Goal: Task Accomplishment & Management: Use online tool/utility

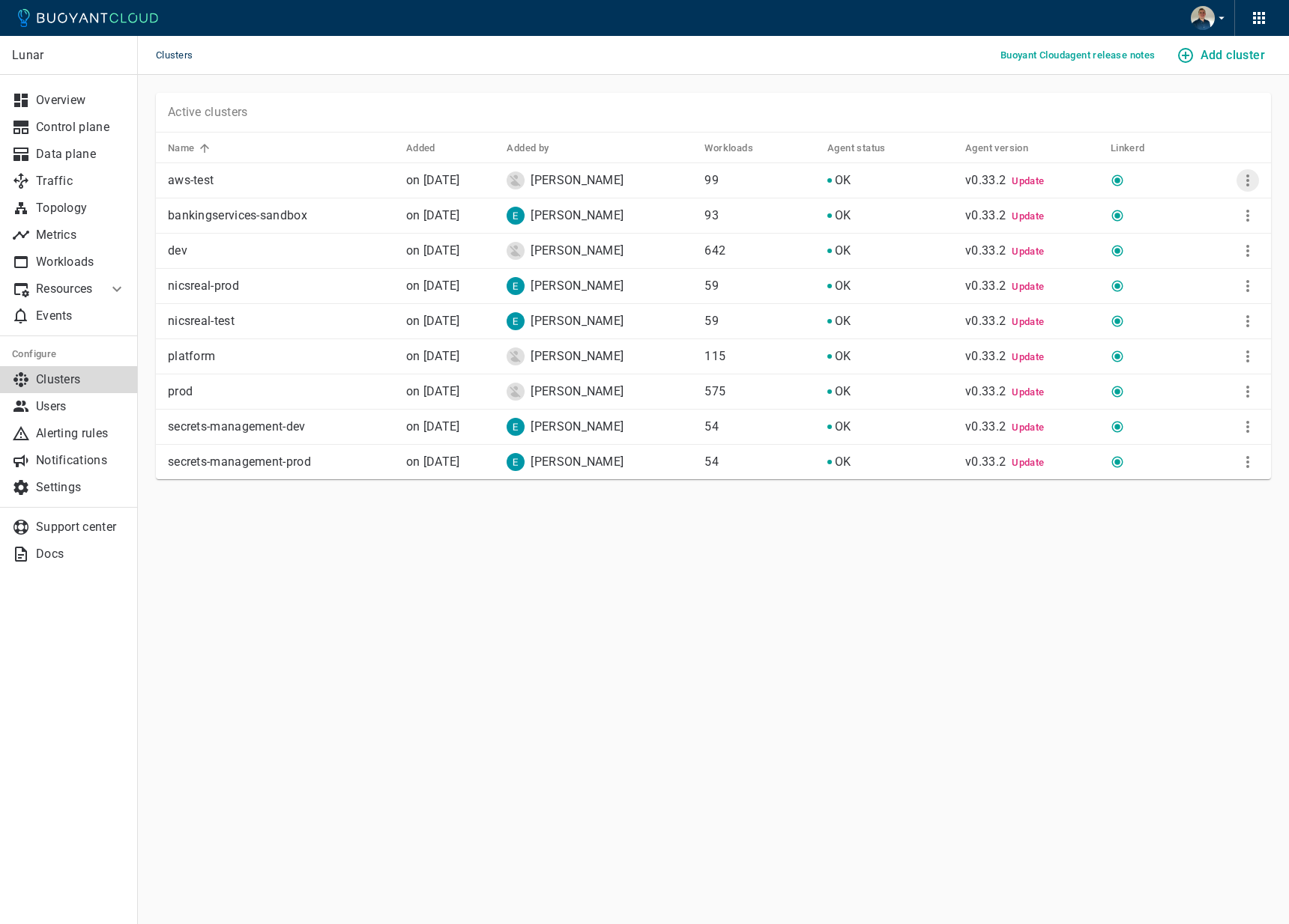
click at [1246, 170] on button "More" at bounding box center [1247, 180] width 22 height 22
click at [1047, 574] on div at bounding box center [644, 462] width 1289 height 924
click at [187, 181] on p "aws-test" at bounding box center [281, 180] width 227 height 15
click at [1250, 358] on icon "More" at bounding box center [1247, 356] width 18 height 18
click at [914, 670] on div at bounding box center [644, 462] width 1289 height 924
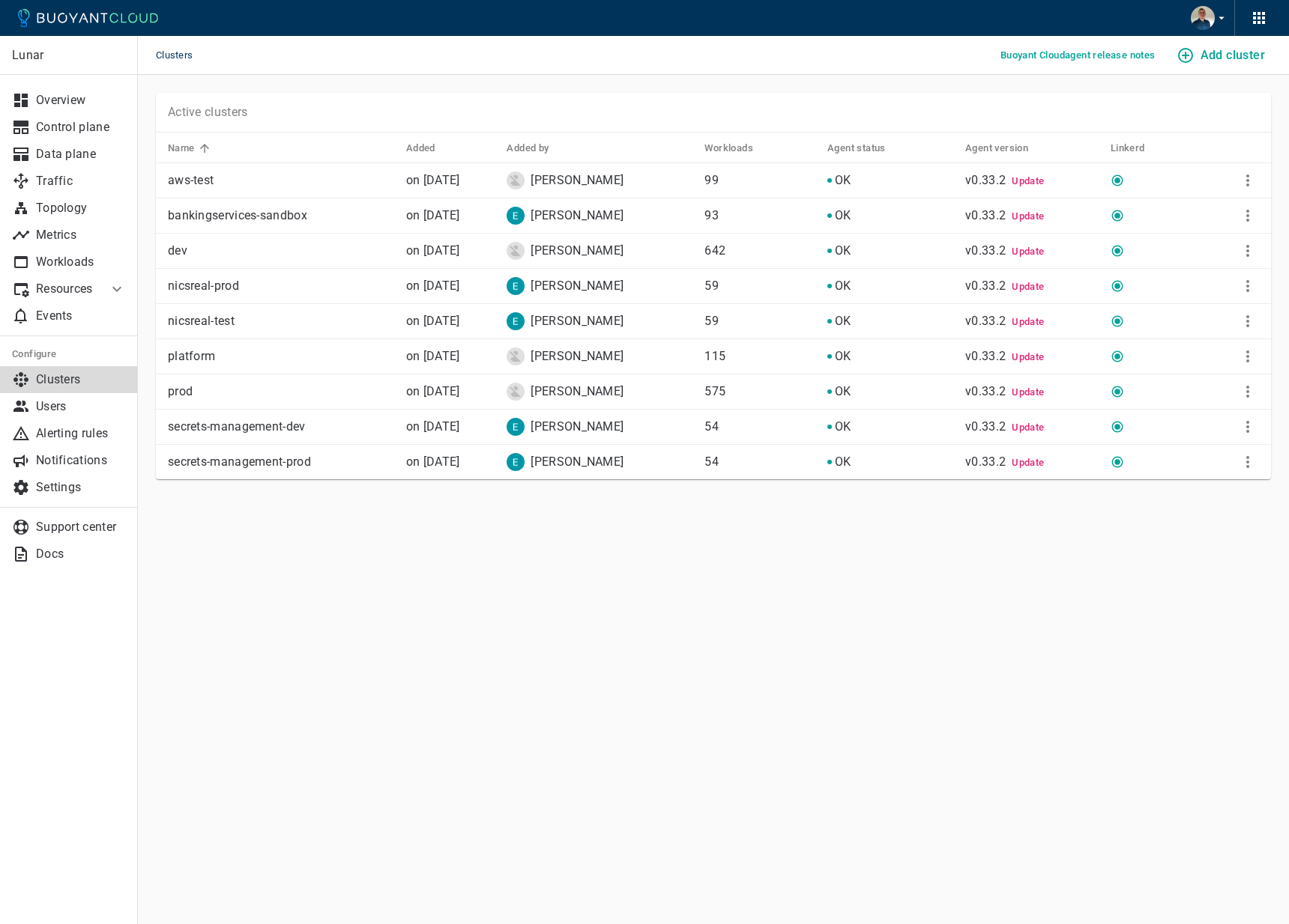
click at [246, 213] on p "bankingservices-sandbox" at bounding box center [281, 215] width 227 height 15
click at [195, 181] on p "aws-test" at bounding box center [281, 180] width 227 height 15
click at [201, 277] on td "nicsreal-prod" at bounding box center [274, 286] width 238 height 35
drag, startPoint x: 173, startPoint y: 53, endPoint x: 188, endPoint y: 53, distance: 15.0
click at [188, 53] on span "Clusters" at bounding box center [183, 55] width 54 height 39
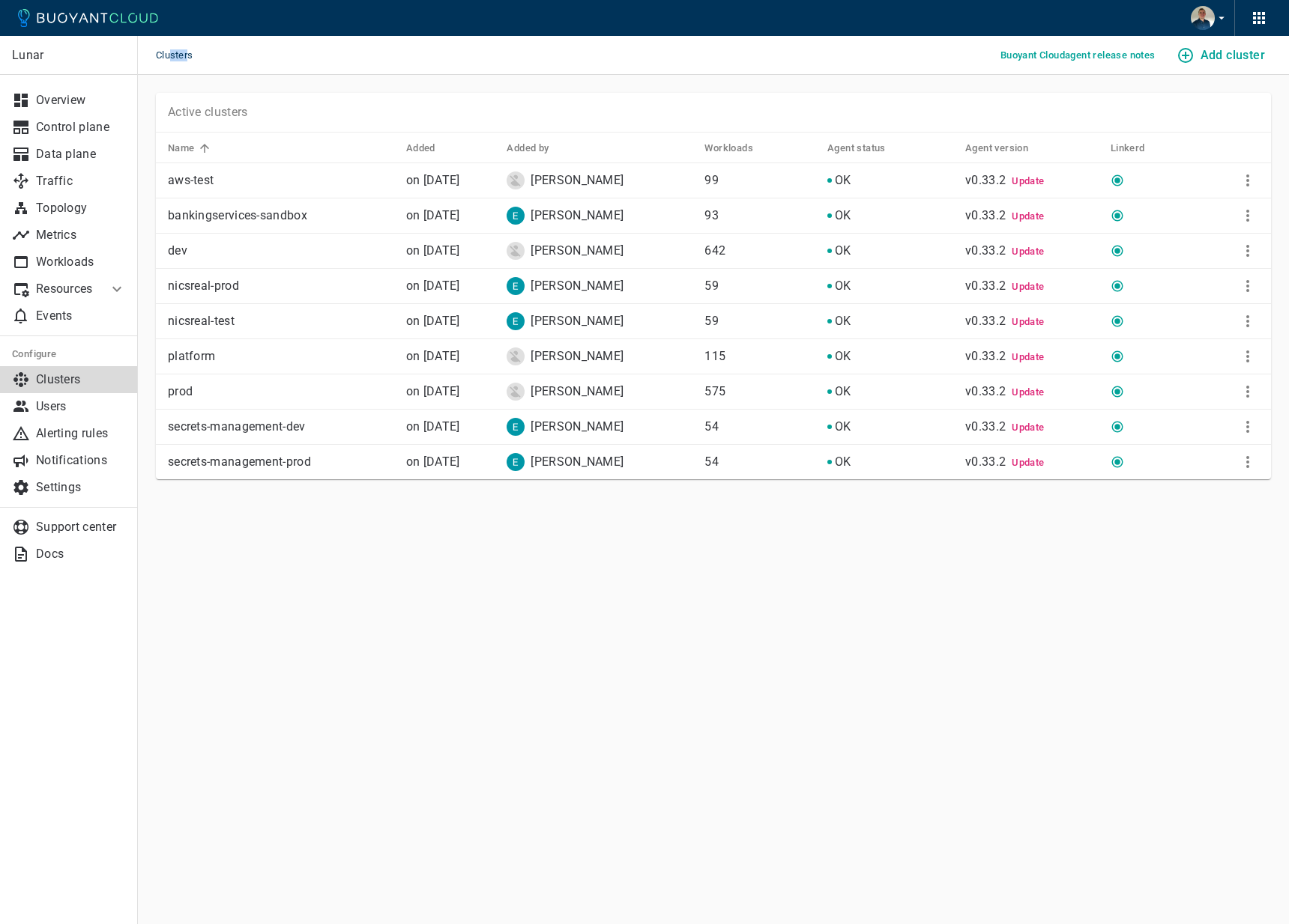
click at [108, 282] on icon at bounding box center [117, 289] width 18 height 18
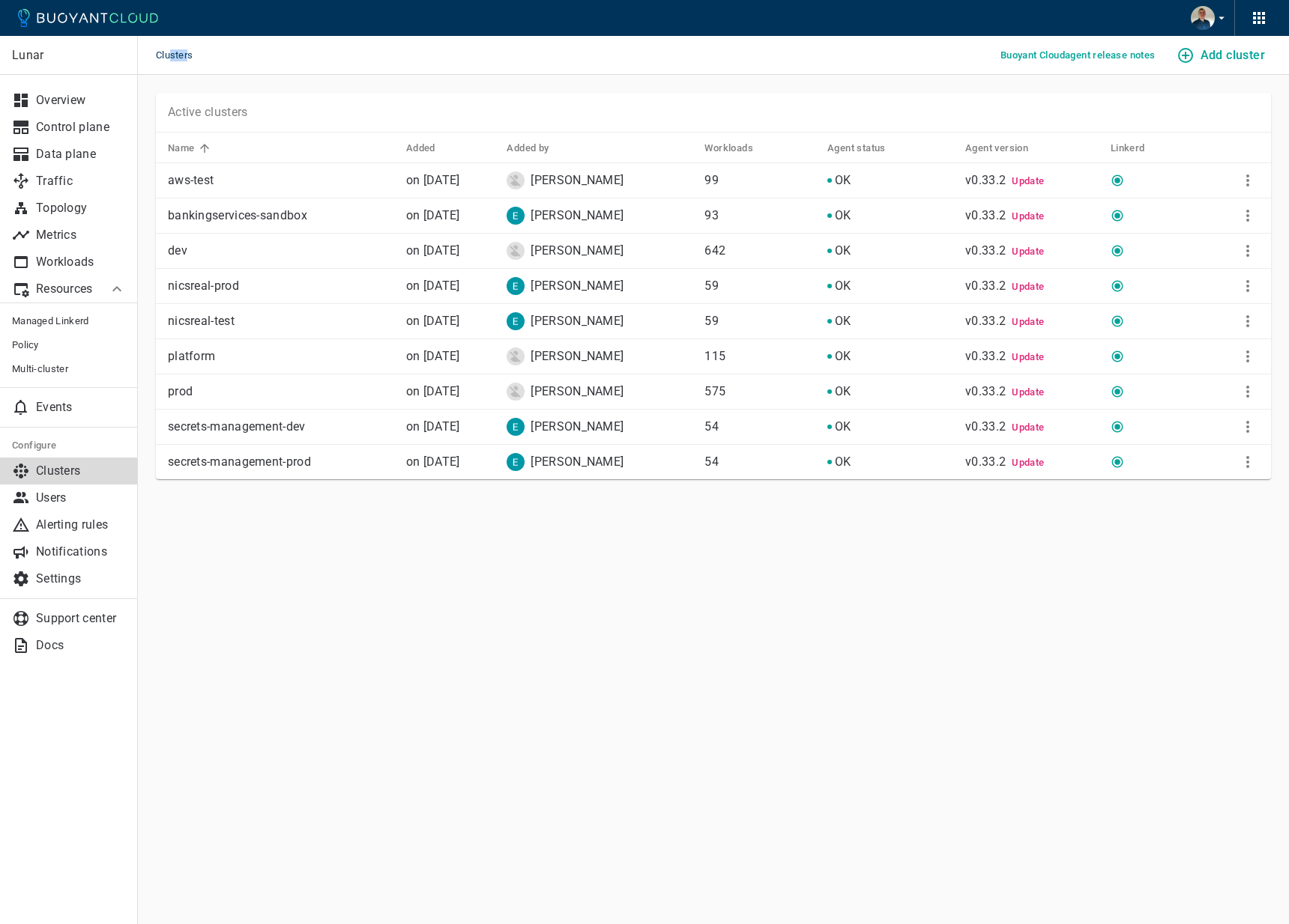
click at [111, 285] on icon at bounding box center [117, 289] width 18 height 18
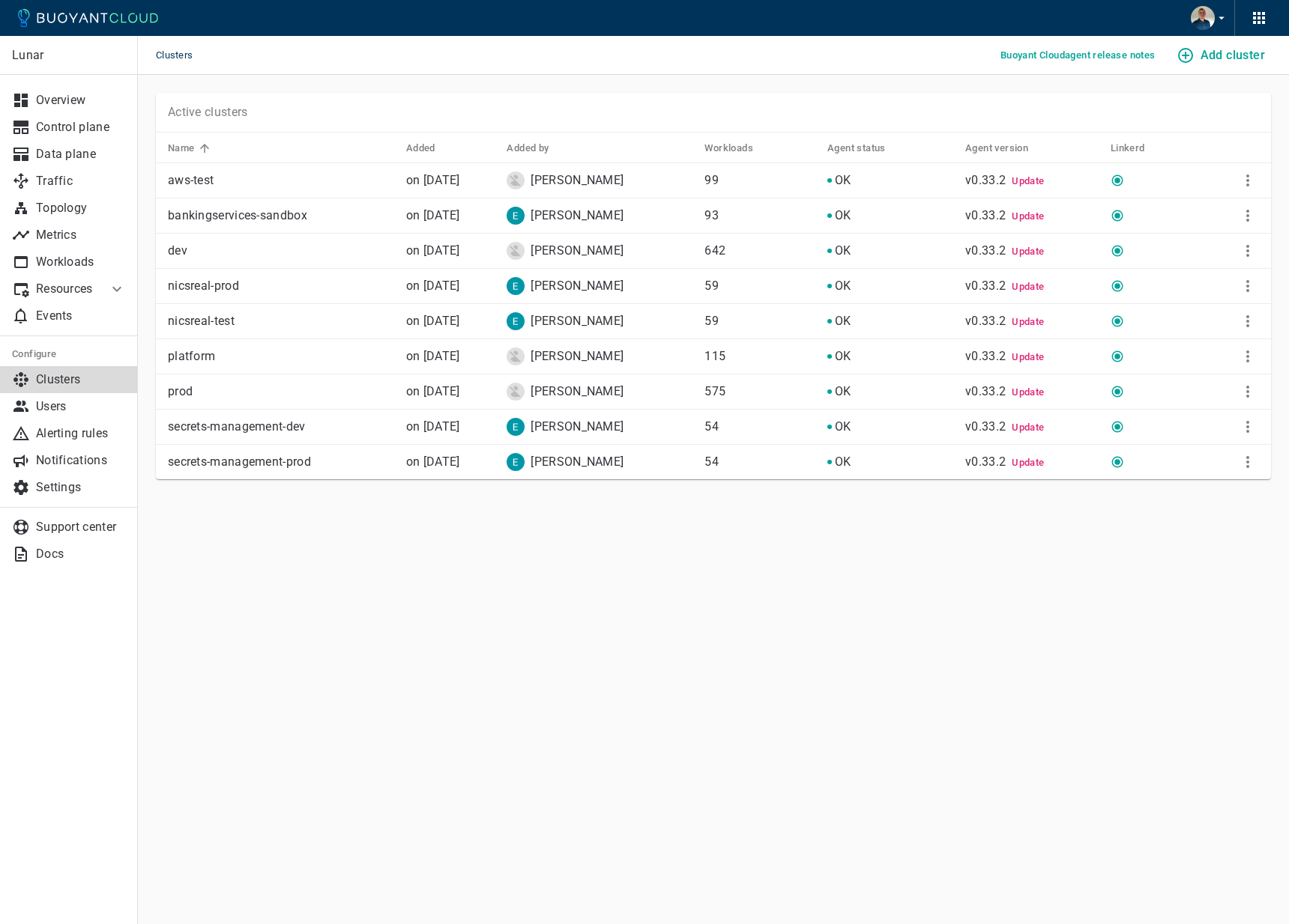
click at [87, 506] on ul "Configure Clusters Users Alerting rules Notifications Settings" at bounding box center [69, 422] width 138 height 171
click at [80, 498] on link "Settings" at bounding box center [69, 488] width 138 height 27
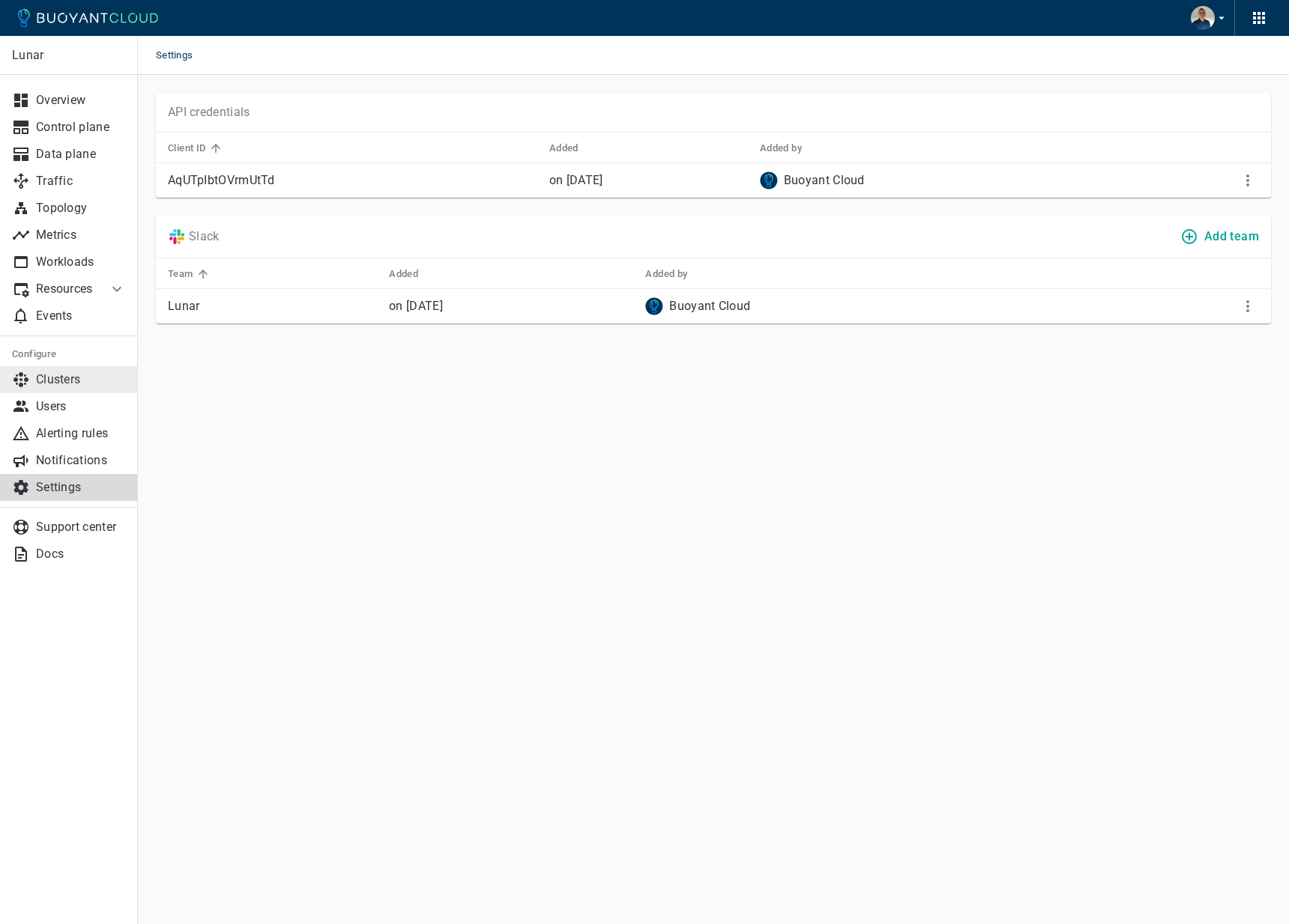
click at [60, 383] on p "Clusters" at bounding box center [81, 379] width 90 height 15
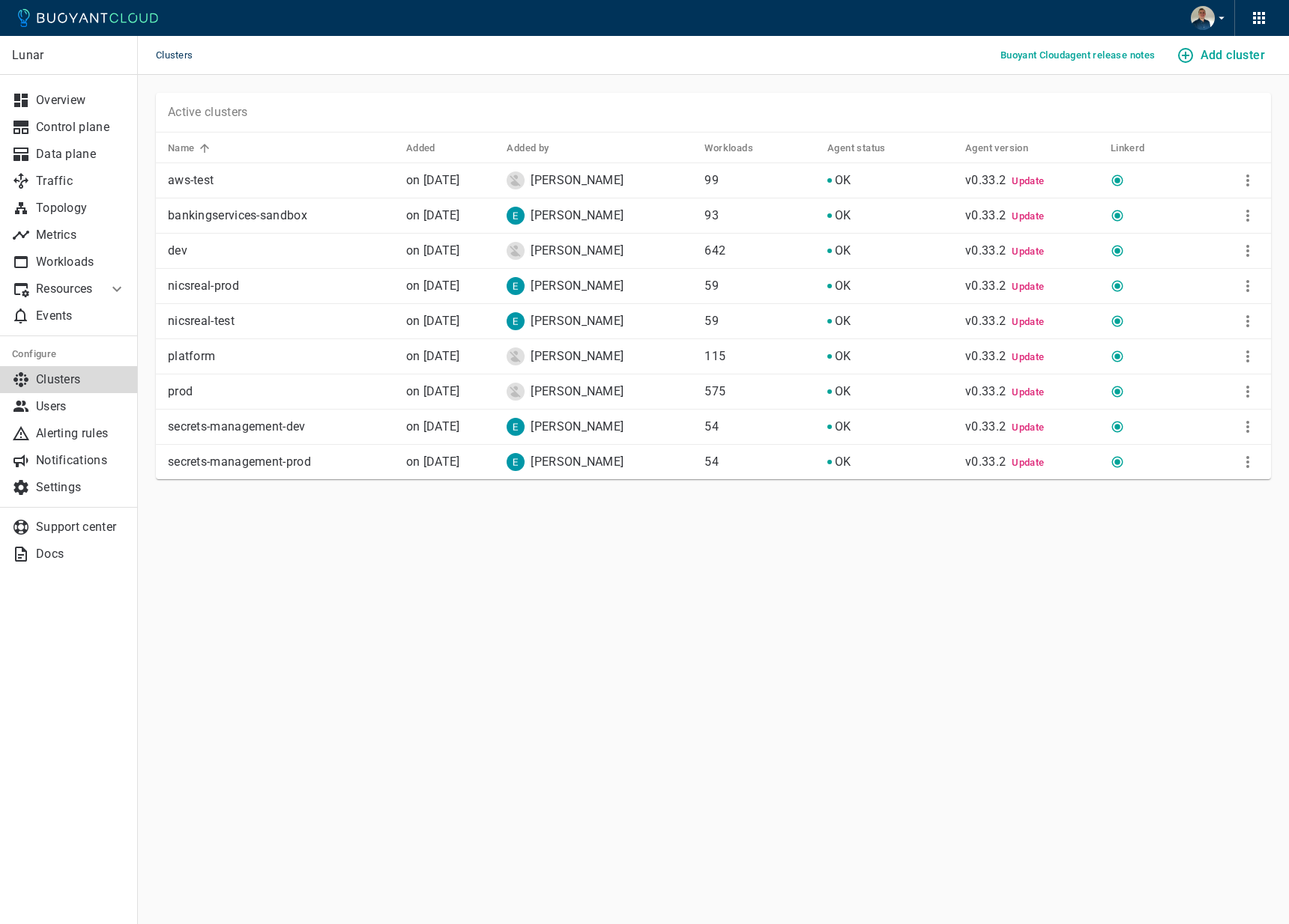
click at [1188, 63] on icon "button" at bounding box center [1185, 55] width 18 height 18
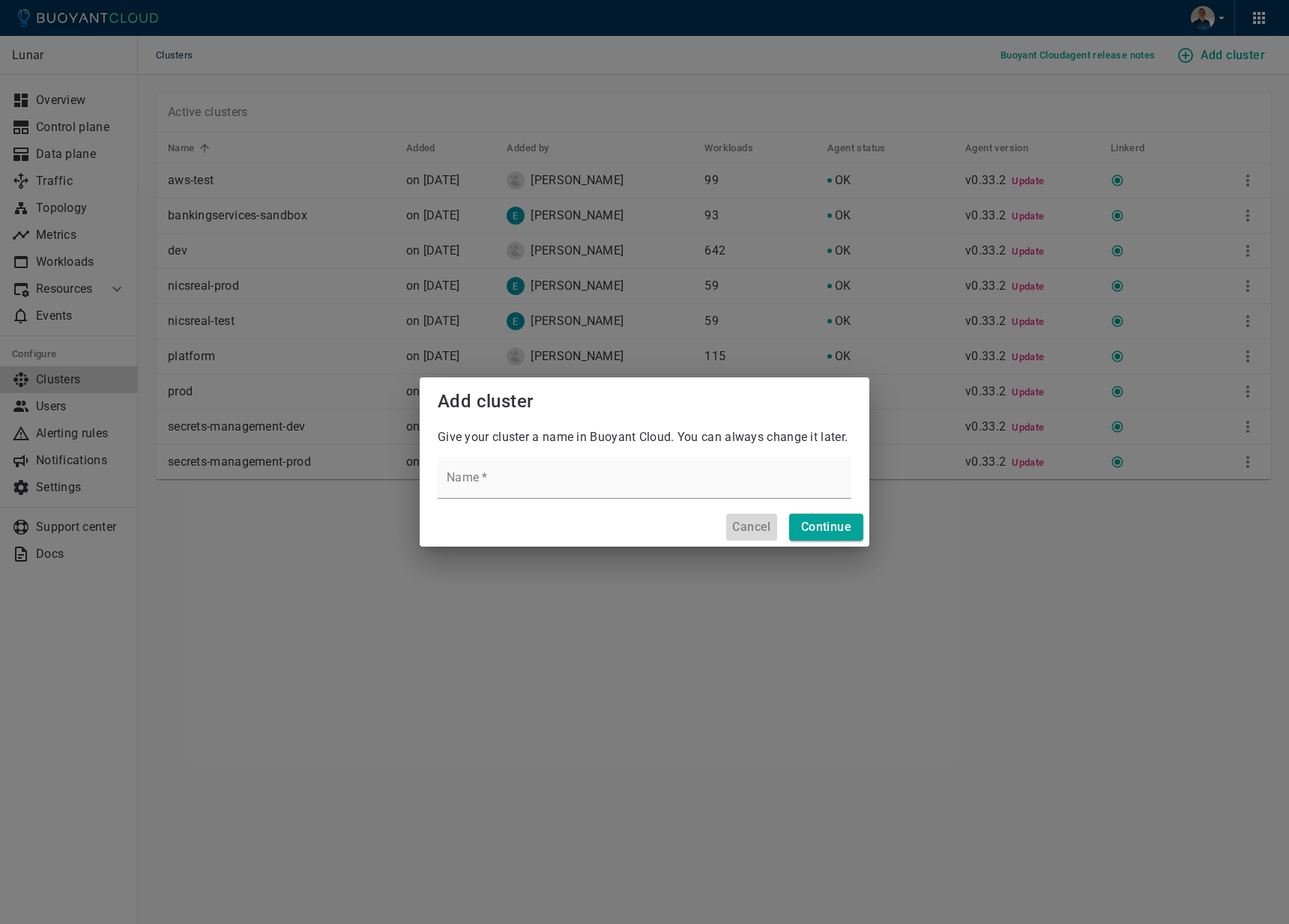
click at [729, 535] on button "Cancel" at bounding box center [751, 527] width 51 height 27
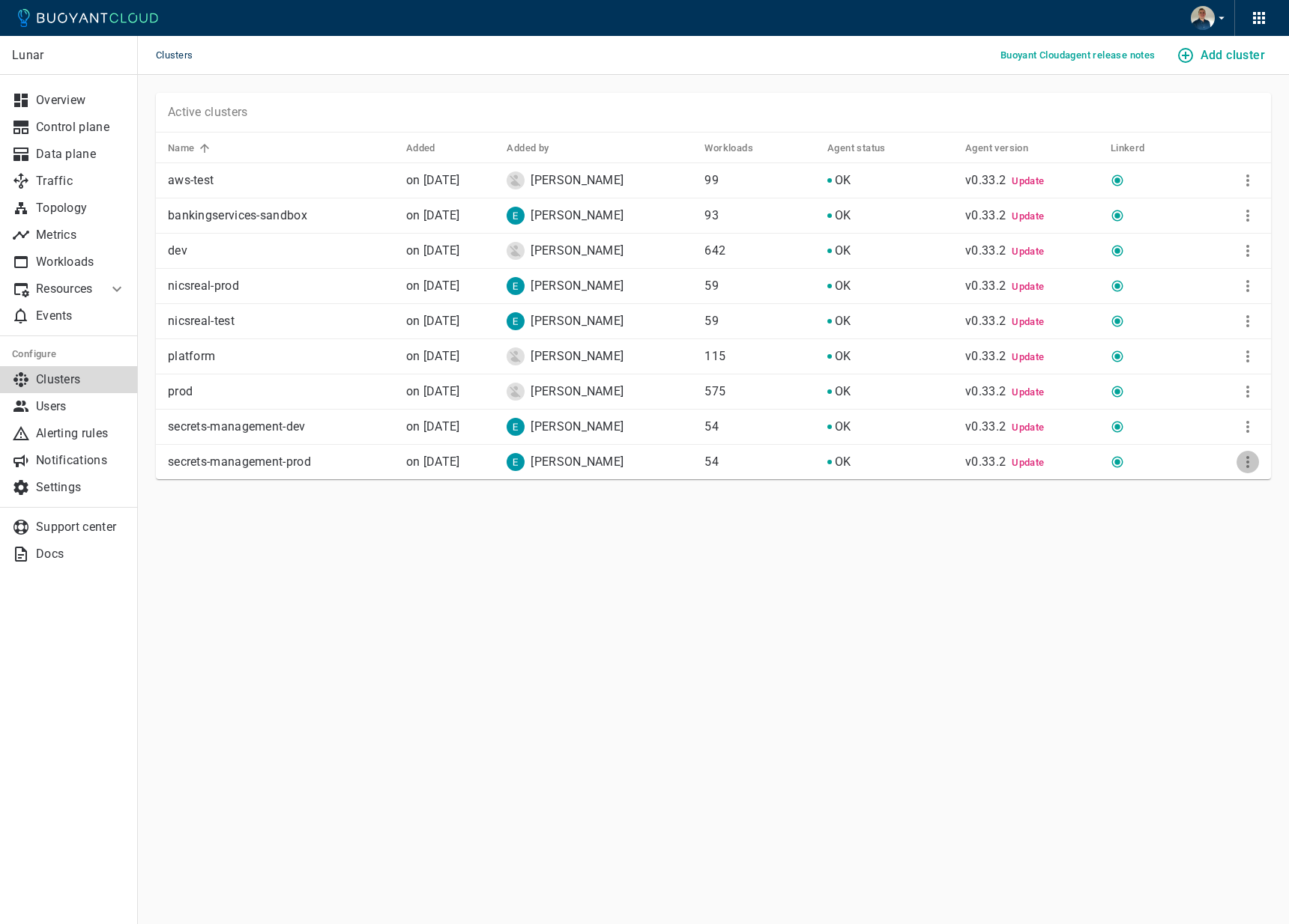
click at [1240, 464] on icon "More" at bounding box center [1247, 462] width 18 height 18
click at [950, 566] on div at bounding box center [644, 462] width 1289 height 924
click at [1005, 678] on main "Clusters Buoyant Cloud agent release notes Add cluster Lunar Overview Control p…" at bounding box center [713, 462] width 1151 height 924
click at [1231, 58] on h4 "Add cluster" at bounding box center [1233, 54] width 64 height 15
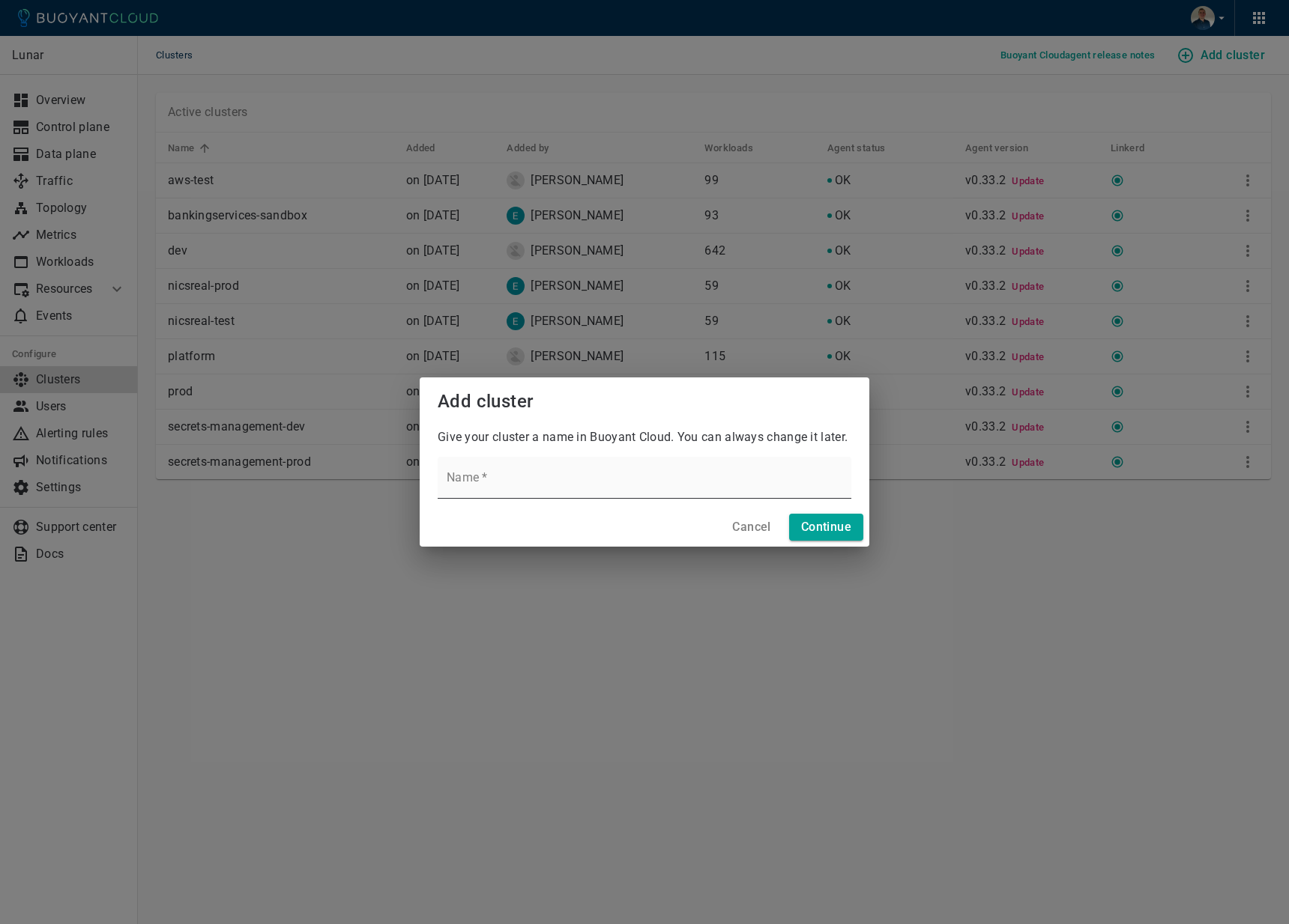
click at [690, 472] on input "Name   *" at bounding box center [644, 478] width 413 height 42
type input "data-platform-prod"
click at [859, 533] on button "Continue" at bounding box center [826, 527] width 74 height 27
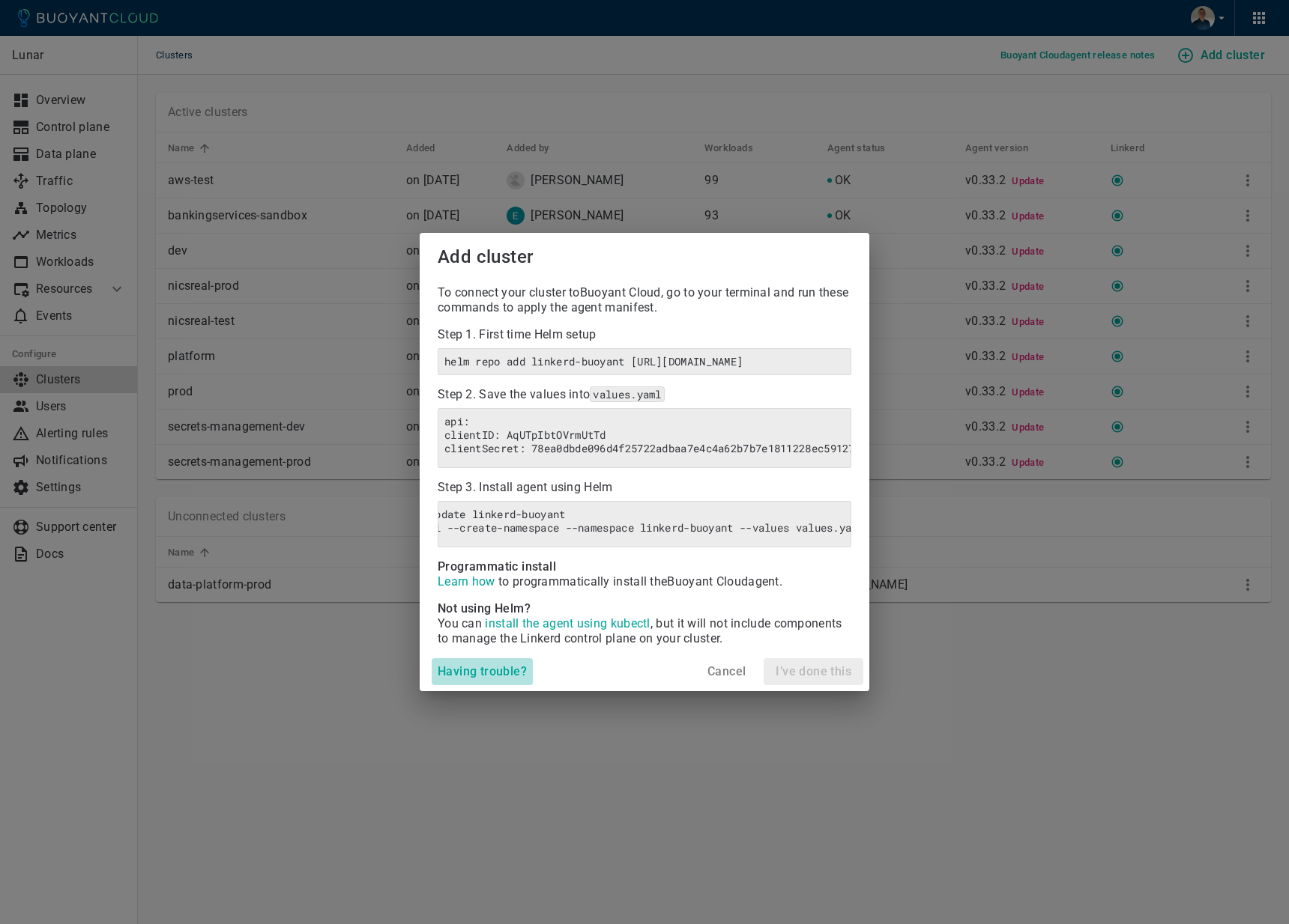
click at [507, 680] on h4 "Having trouble?" at bounding box center [483, 671] width 90 height 15
click at [542, 630] on span "install the agent using kubectl" at bounding box center [566, 623] width 164 height 15
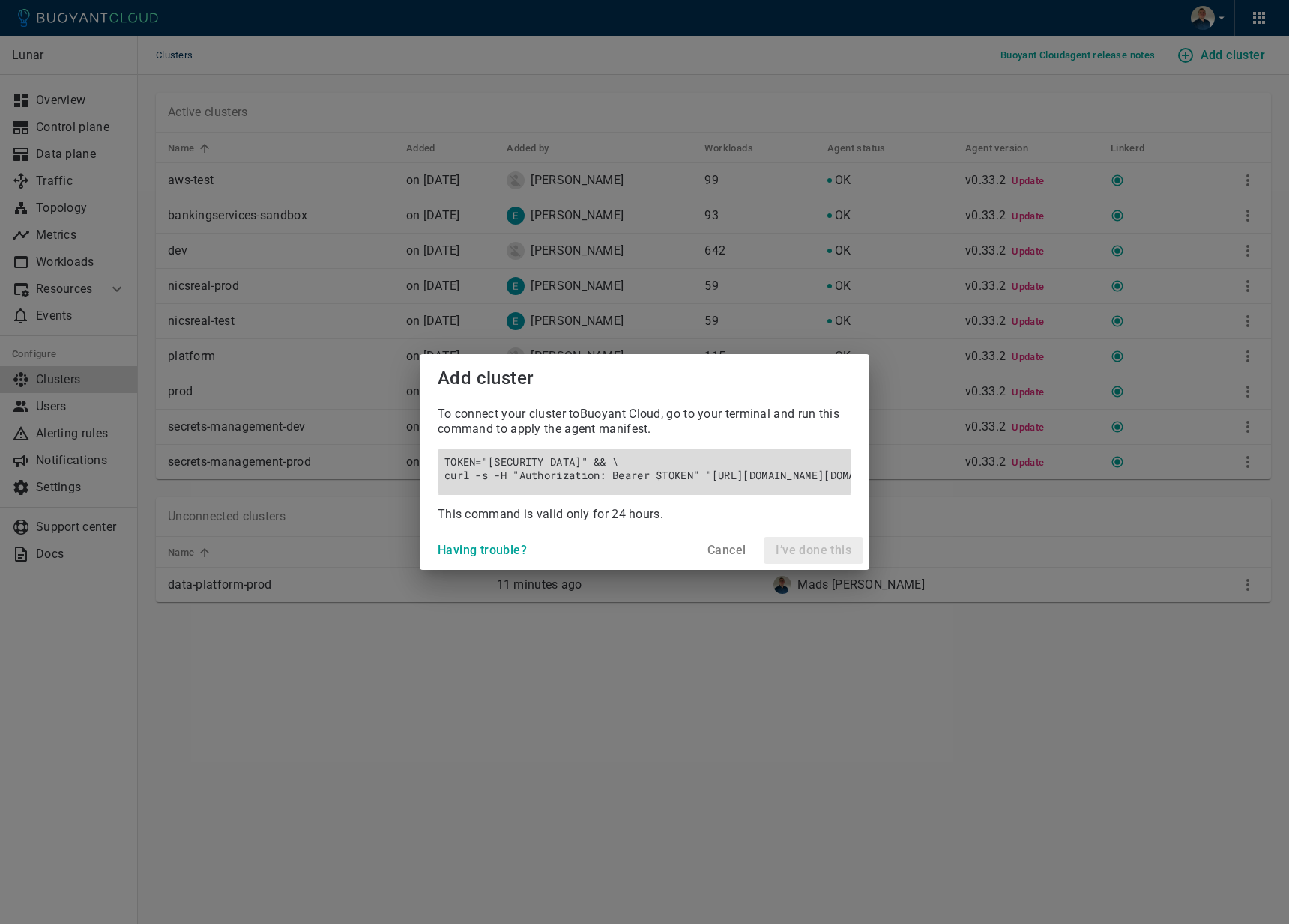
click at [475, 477] on div "TOKEN="eyJhbGciOiJIUzI1NiIsInR5cCI6IkpXVCJ9.eyJvcmdfcHVibGljX2lkIjoiYWZpWWhWQjg…" at bounding box center [644, 472] width 413 height 47
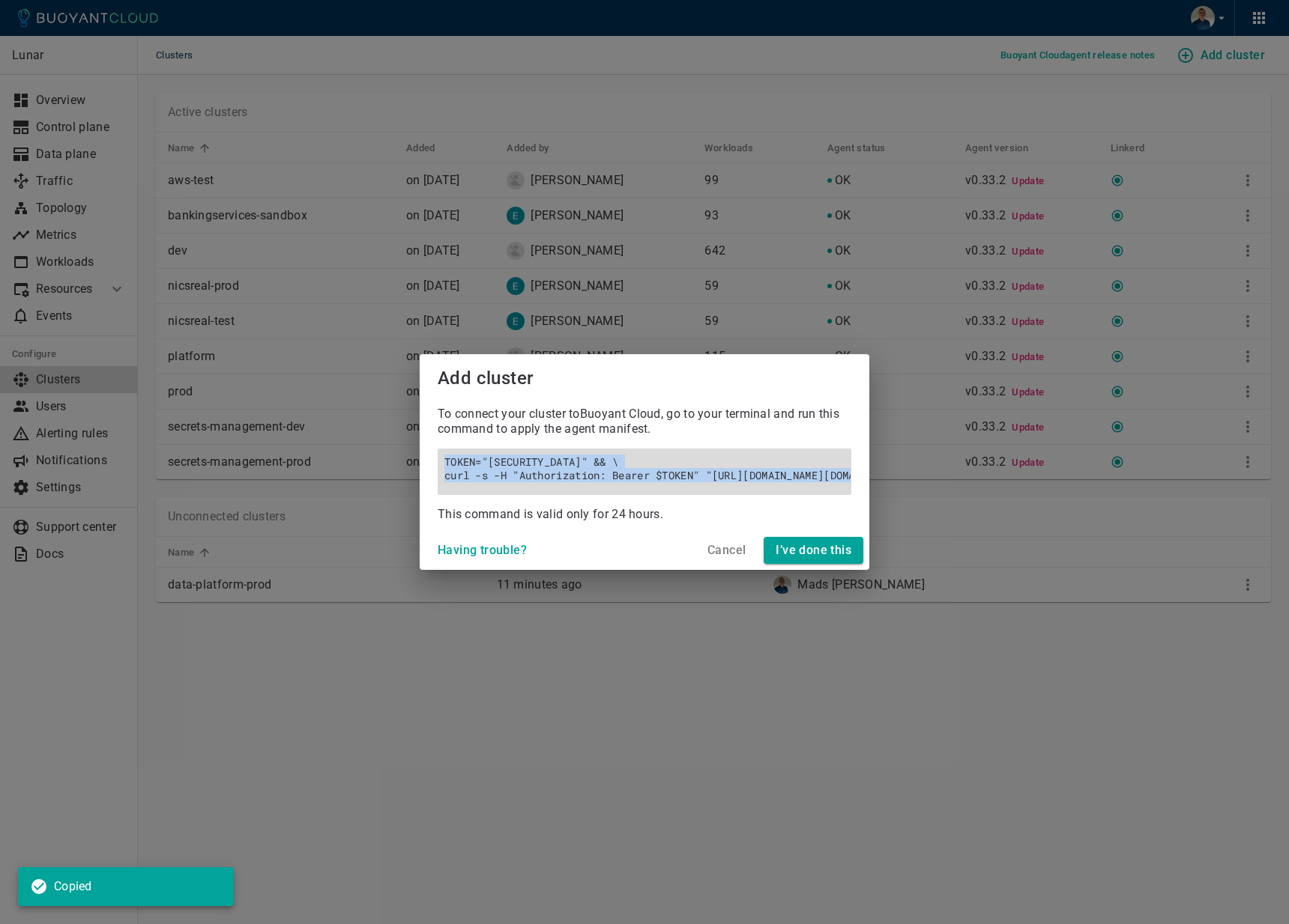
click at [475, 464] on h6 "TOKEN="eyJhbGciOiJIUzI1NiIsInR5cCI6IkpXVCJ9.eyJvcmdfcHVibGljX2lkIjoiYWZpWWhWQjg…" at bounding box center [644, 469] width 400 height 27
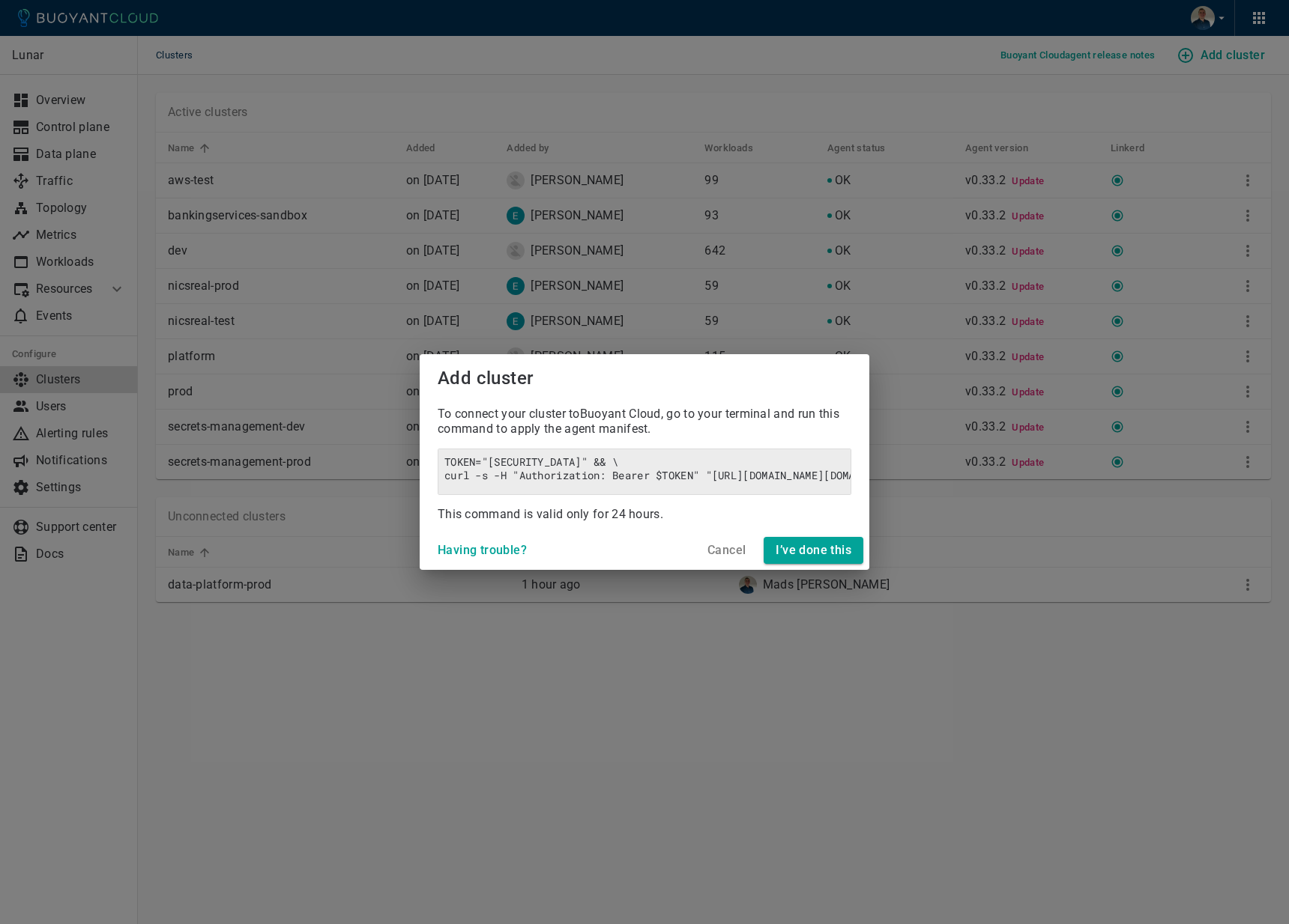
click at [465, 504] on div "This command is valid only for 24 hours." at bounding box center [637, 510] width 425 height 30
click at [716, 564] on button "Cancel" at bounding box center [727, 551] width 51 height 27
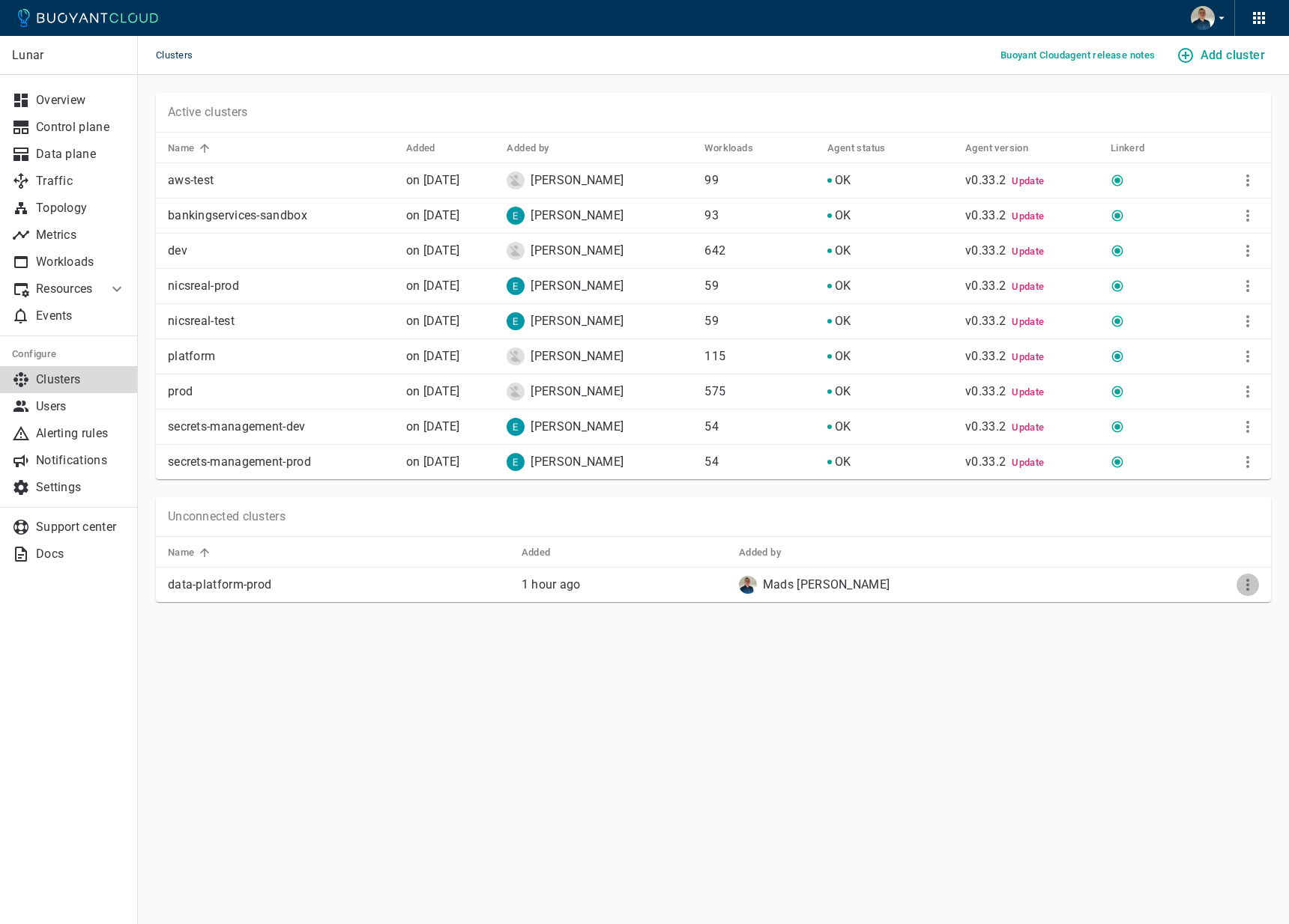
click at [1256, 588] on icon "More" at bounding box center [1247, 585] width 18 height 18
click at [1146, 613] on li "View install instructions" at bounding box center [1199, 616] width 158 height 27
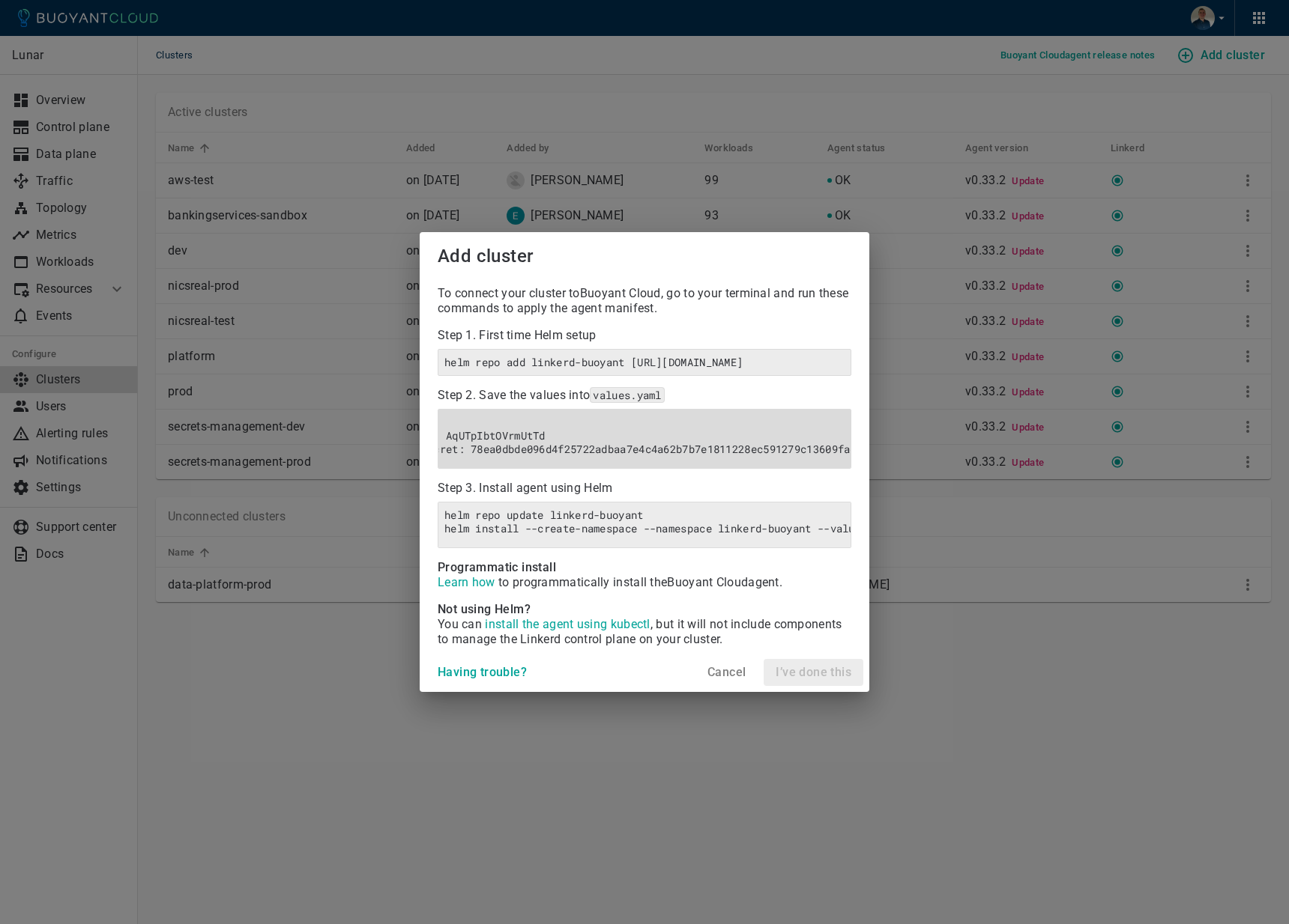
scroll to position [0, 0]
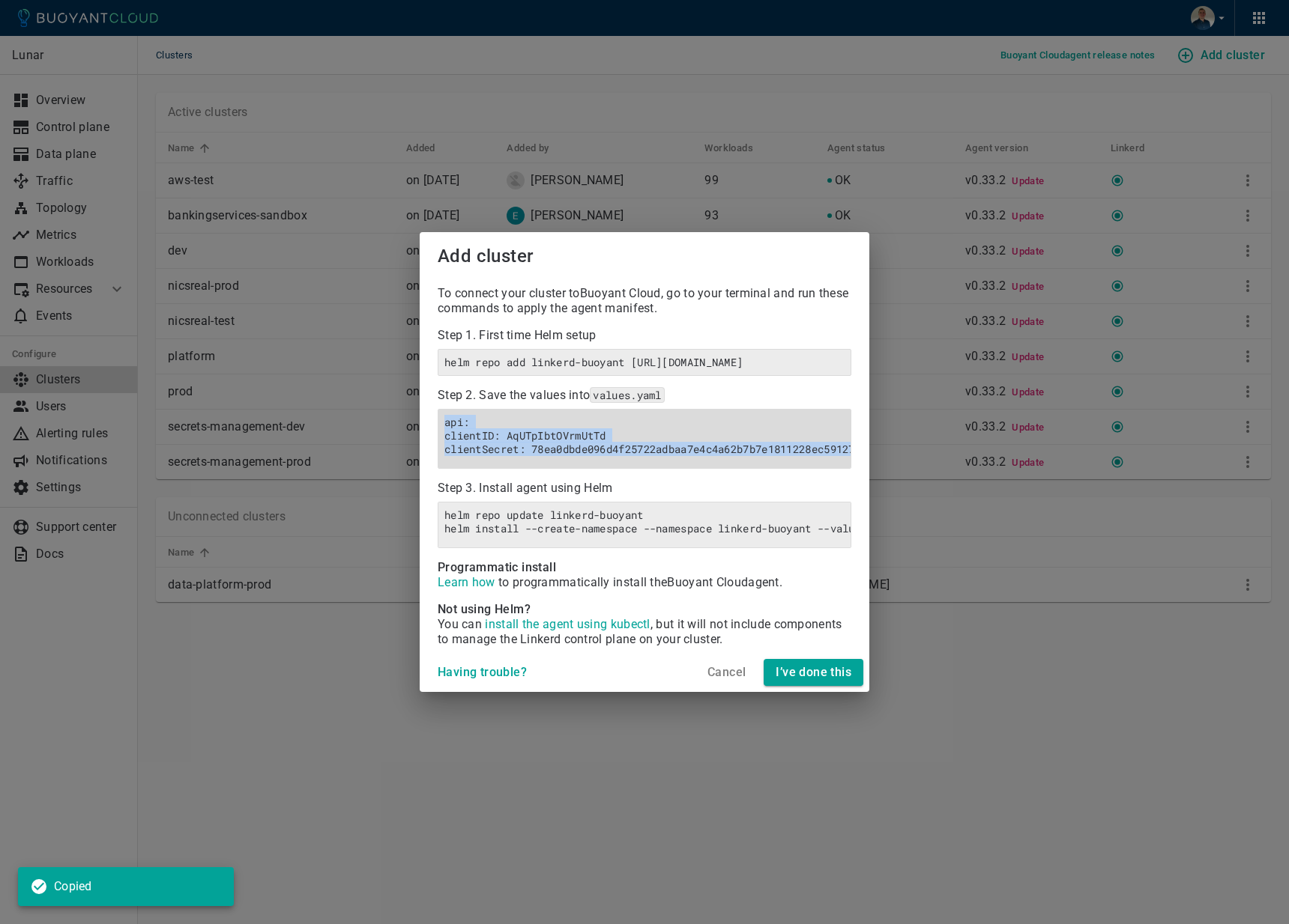
click at [461, 433] on h6 "api: clientID: AqUTpIbtOVrmUtTd clientSecret: 78ea0dbde096d4f25722adbaa7e4c4a62…" at bounding box center [644, 436] width 400 height 41
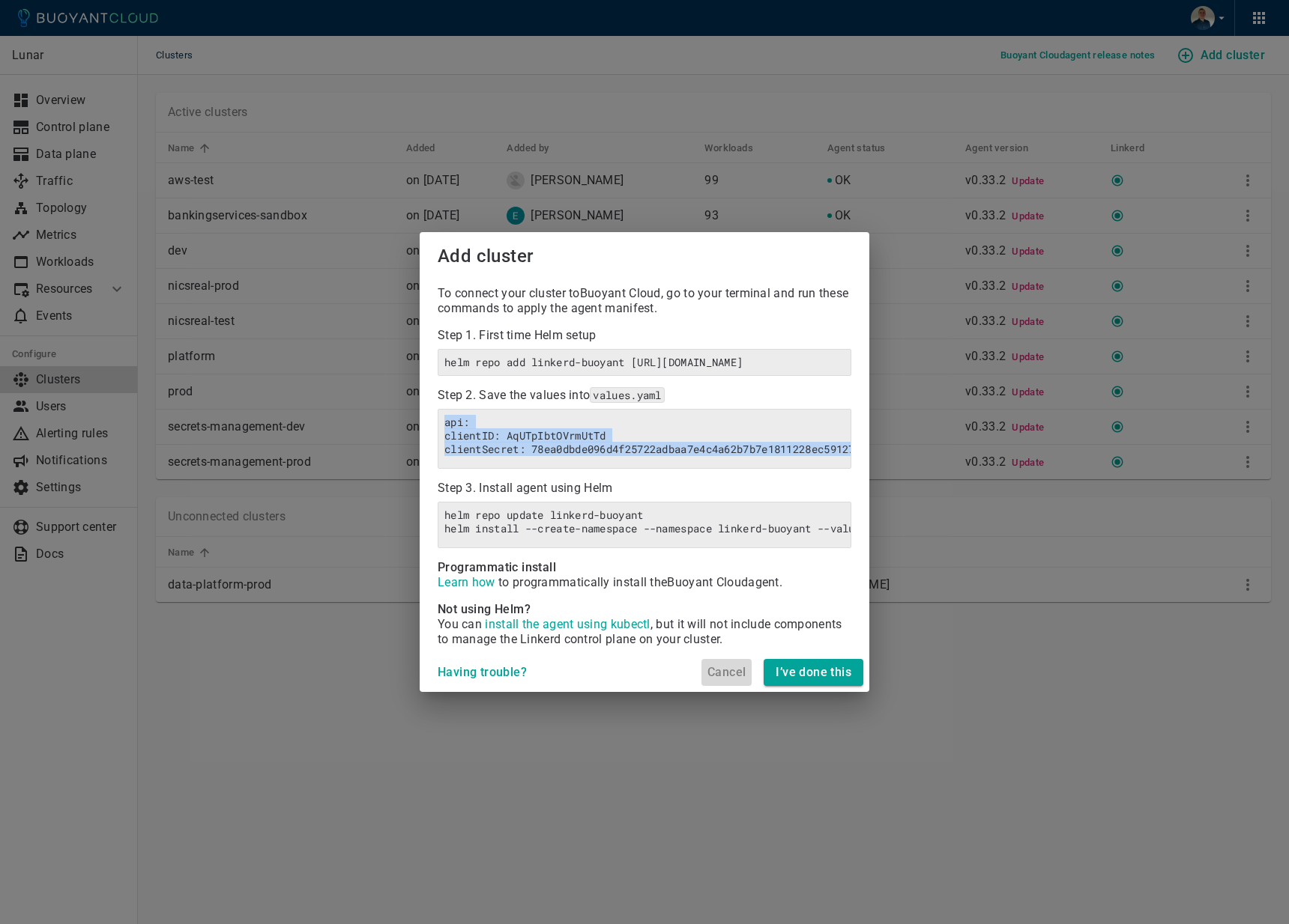
click at [712, 680] on h4 "Cancel" at bounding box center [726, 672] width 38 height 15
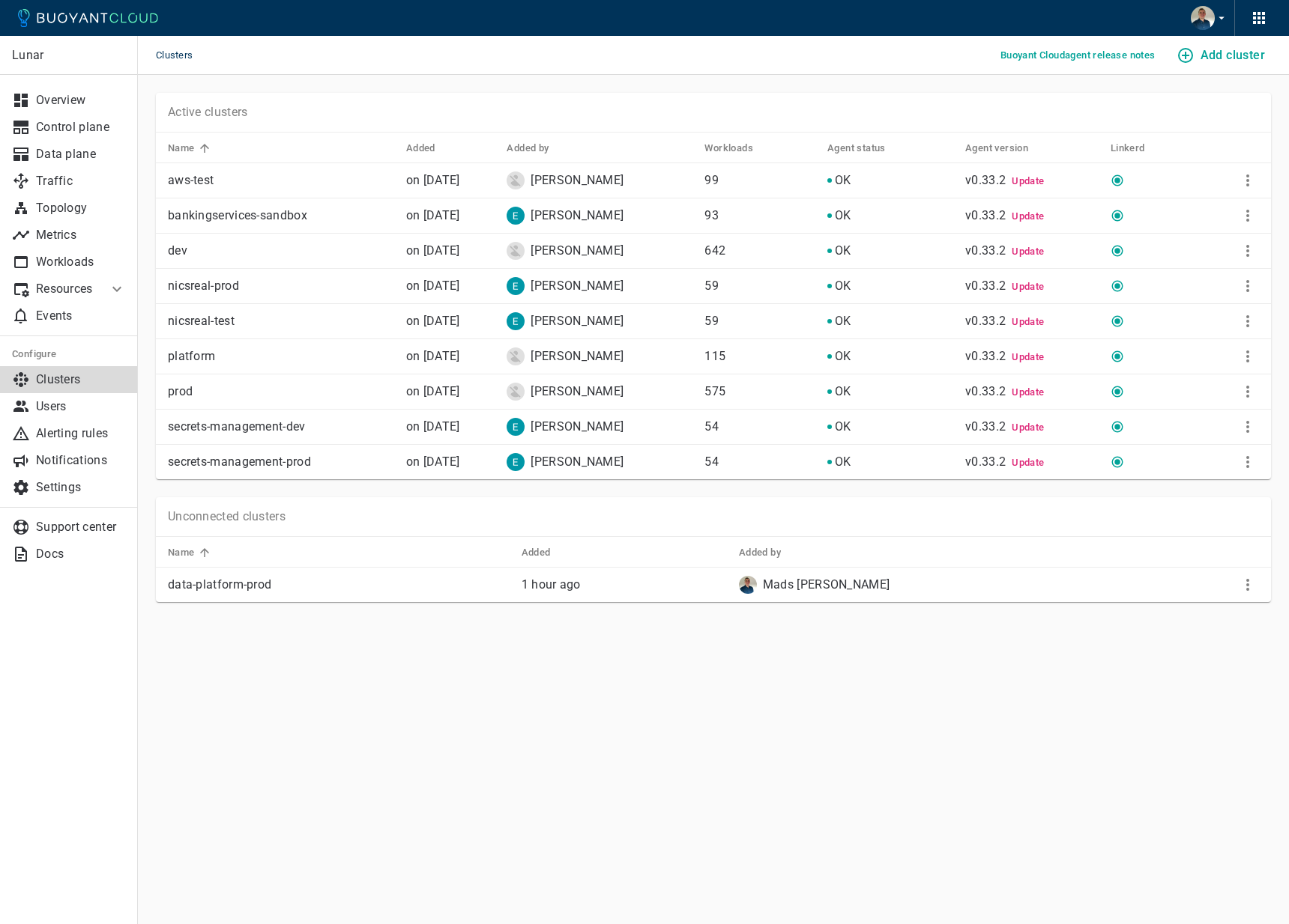
click at [1217, 18] on icon "button" at bounding box center [1221, 18] width 14 height 14
click at [1162, 20] on div at bounding box center [644, 462] width 1289 height 924
click at [83, 526] on p "Support center" at bounding box center [81, 526] width 90 height 15
click at [87, 538] on link "Support center" at bounding box center [69, 527] width 138 height 27
click at [1246, 461] on icon "More" at bounding box center [1247, 462] width 18 height 18
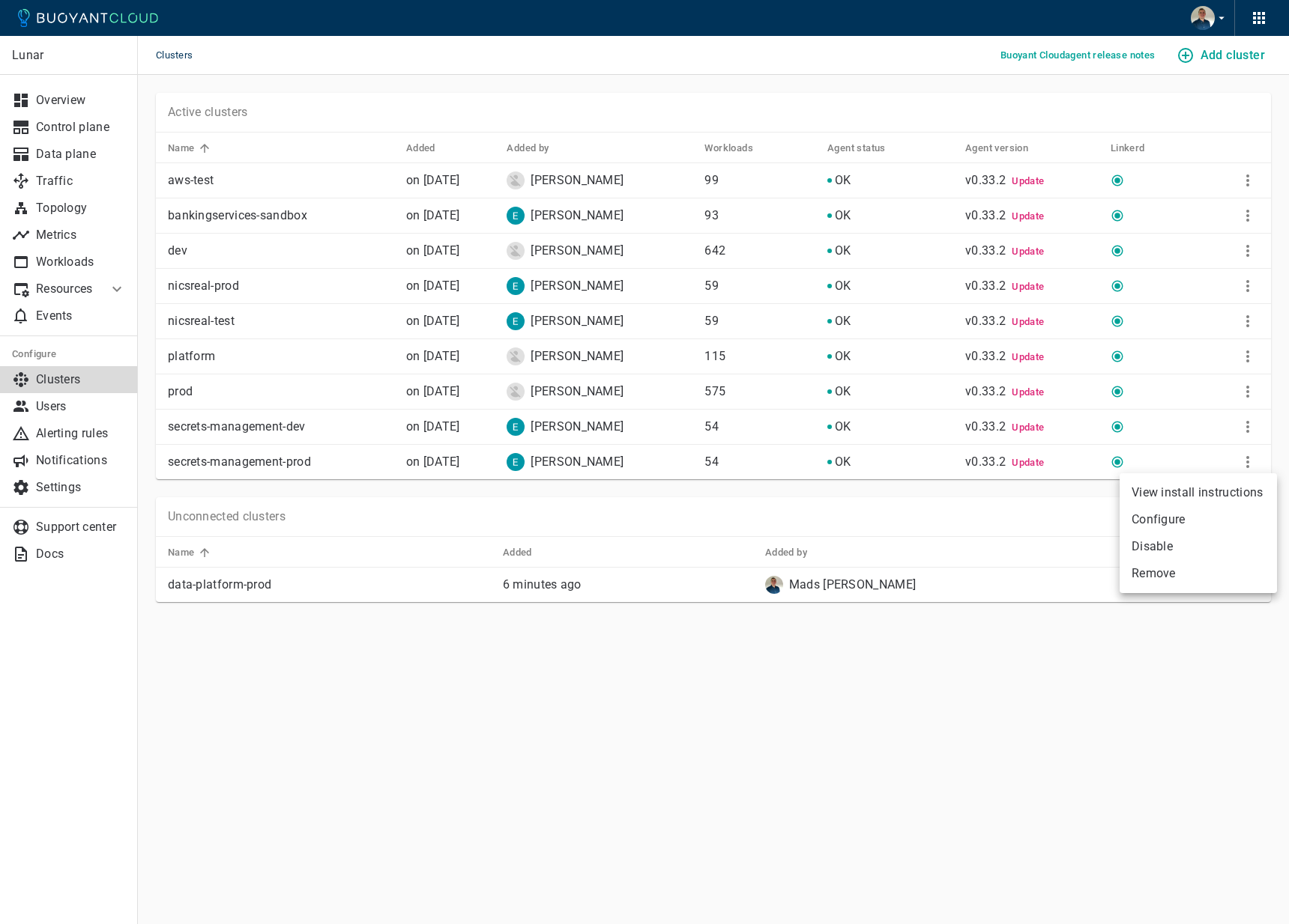
click at [1007, 646] on div at bounding box center [644, 462] width 1289 height 924
click at [1243, 592] on icon "More" at bounding box center [1247, 585] width 18 height 18
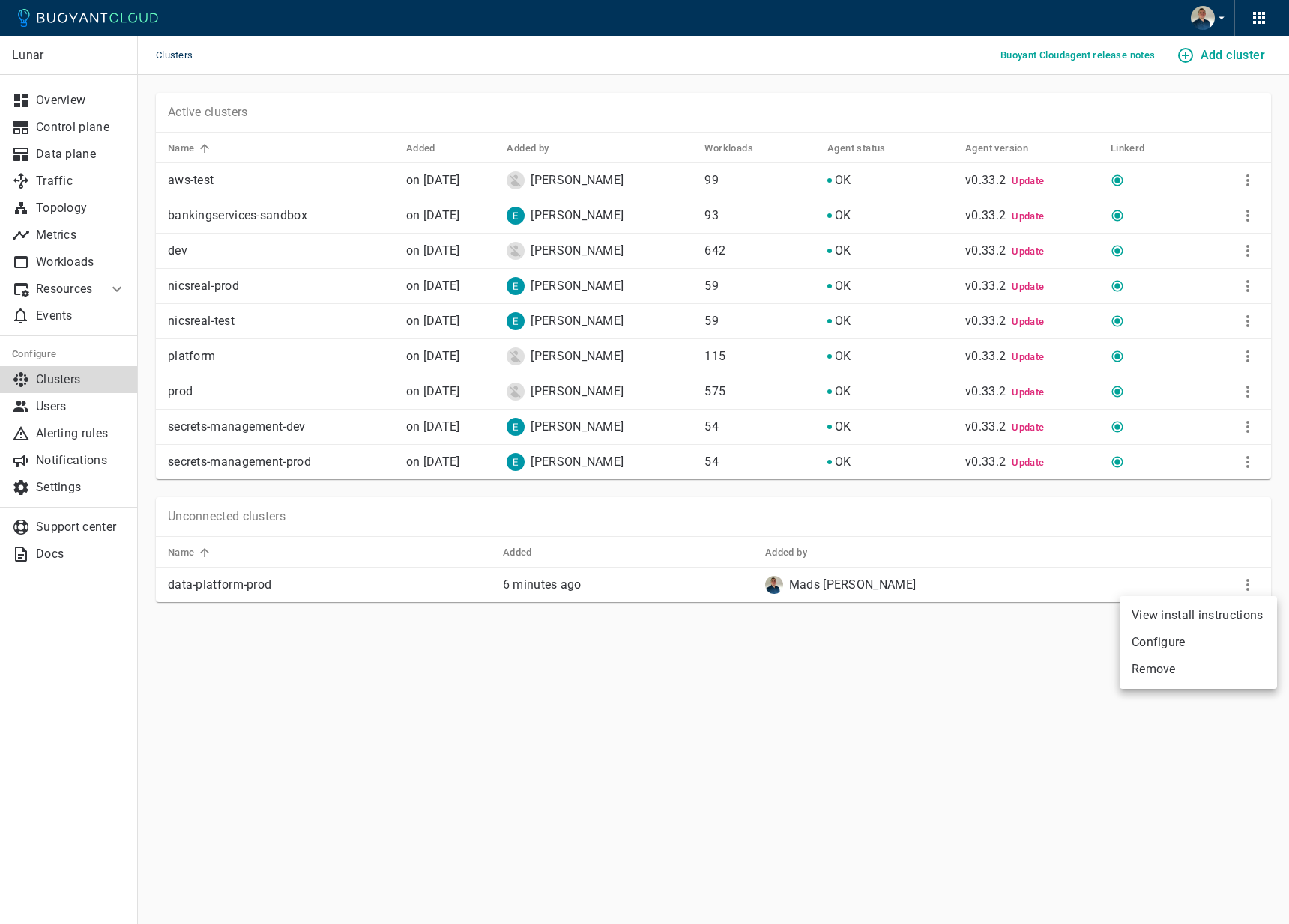
click at [1204, 611] on li "View install instructions" at bounding box center [1199, 616] width 158 height 27
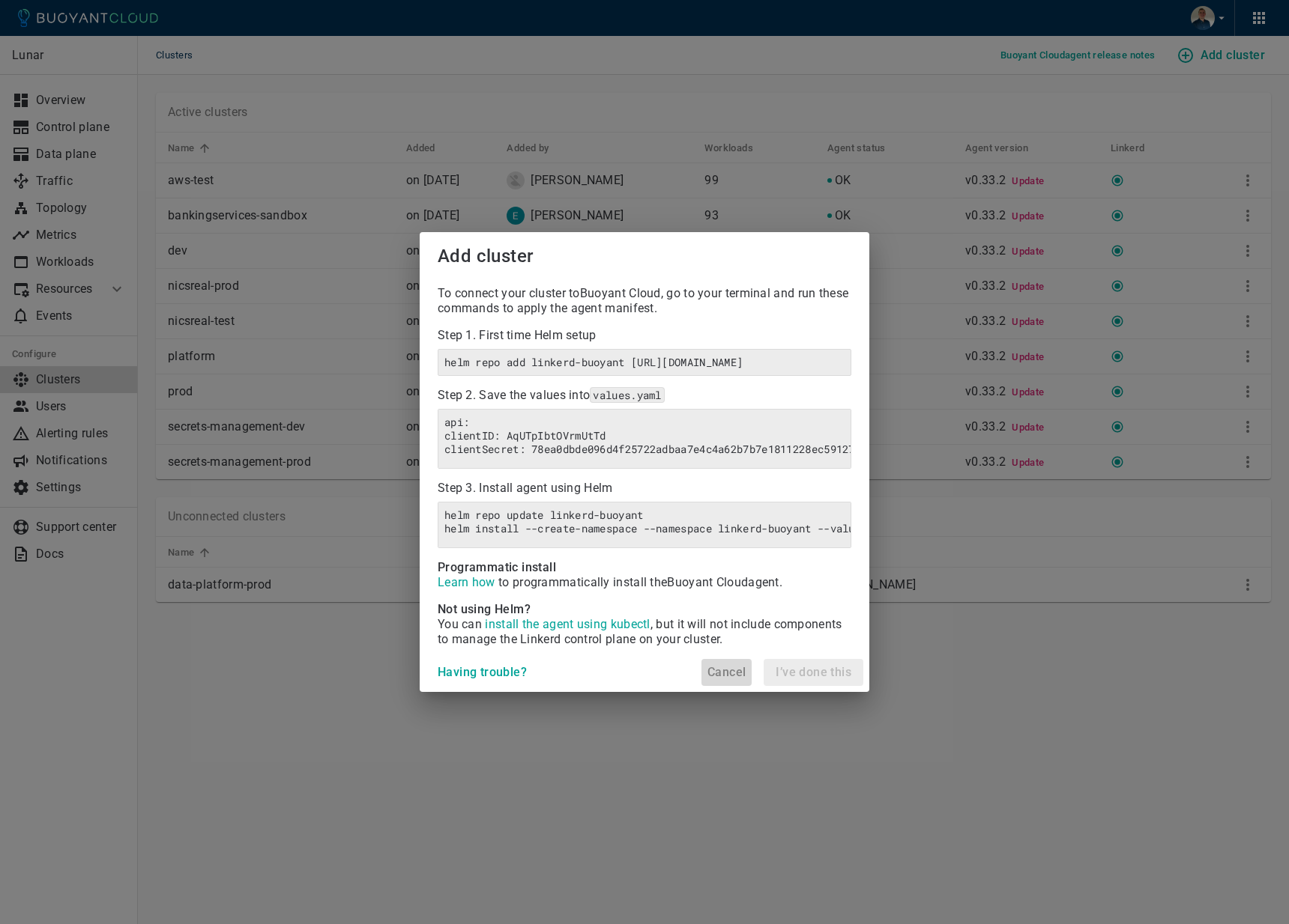
click at [731, 680] on h4 "Cancel" at bounding box center [726, 672] width 38 height 15
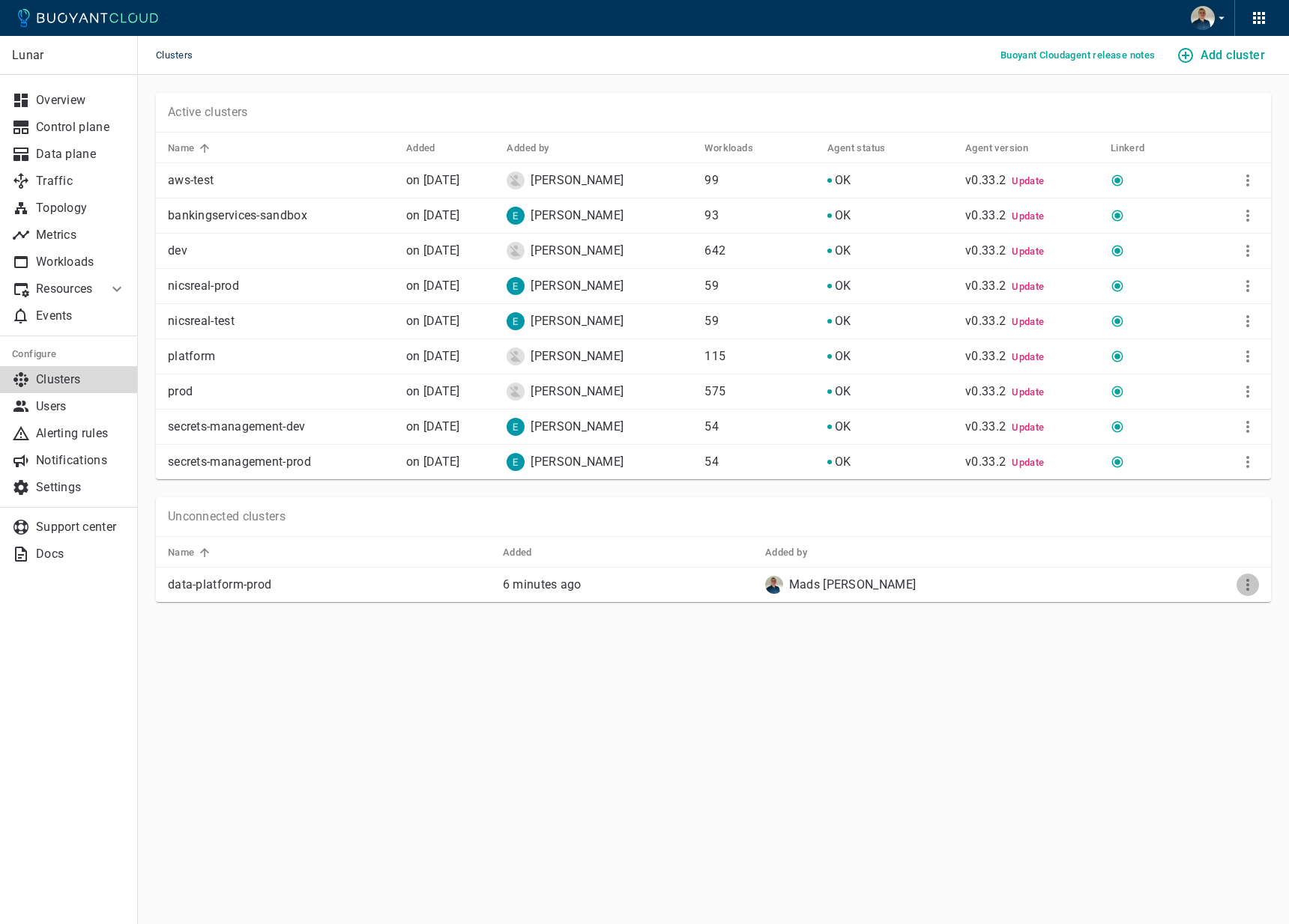
click at [1250, 586] on icon "More" at bounding box center [1247, 585] width 18 height 18
click at [1191, 640] on li "Configure" at bounding box center [1199, 643] width 158 height 27
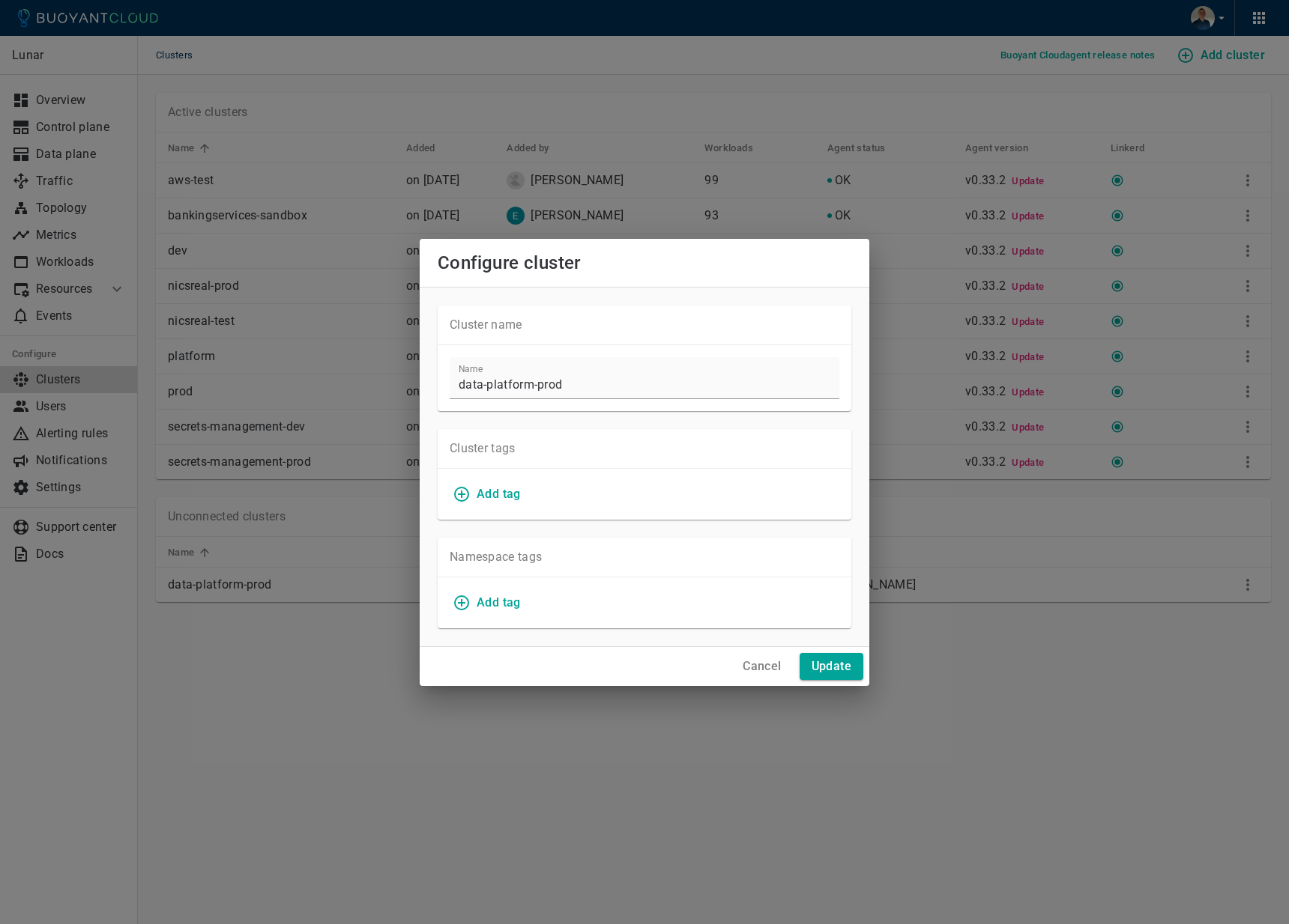
click at [746, 660] on h4 "Cancel" at bounding box center [761, 666] width 38 height 15
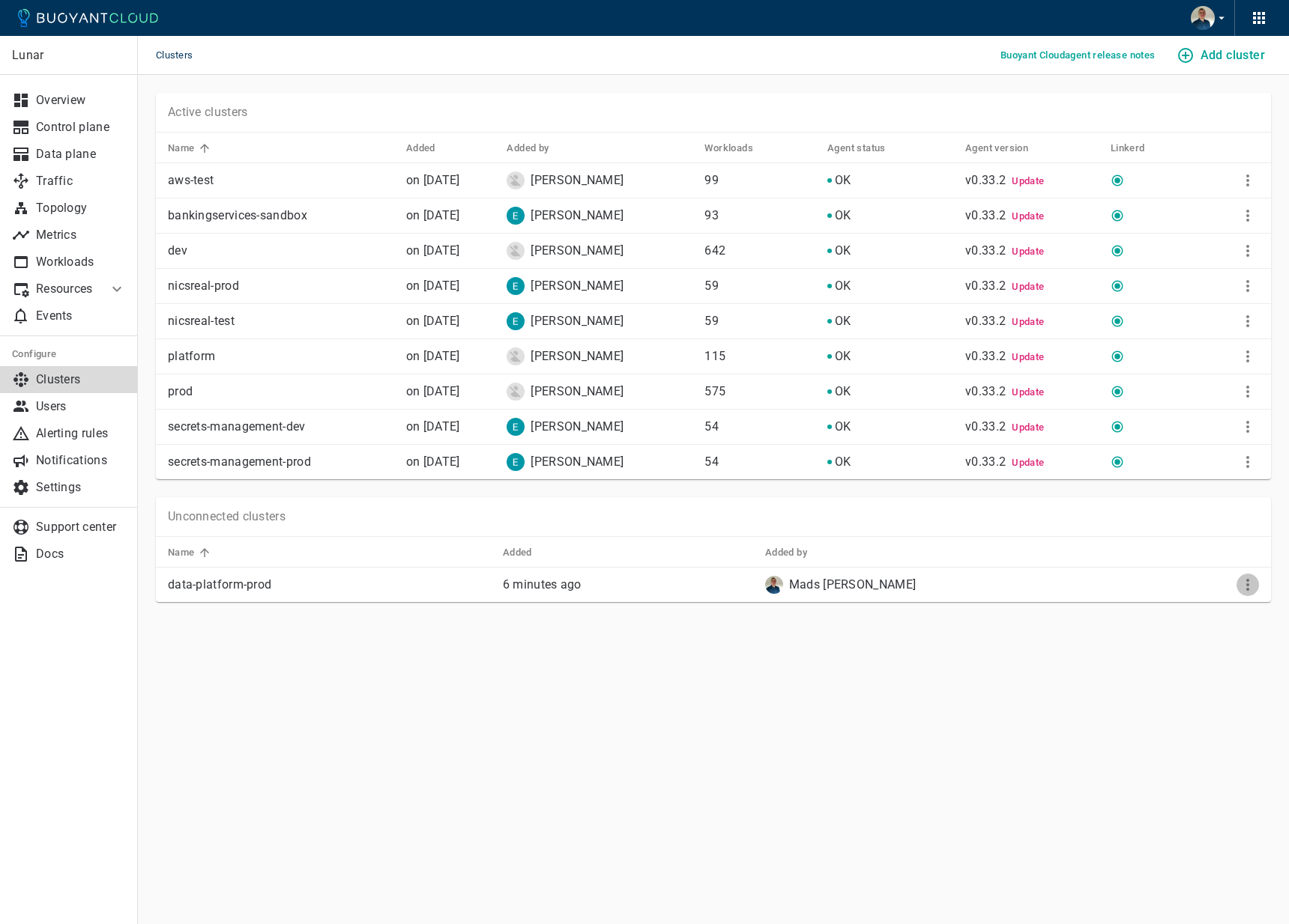
click at [1245, 587] on icon "More" at bounding box center [1247, 585] width 18 height 18
click at [1019, 663] on div at bounding box center [644, 462] width 1289 height 924
click at [1243, 587] on icon "More" at bounding box center [1247, 585] width 18 height 18
click at [1205, 611] on li "View install instructions" at bounding box center [1199, 616] width 158 height 27
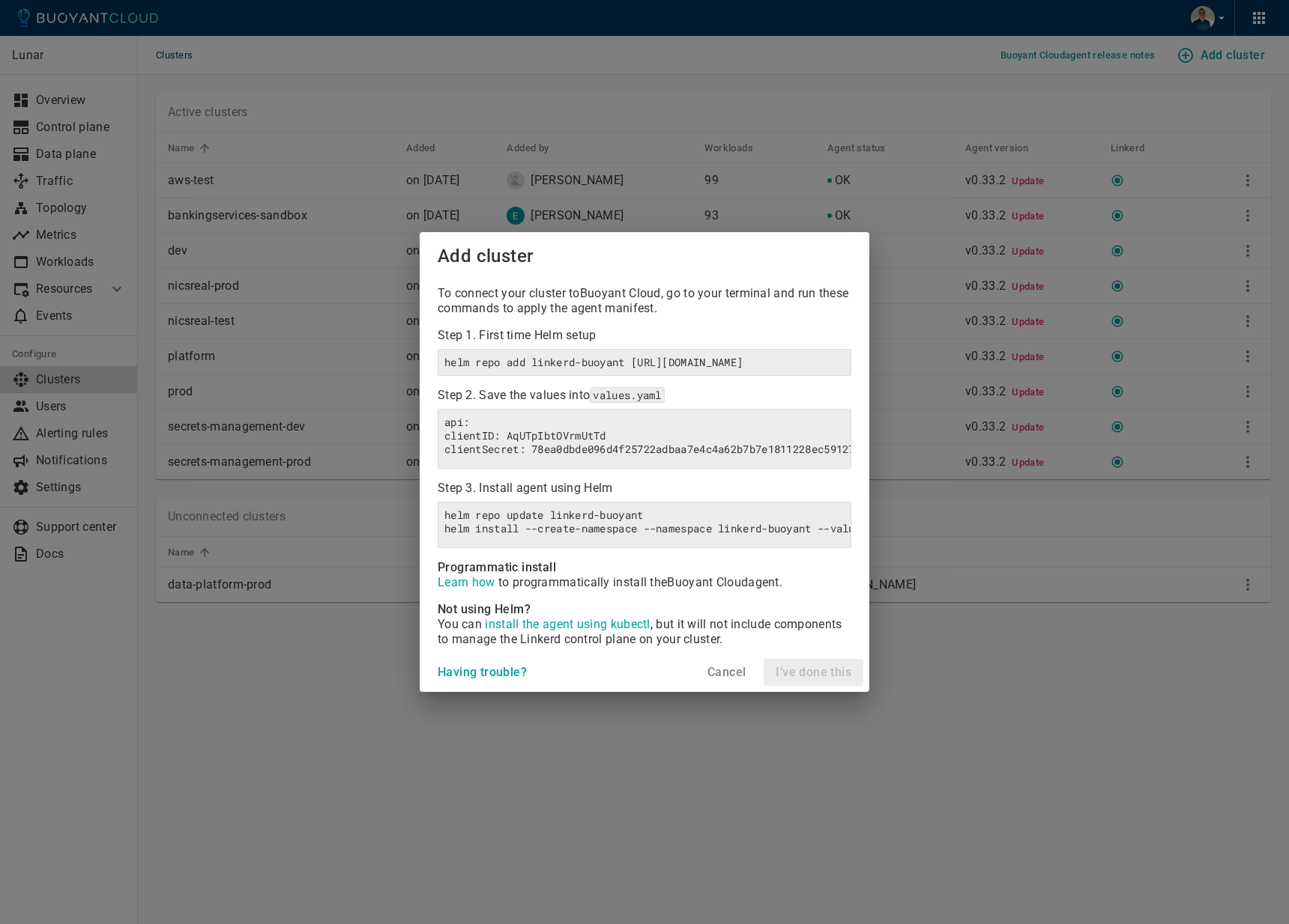
click at [732, 680] on h4 "Cancel" at bounding box center [726, 672] width 38 height 15
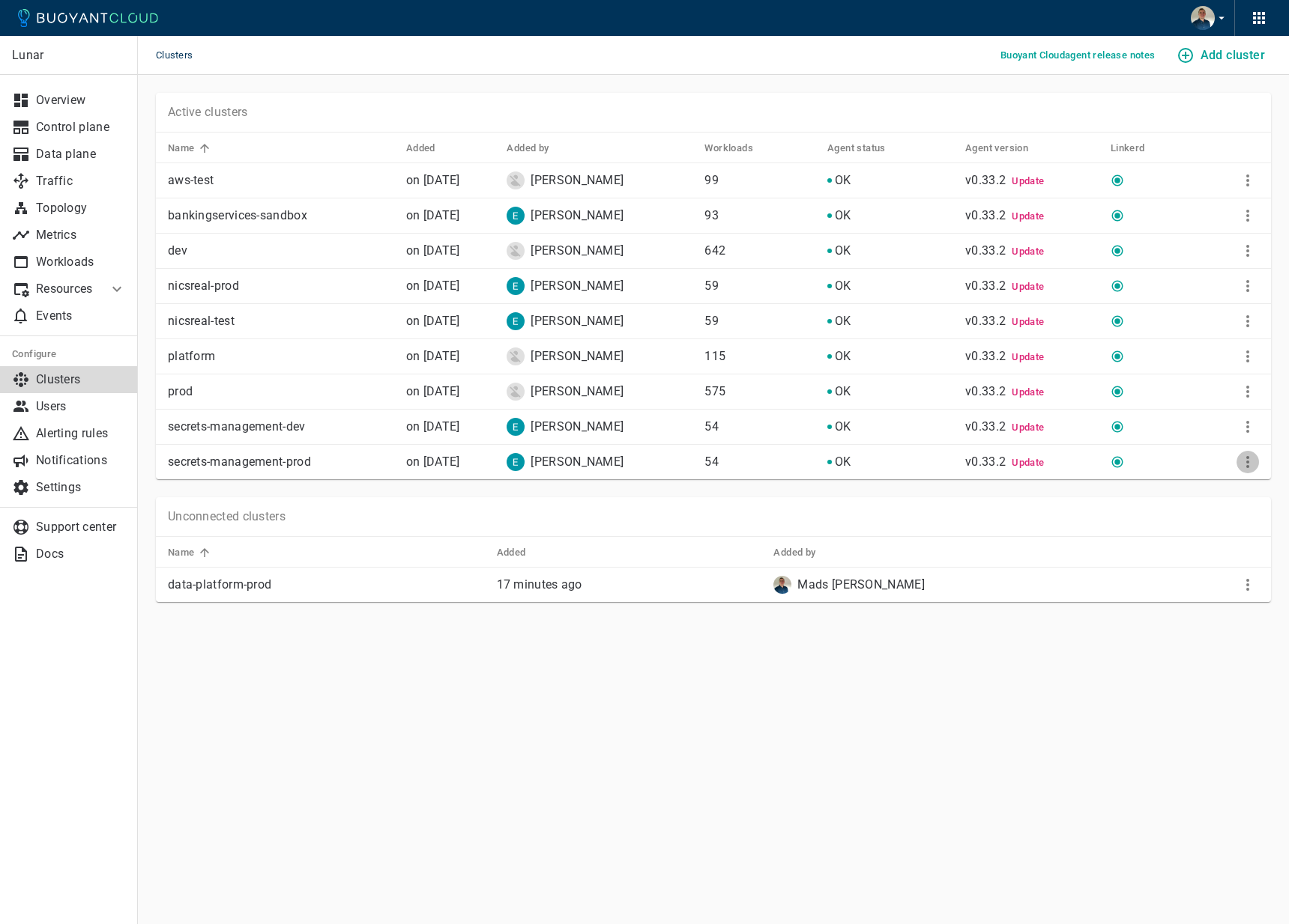
click at [1248, 459] on icon "More" at bounding box center [1247, 462] width 18 height 18
click at [1228, 488] on li "View install instructions" at bounding box center [1199, 493] width 158 height 27
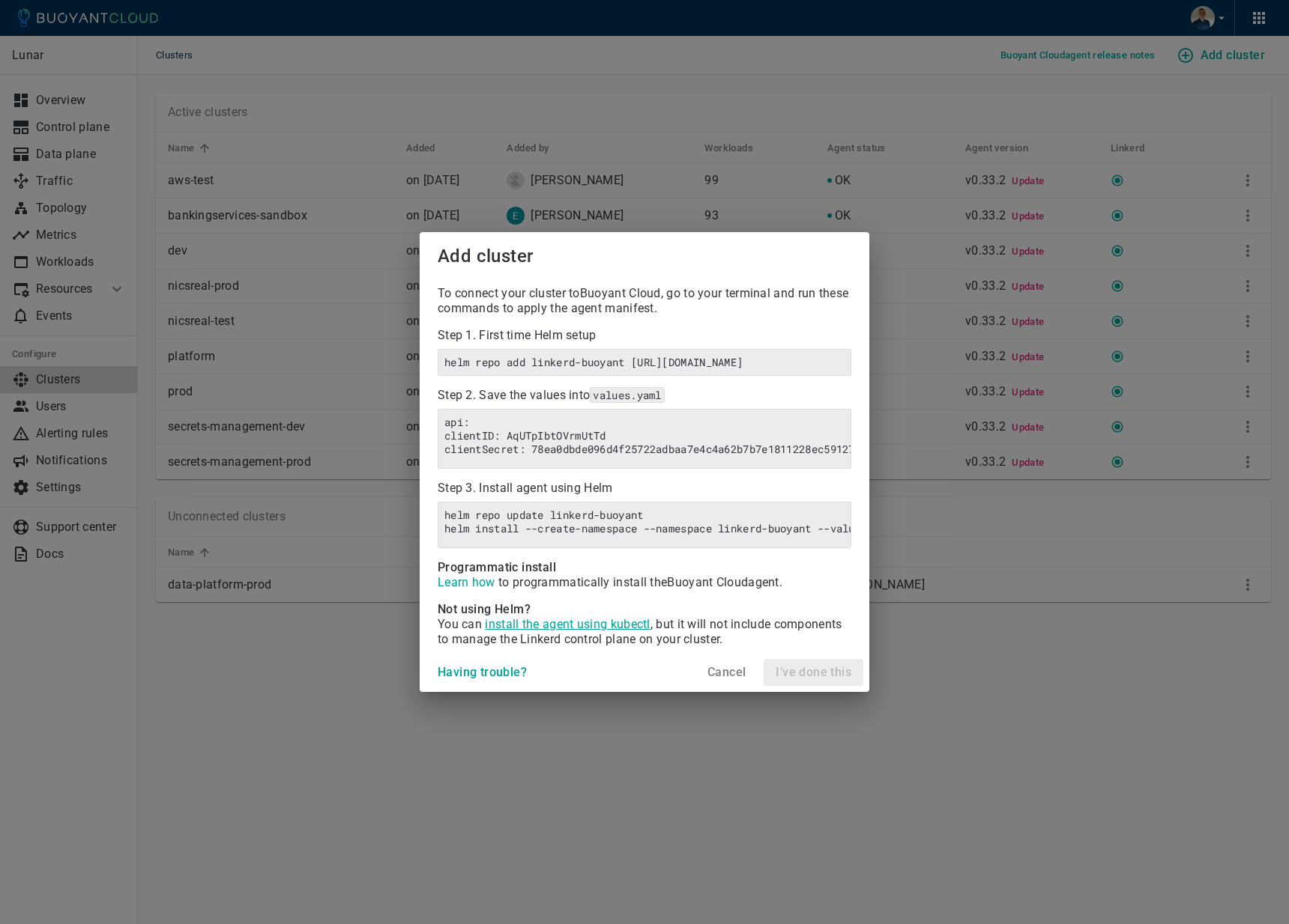
click at [563, 630] on span "install the agent using kubectl" at bounding box center [566, 624] width 164 height 15
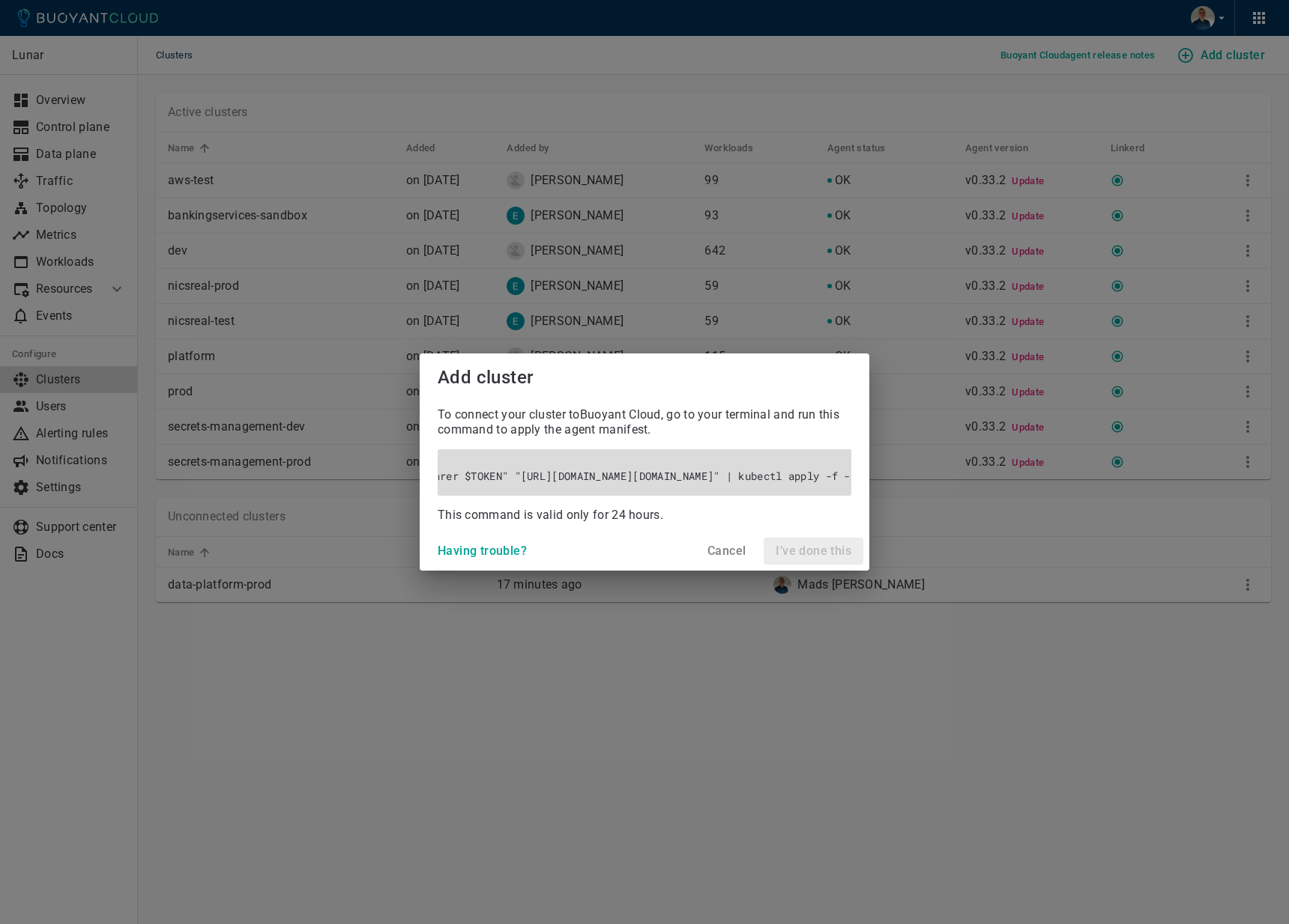
scroll to position [0, 385]
click at [712, 557] on h4 "Cancel" at bounding box center [726, 551] width 38 height 15
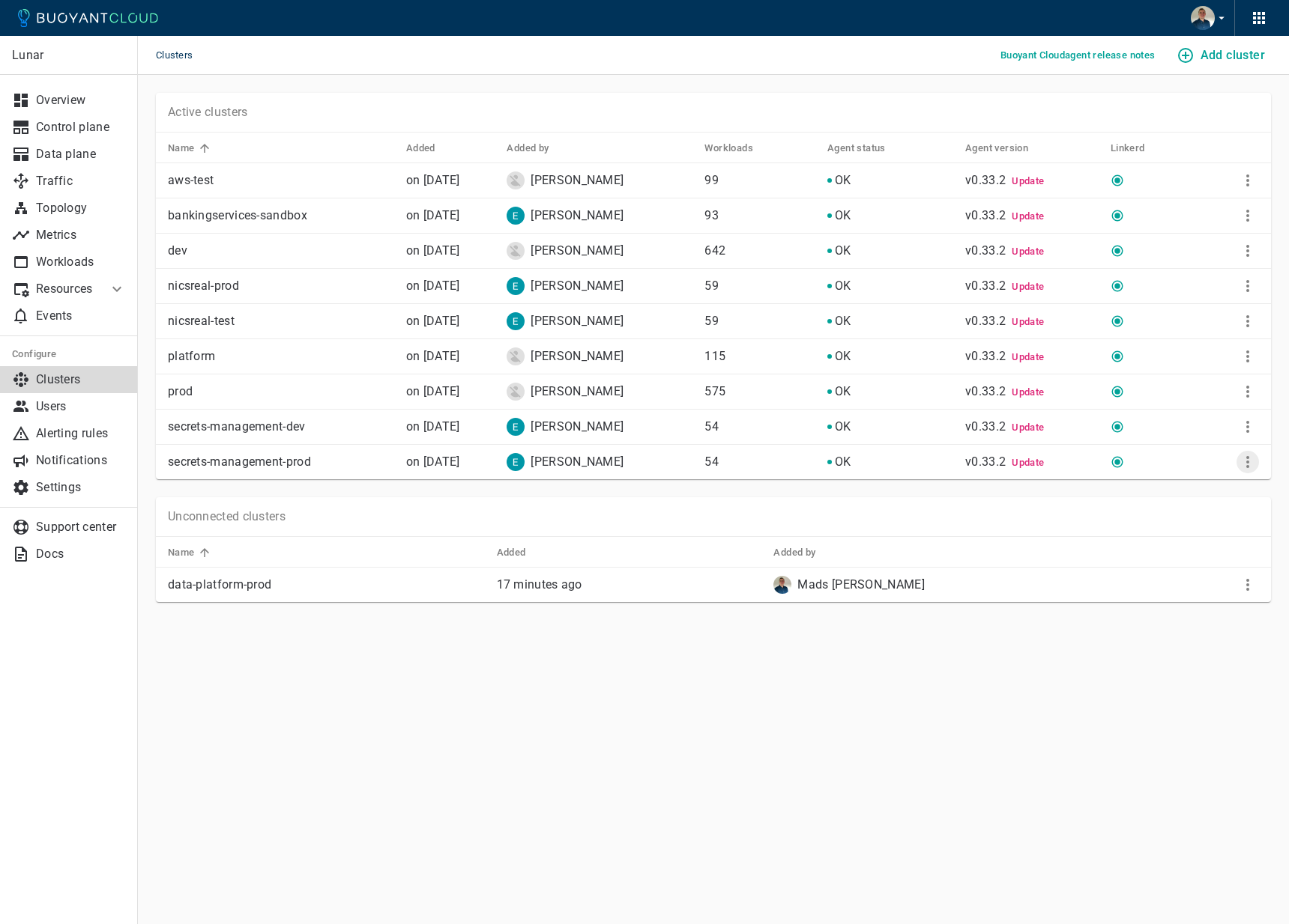
click at [1247, 460] on icon "More" at bounding box center [1247, 462] width 18 height 18
click at [1195, 491] on li "View install instructions" at bounding box center [1199, 493] width 158 height 27
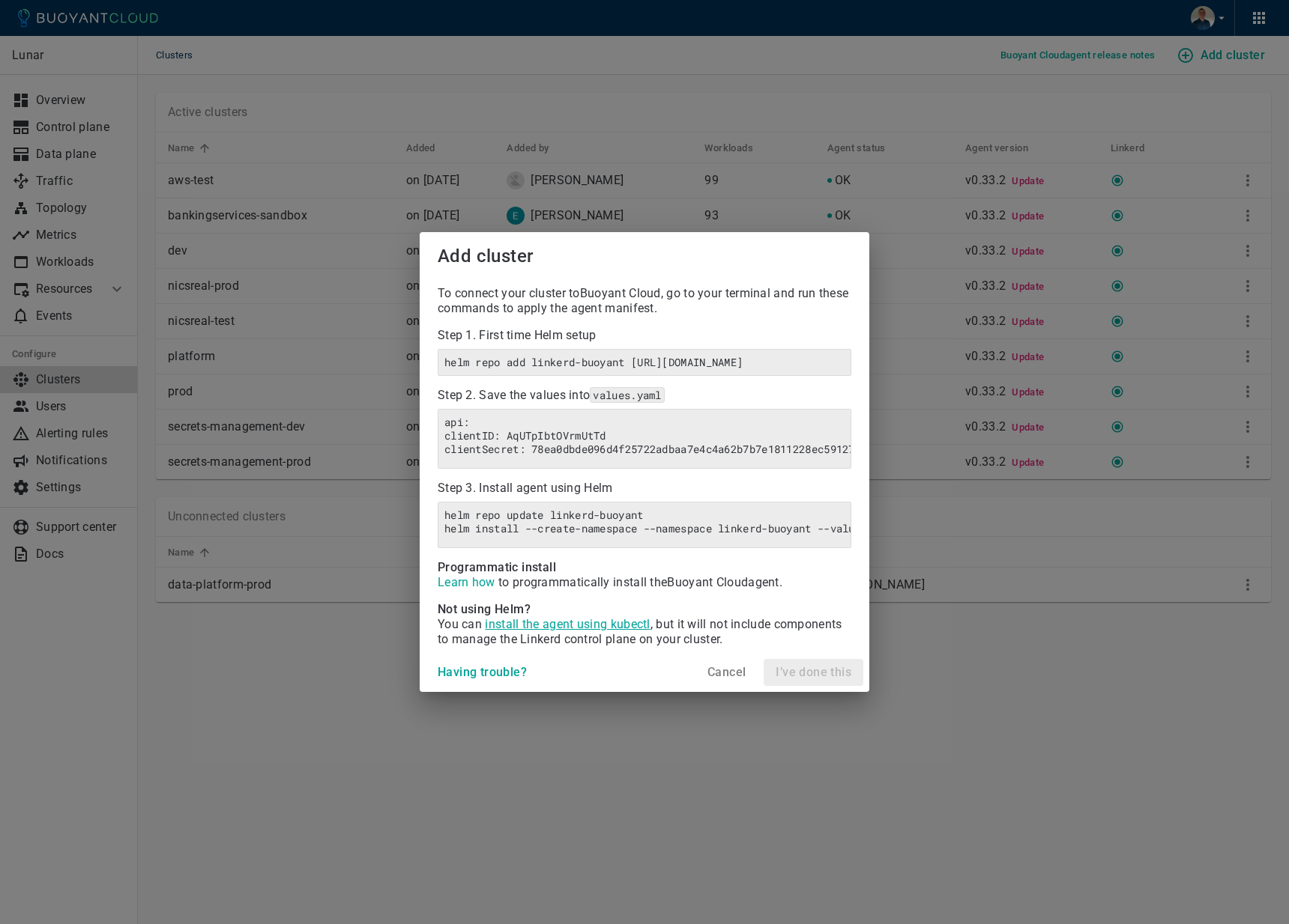
click at [639, 628] on span "install the agent using kubectl" at bounding box center [566, 624] width 164 height 15
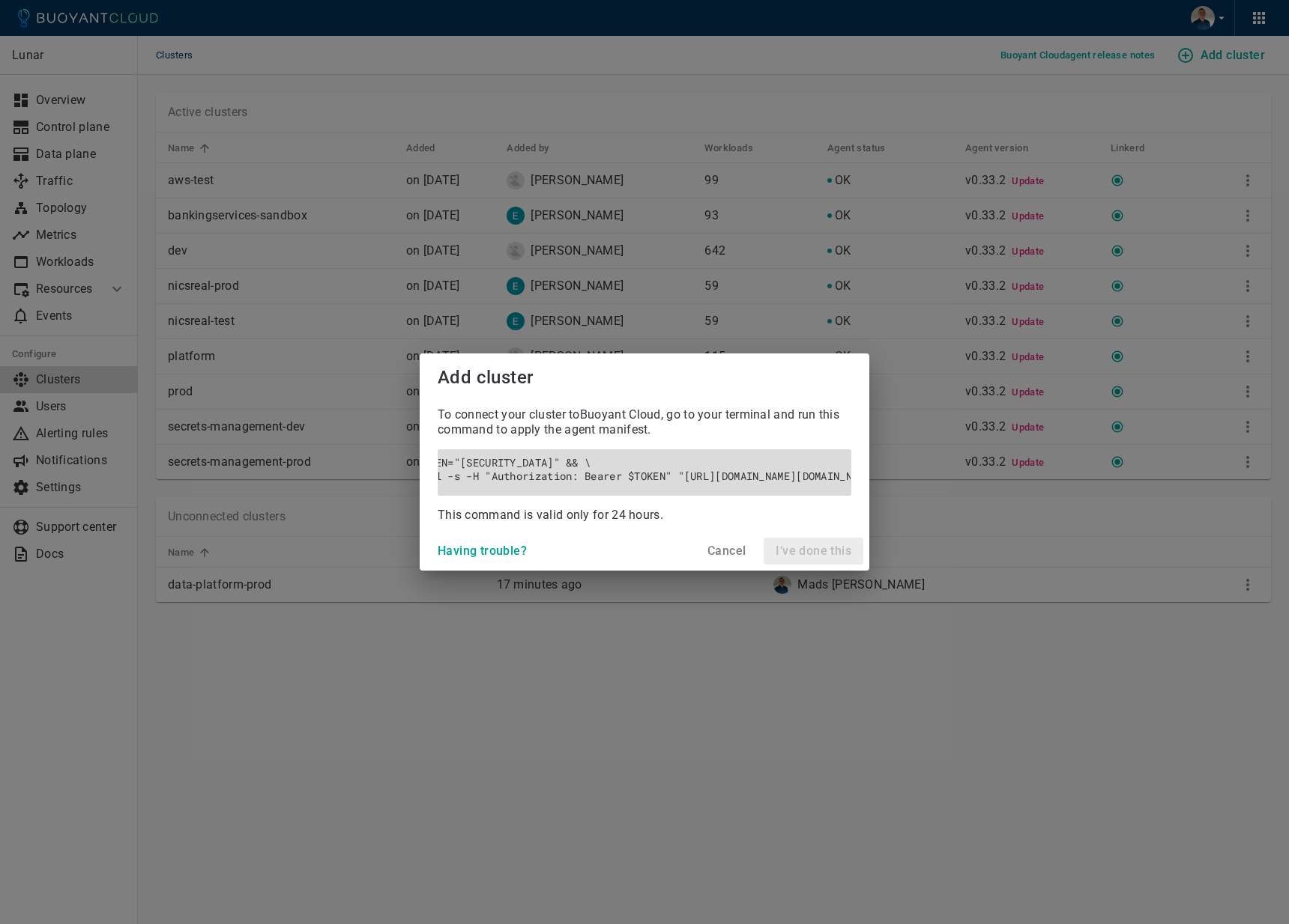
scroll to position [0, 0]
click at [728, 559] on h4 "Cancel" at bounding box center [726, 551] width 38 height 15
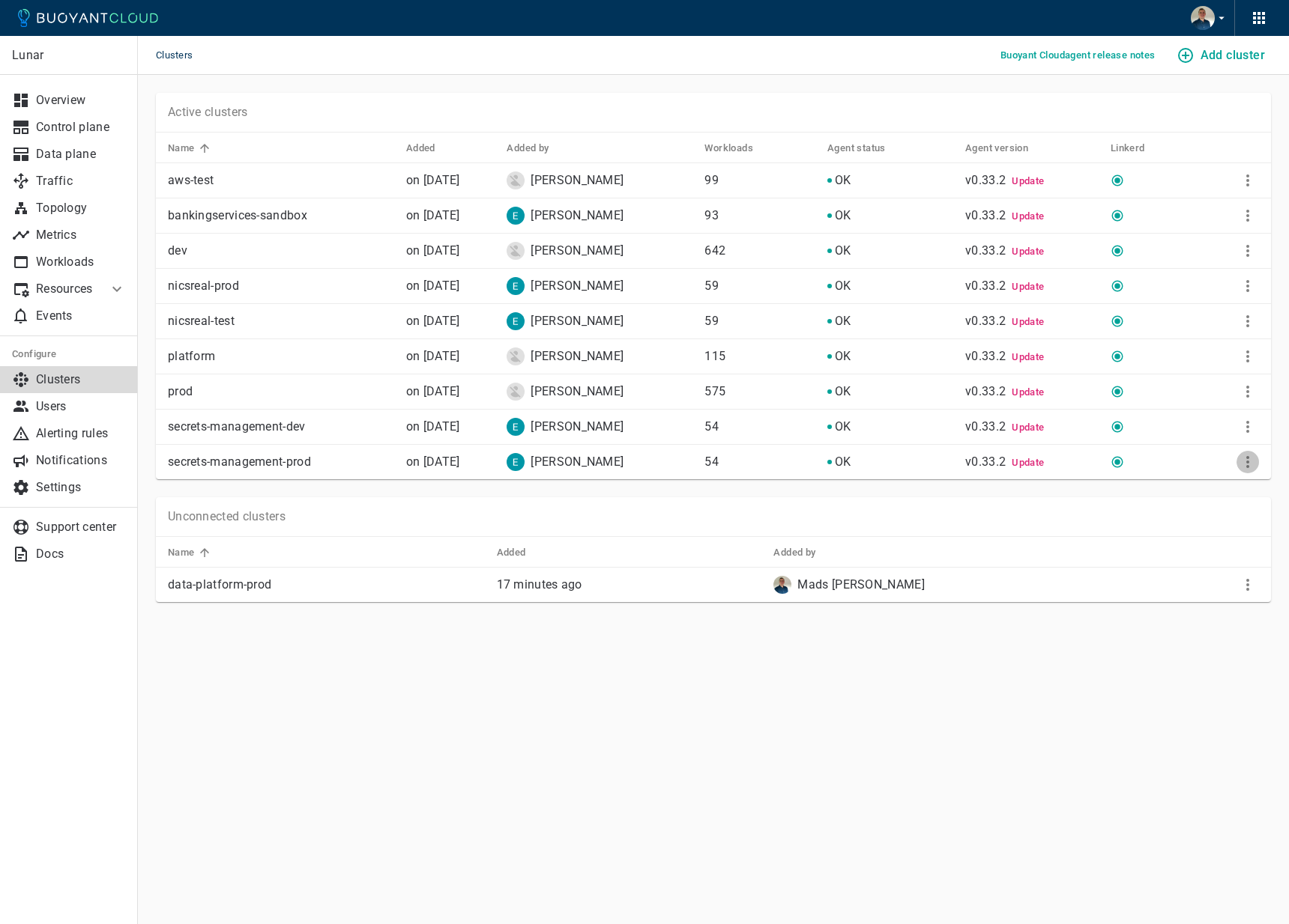
click at [1256, 465] on icon "More" at bounding box center [1247, 462] width 18 height 18
drag, startPoint x: 1221, startPoint y: 487, endPoint x: 996, endPoint y: 519, distance: 227.3
click at [996, 519] on div "View install instructions Configure Disable Remove" at bounding box center [644, 462] width 1289 height 924
click at [1002, 510] on div at bounding box center [644, 462] width 1289 height 924
click at [1239, 177] on icon "More" at bounding box center [1247, 180] width 18 height 18
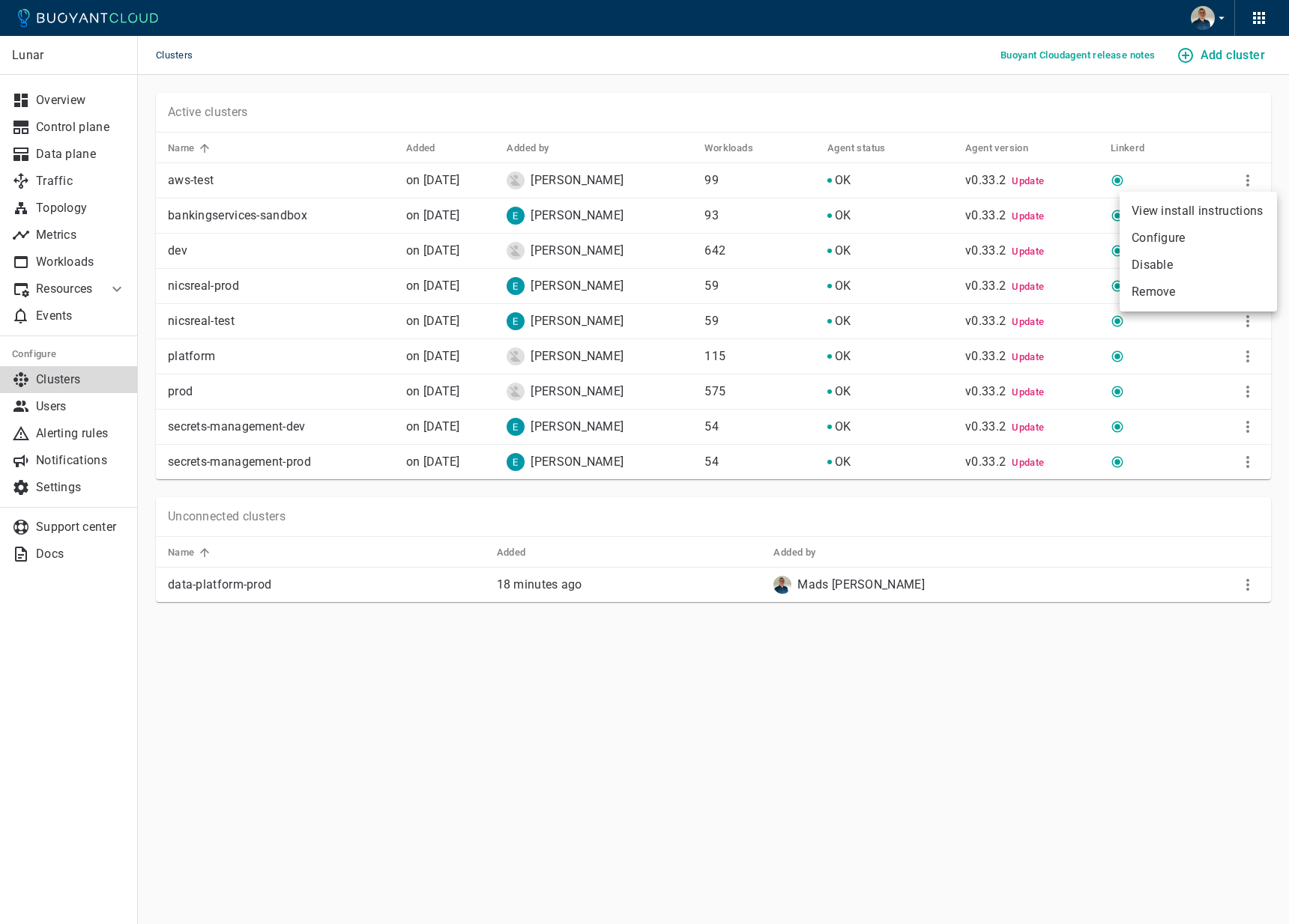
click at [1217, 207] on li "View install instructions" at bounding box center [1199, 211] width 158 height 27
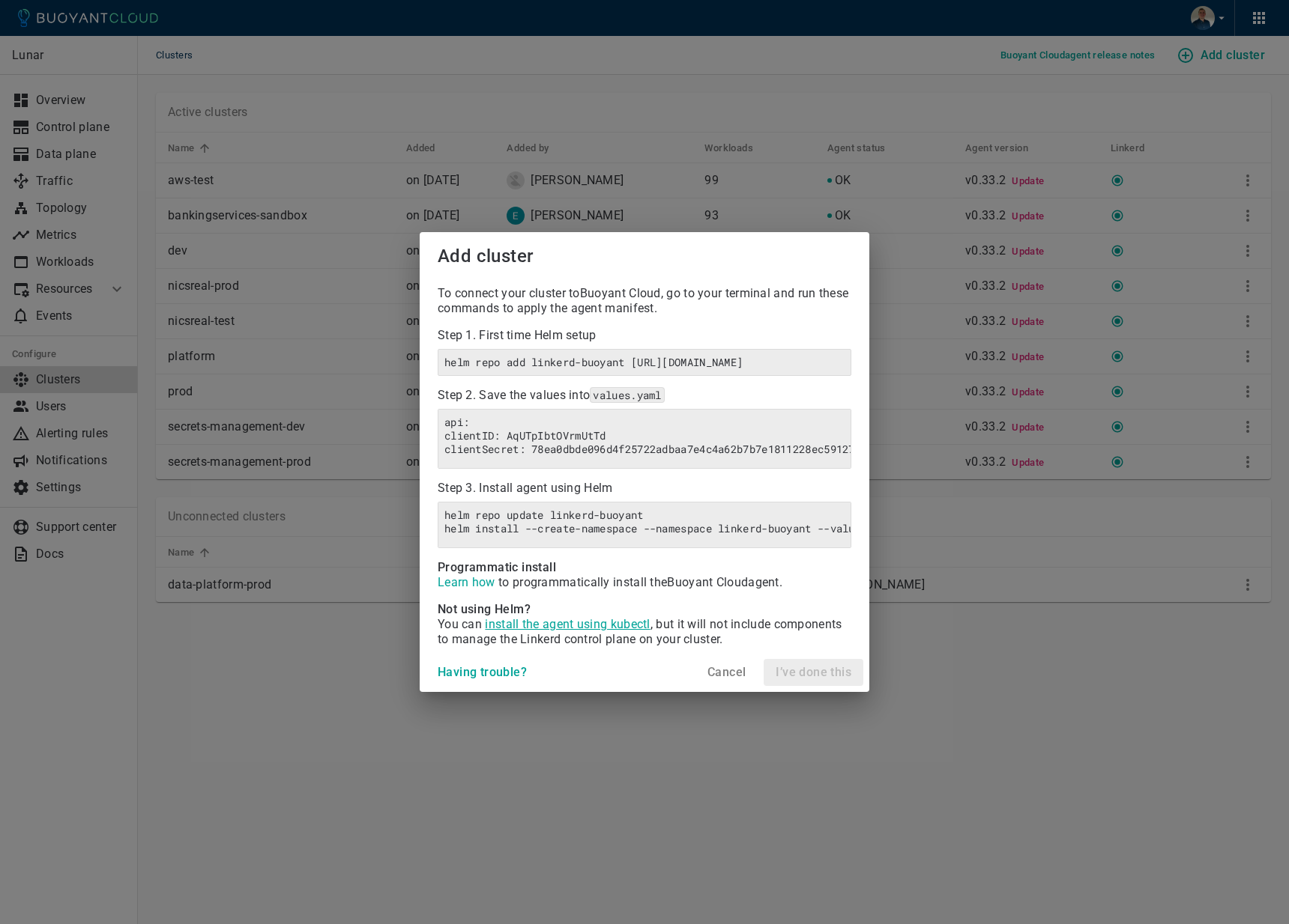
click at [620, 631] on span "install the agent using kubectl" at bounding box center [566, 624] width 164 height 15
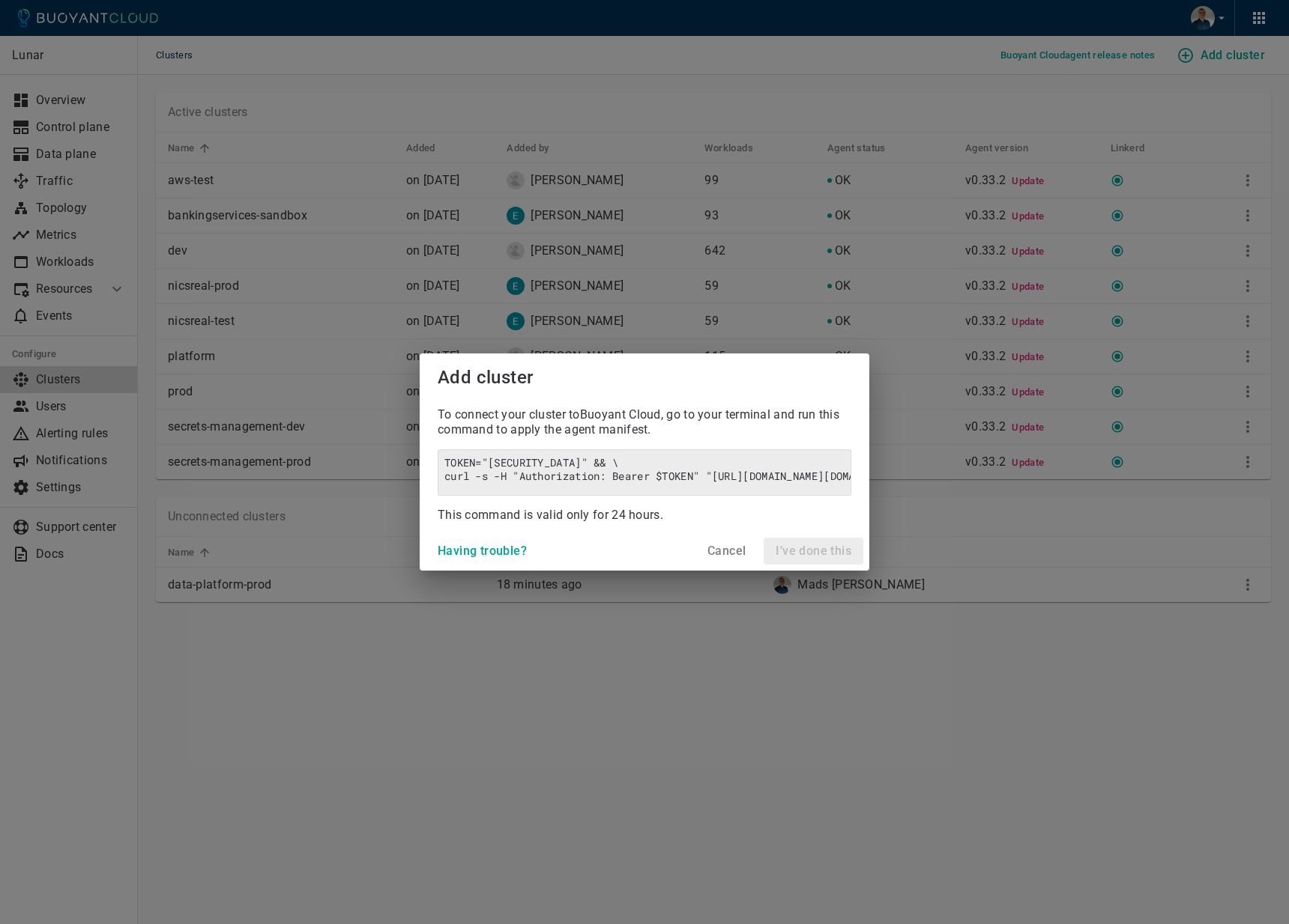
click at [726, 559] on h4 "Cancel" at bounding box center [726, 551] width 38 height 15
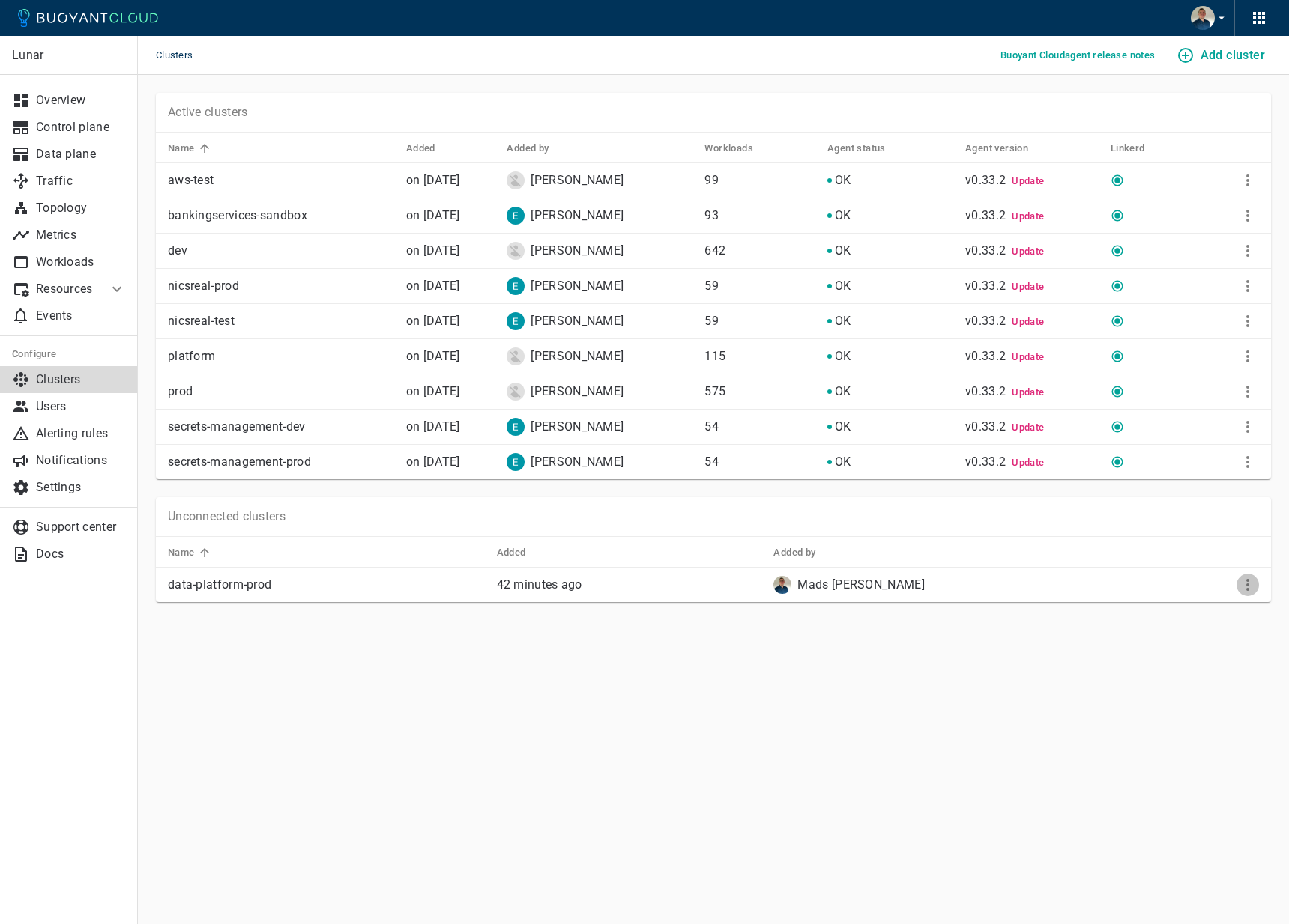
click at [1239, 588] on icon "More" at bounding box center [1247, 585] width 18 height 18
click at [1216, 605] on li "View install instructions" at bounding box center [1199, 616] width 158 height 27
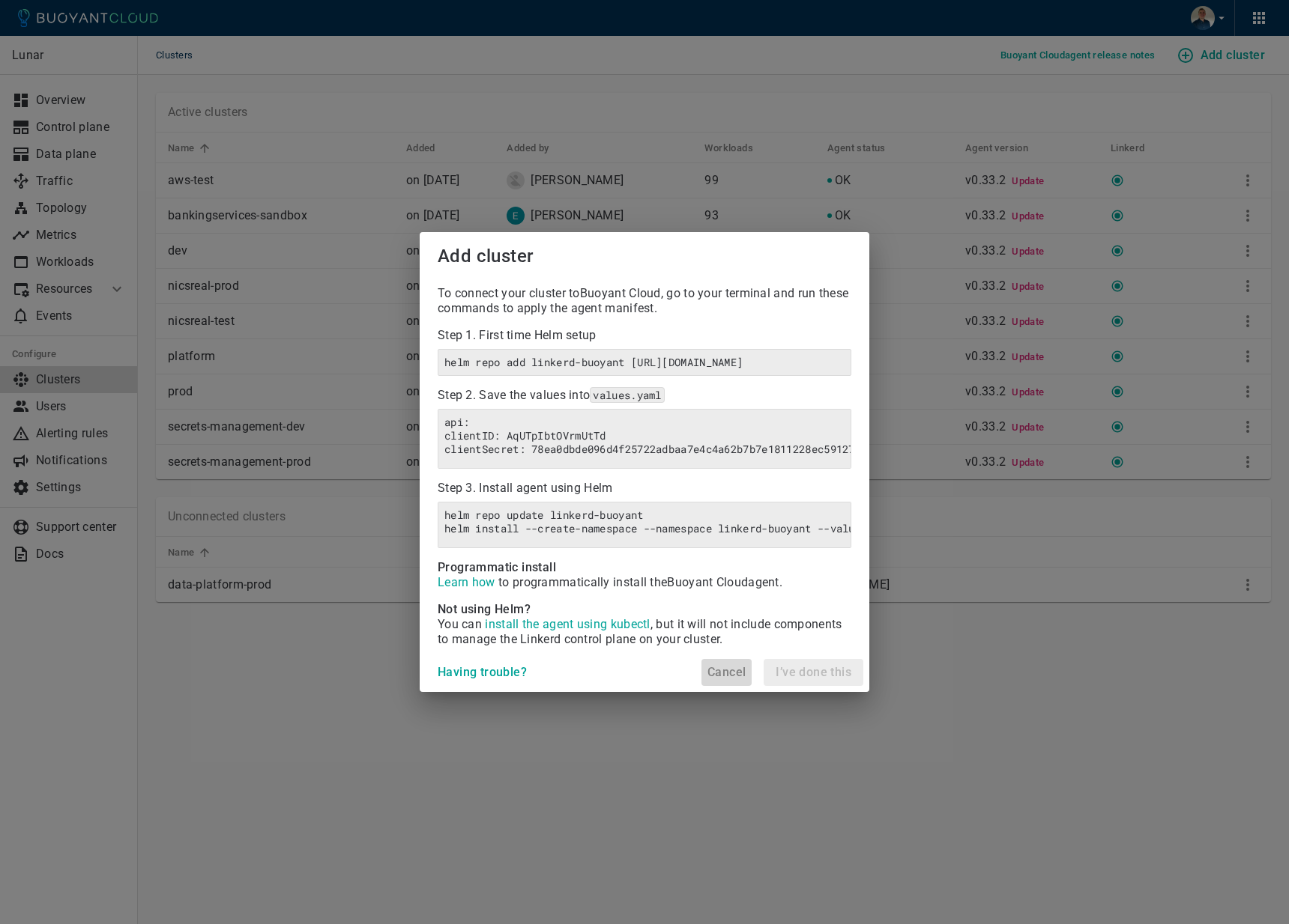
click at [716, 680] on h4 "Cancel" at bounding box center [726, 672] width 38 height 15
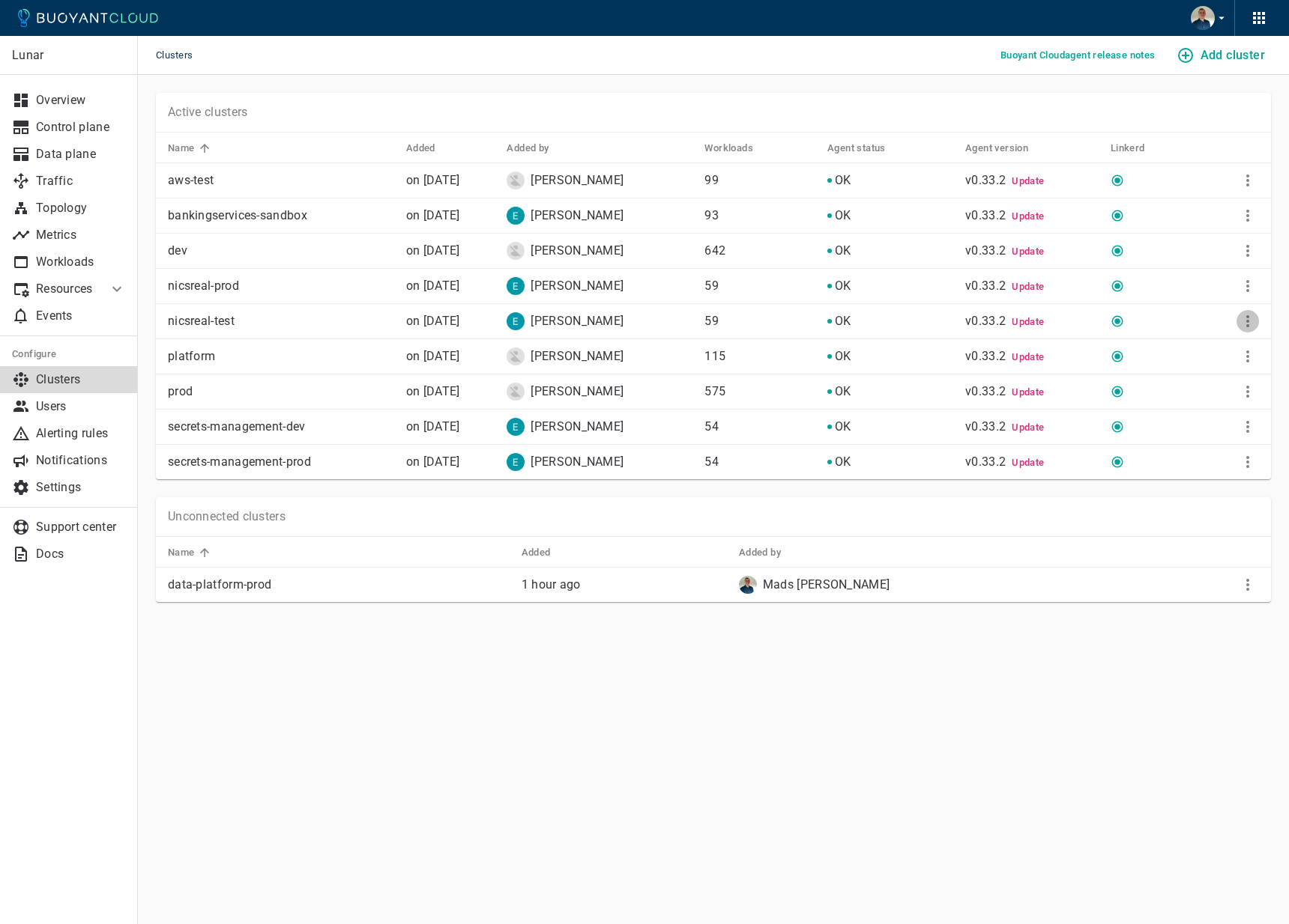
click at [1243, 316] on icon "More" at bounding box center [1247, 321] width 18 height 18
click at [1188, 344] on li "View install instructions" at bounding box center [1199, 352] width 158 height 27
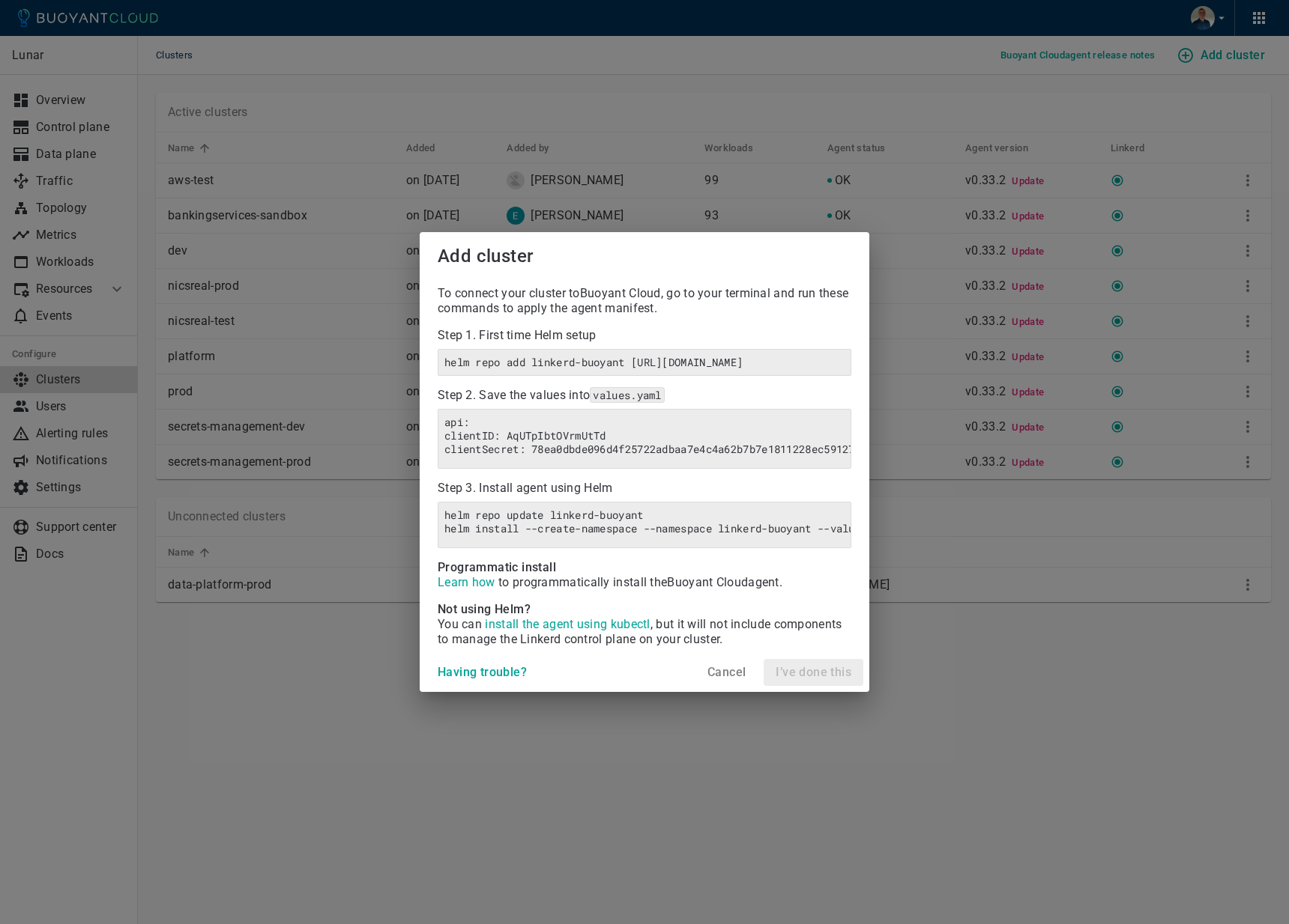
click at [711, 676] on h4 "Cancel" at bounding box center [726, 672] width 38 height 15
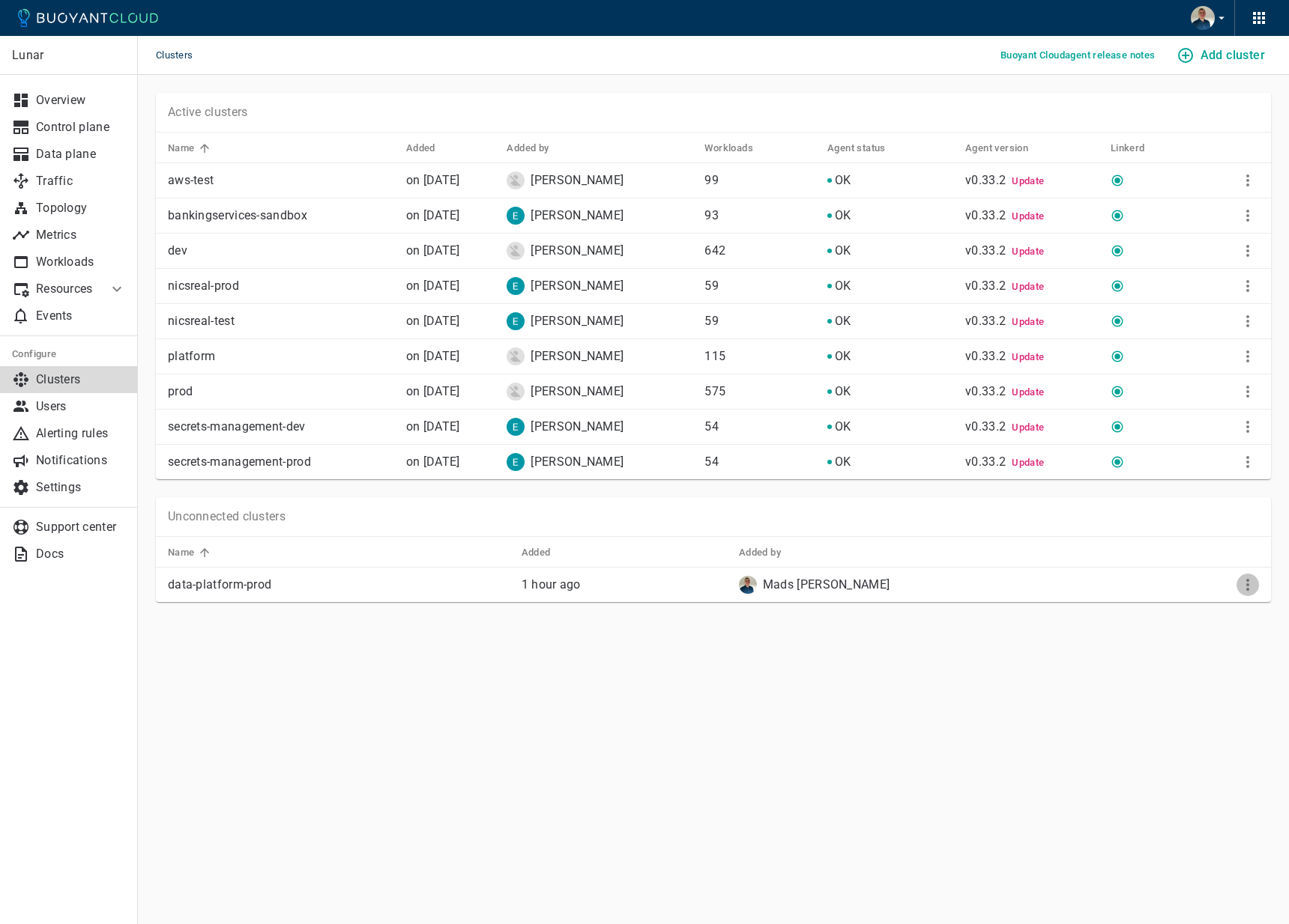
click at [1239, 587] on icon "More" at bounding box center [1247, 585] width 18 height 18
click at [1182, 609] on li "View install instructions" at bounding box center [1199, 616] width 158 height 27
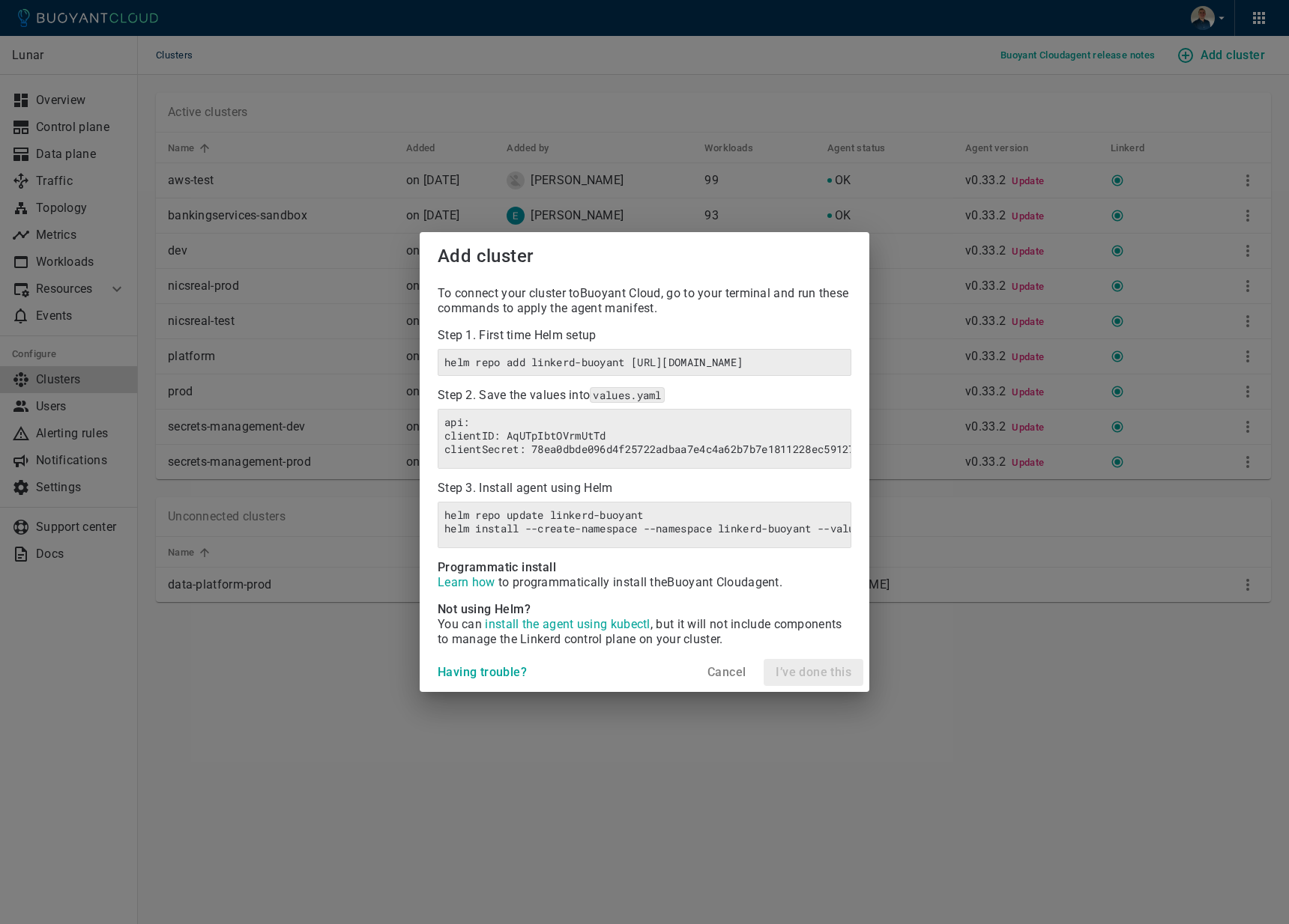
click at [727, 680] on h4 "Cancel" at bounding box center [726, 672] width 38 height 15
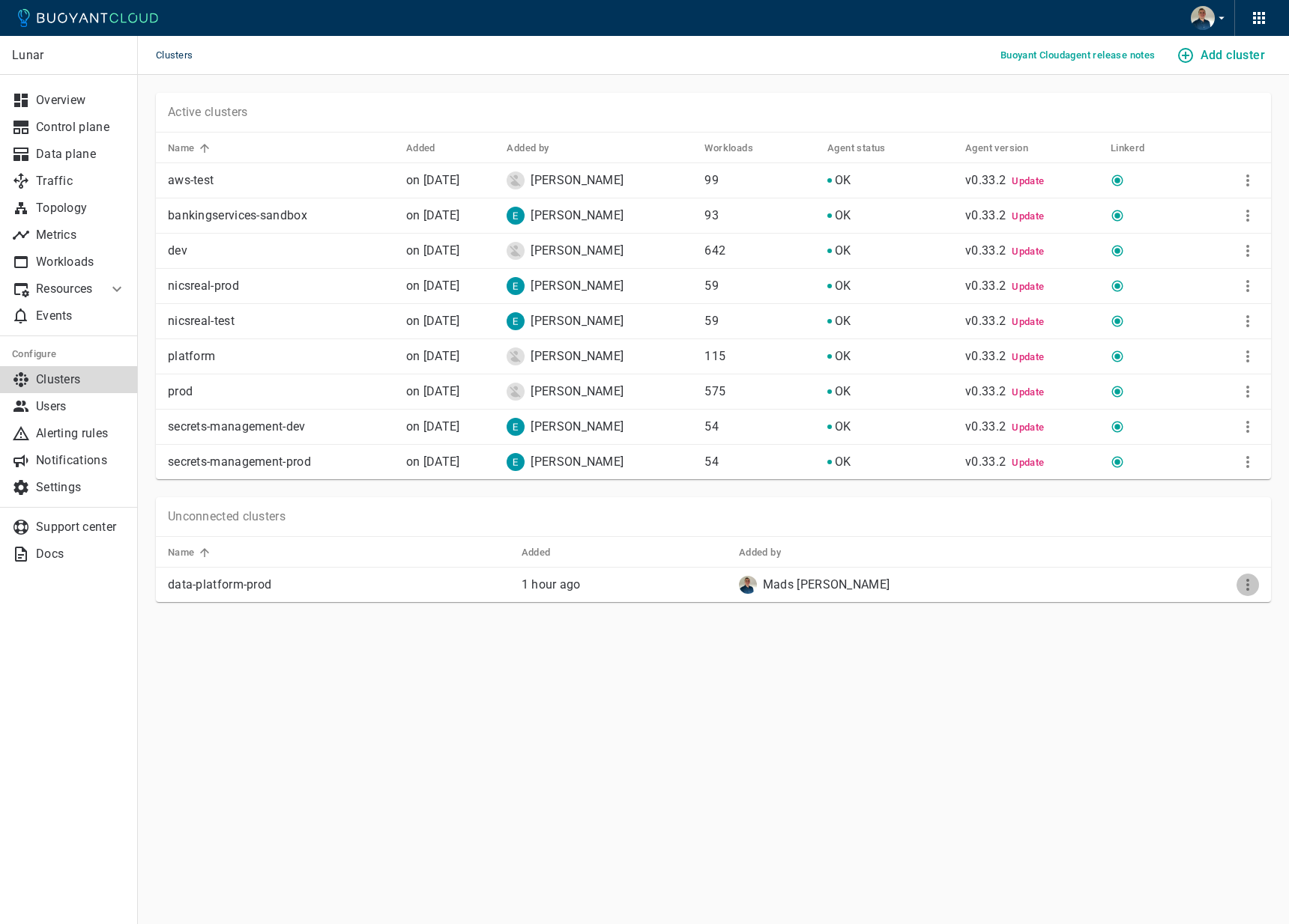
click at [1255, 589] on icon "More" at bounding box center [1247, 585] width 18 height 18
click at [1244, 606] on li "View install instructions" at bounding box center [1199, 616] width 158 height 27
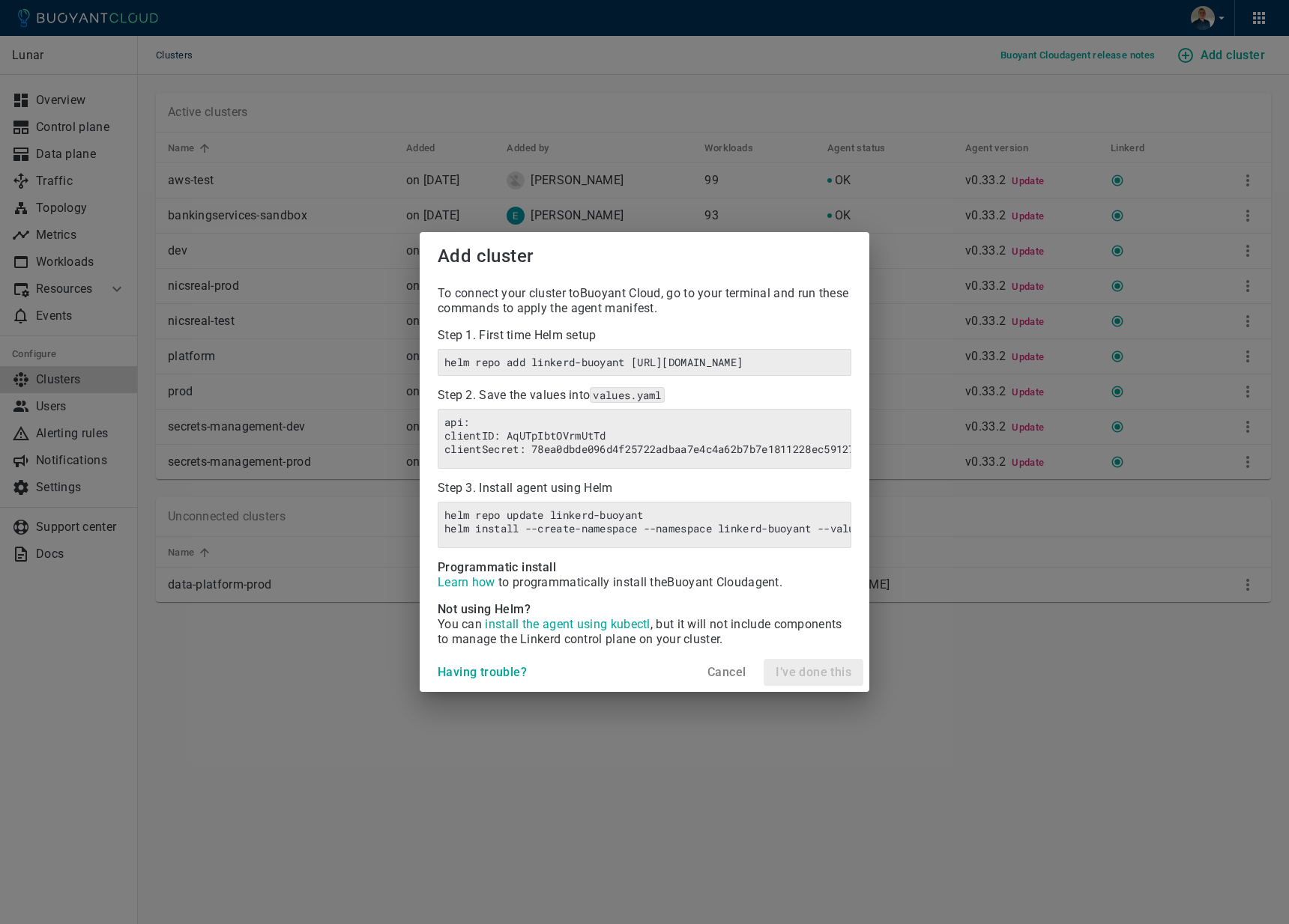
click at [718, 680] on h4 "Cancel" at bounding box center [726, 672] width 38 height 15
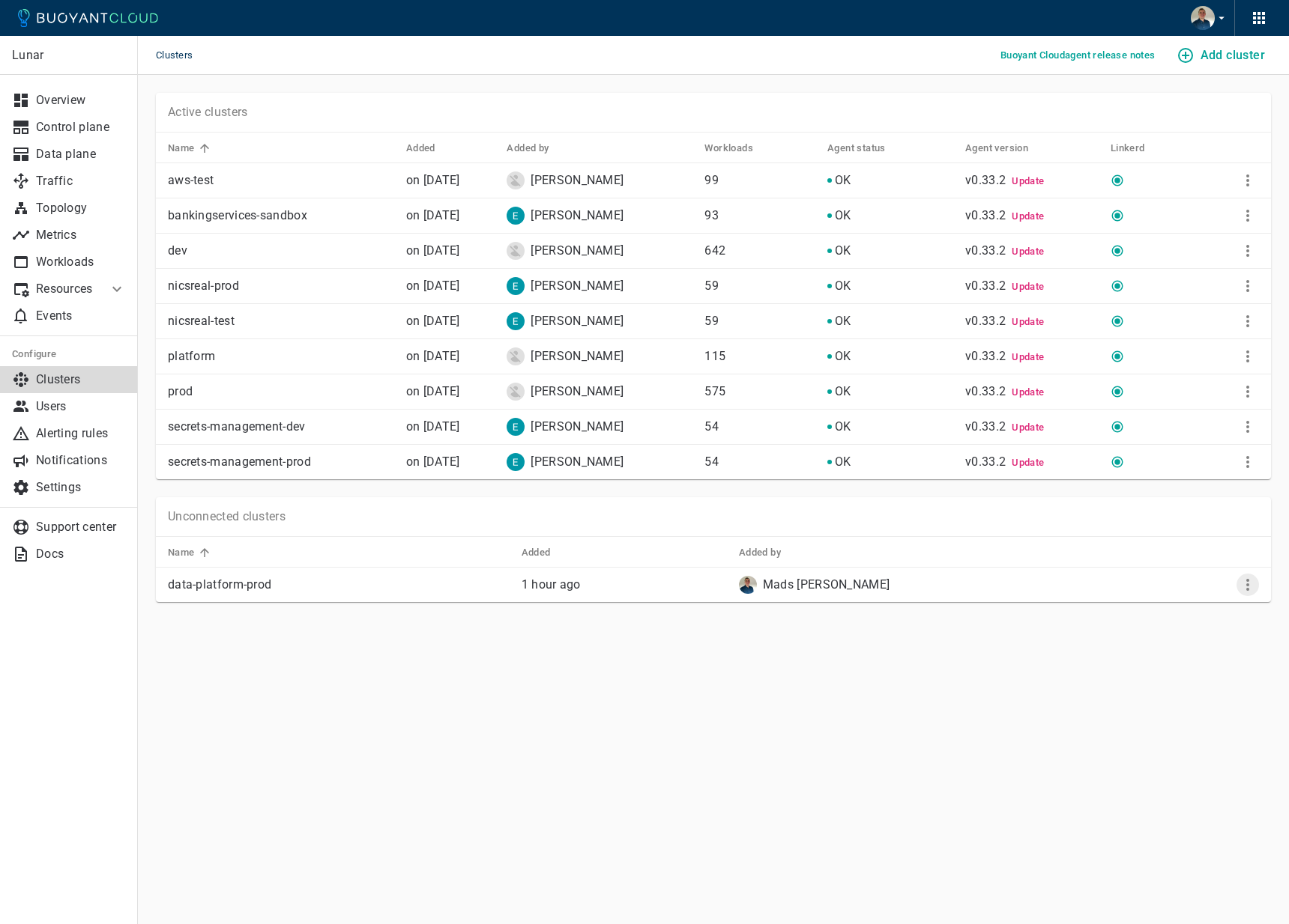
click at [1242, 588] on icon "More" at bounding box center [1247, 585] width 18 height 18
click at [1220, 612] on li "View install instructions" at bounding box center [1199, 616] width 158 height 27
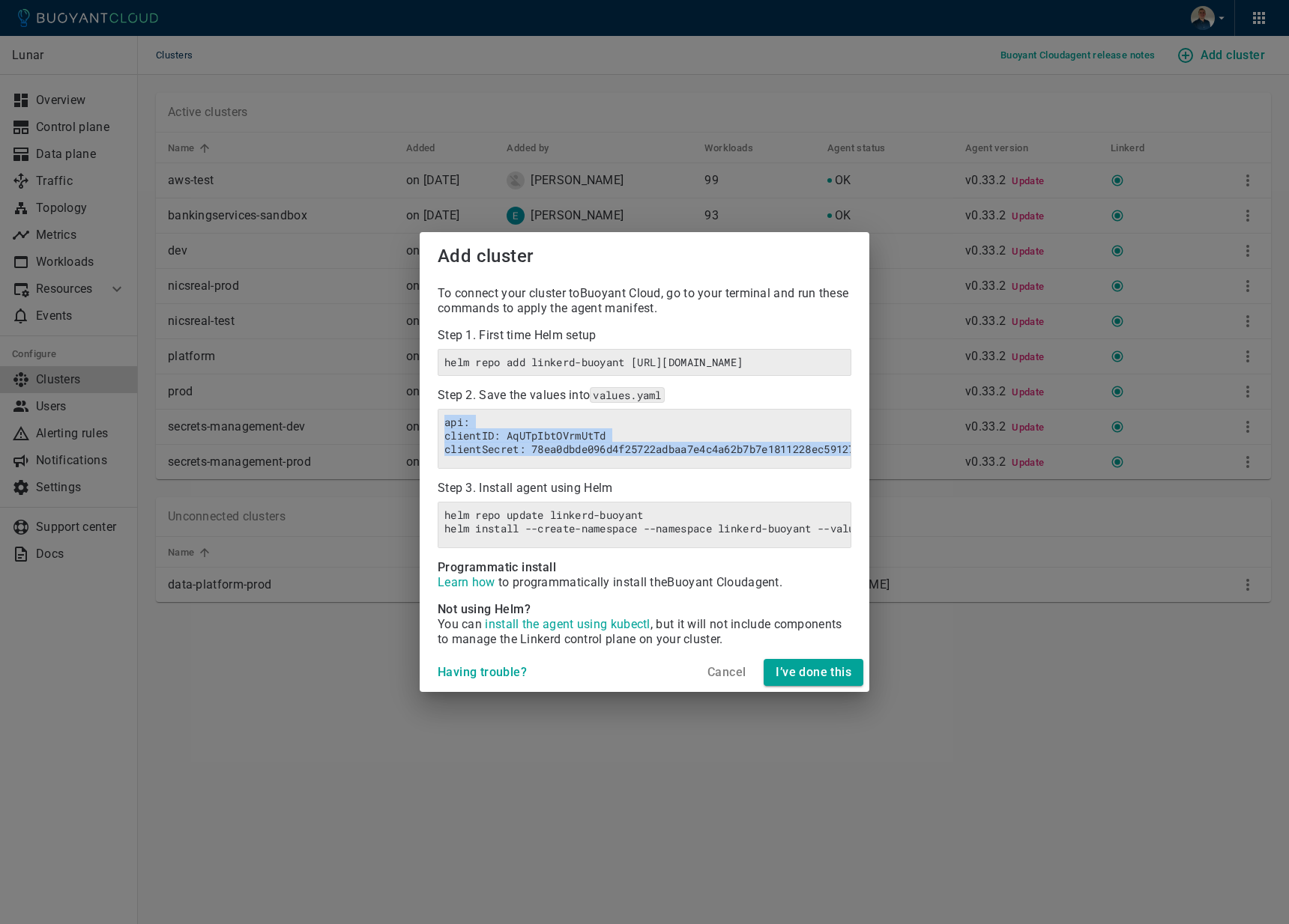
click at [715, 680] on h4 "Cancel" at bounding box center [726, 672] width 38 height 15
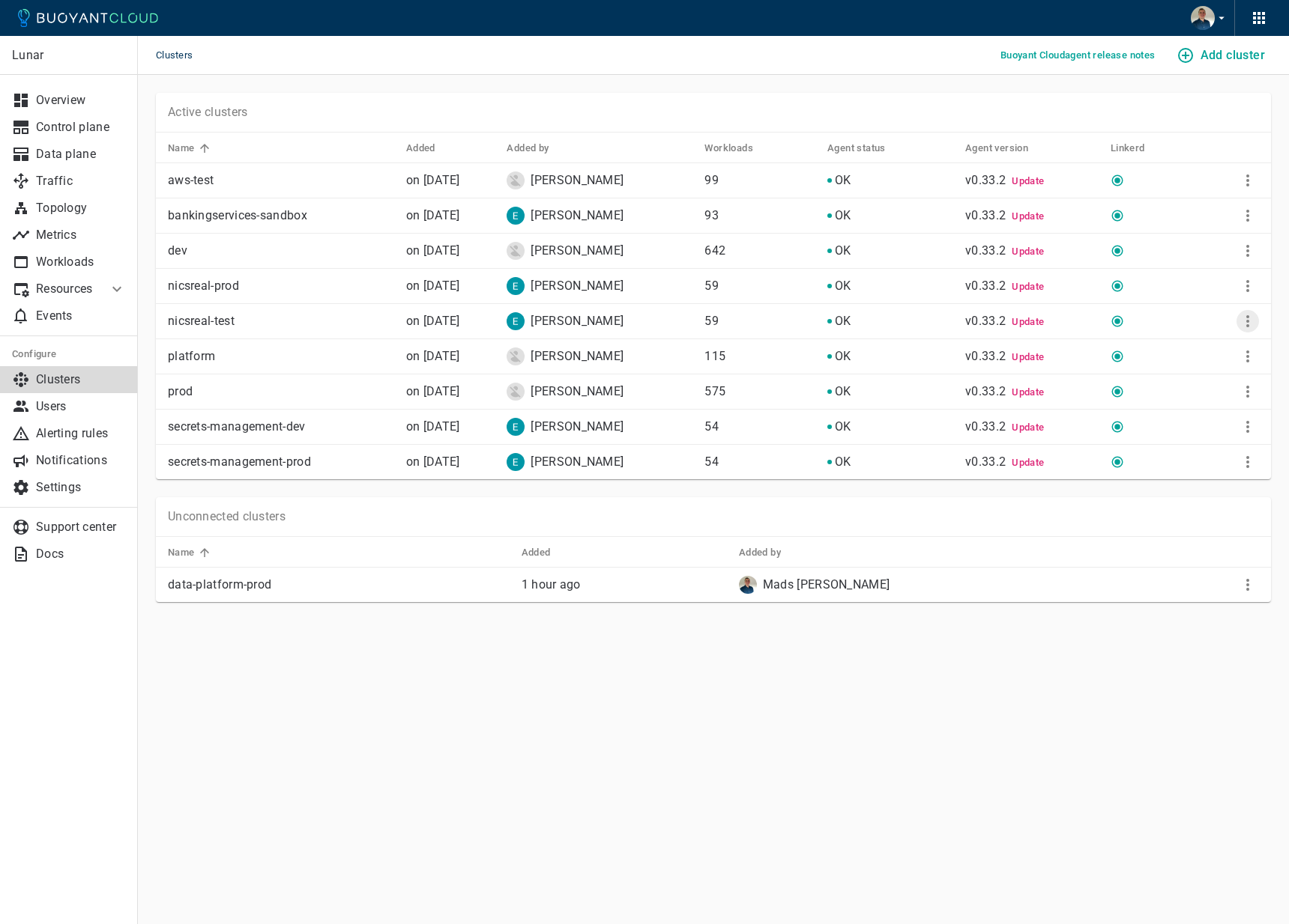
click at [1243, 316] on icon "More" at bounding box center [1247, 321] width 18 height 18
click at [1187, 353] on li "View install instructions" at bounding box center [1199, 352] width 158 height 27
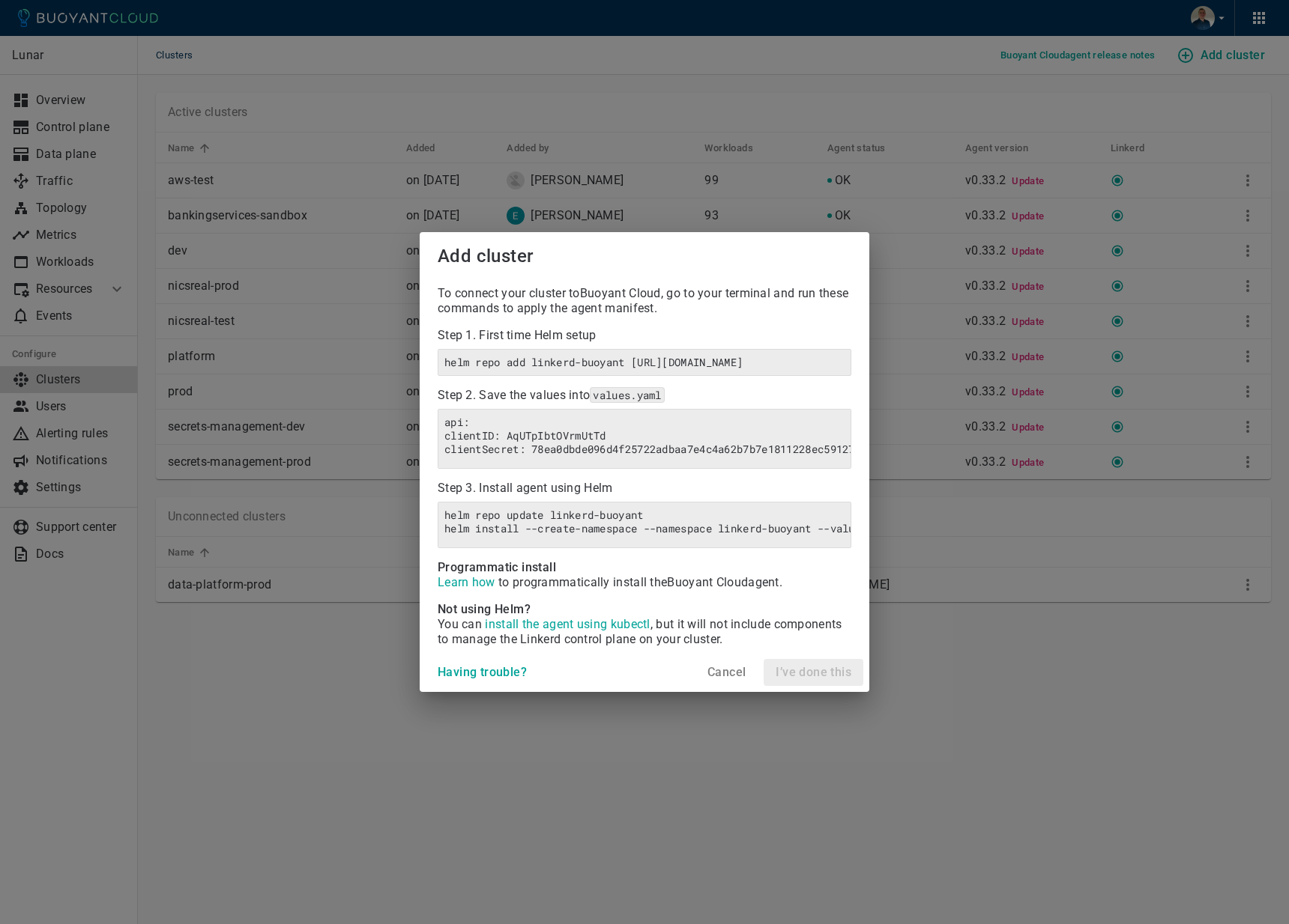
click at [722, 686] on button "Cancel" at bounding box center [727, 673] width 51 height 27
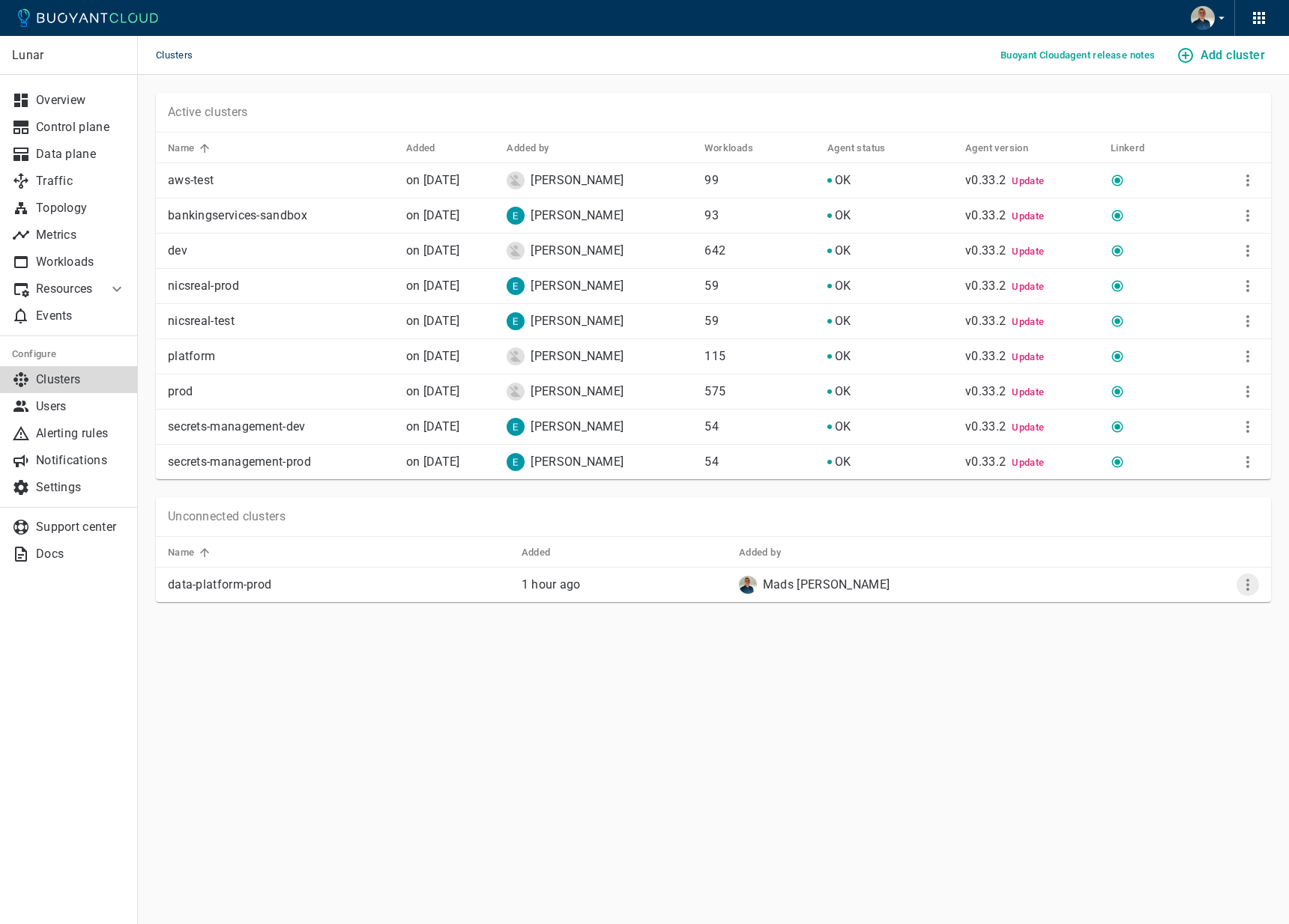
click at [1249, 586] on icon "More" at bounding box center [1247, 585] width 18 height 18
click at [1213, 609] on li "View install instructions" at bounding box center [1199, 616] width 158 height 27
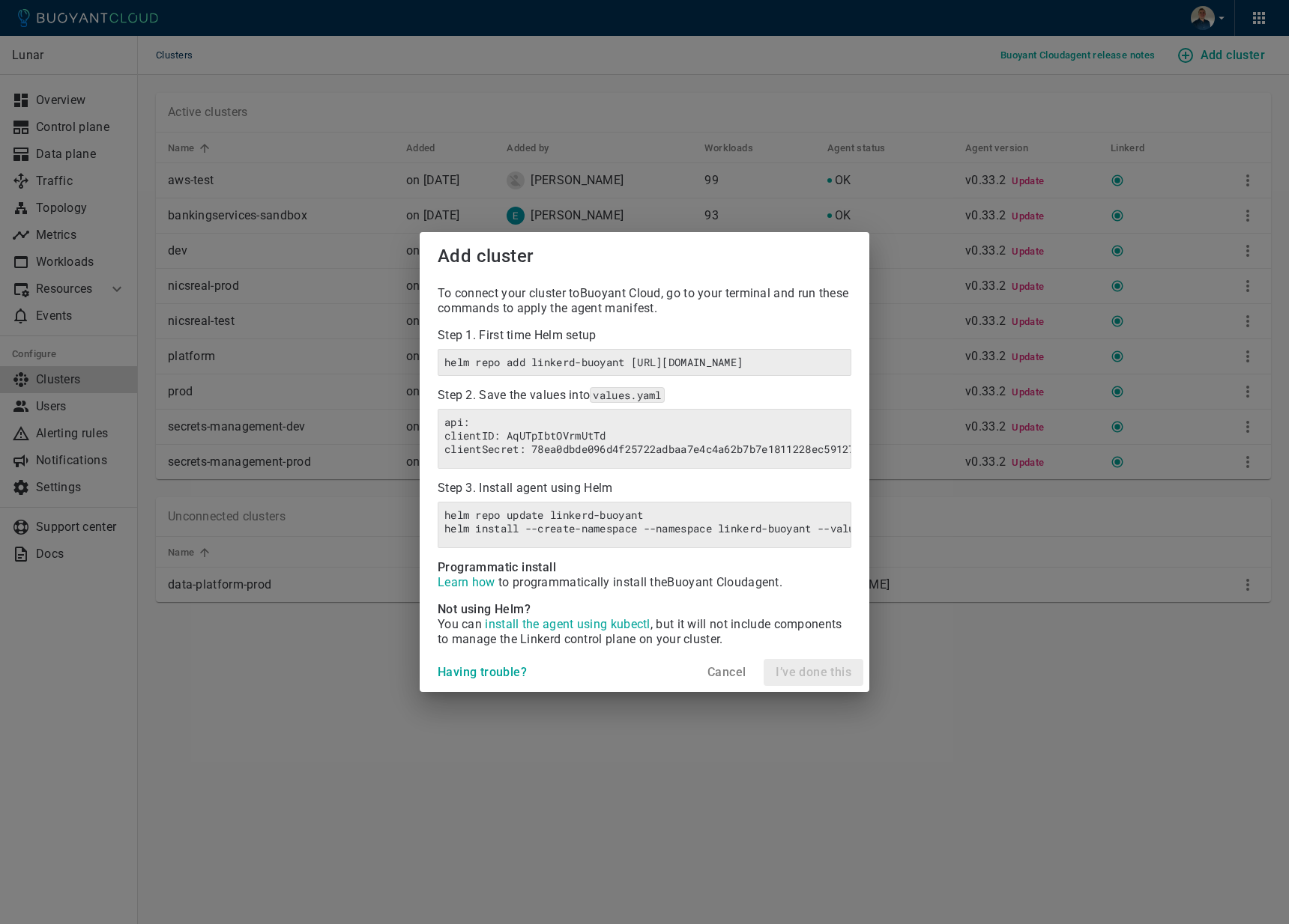
click at [726, 680] on h4 "Cancel" at bounding box center [726, 672] width 38 height 15
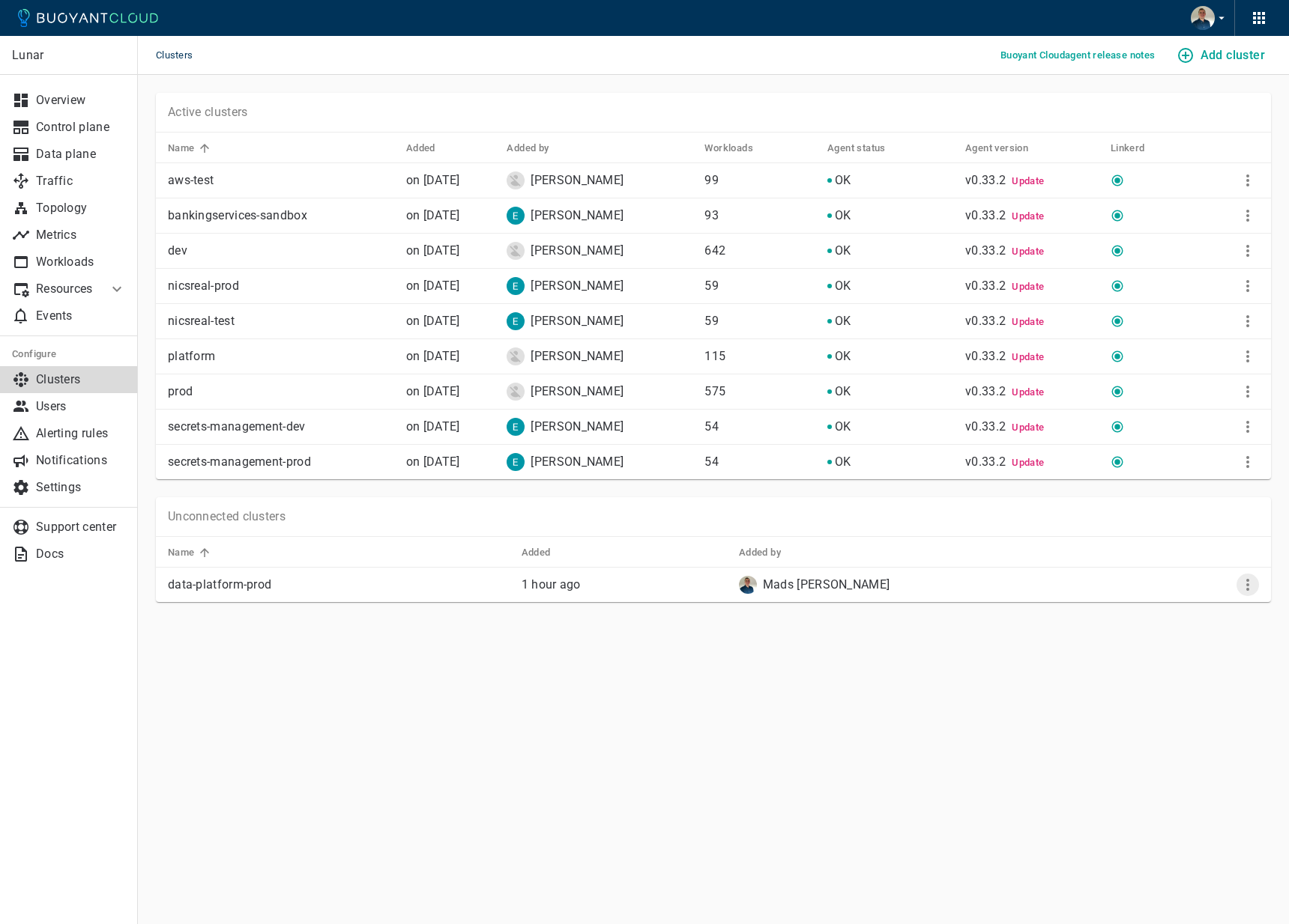
click at [1240, 585] on icon "More" at bounding box center [1247, 585] width 18 height 18
click at [1192, 605] on li "View install instructions" at bounding box center [1199, 616] width 158 height 27
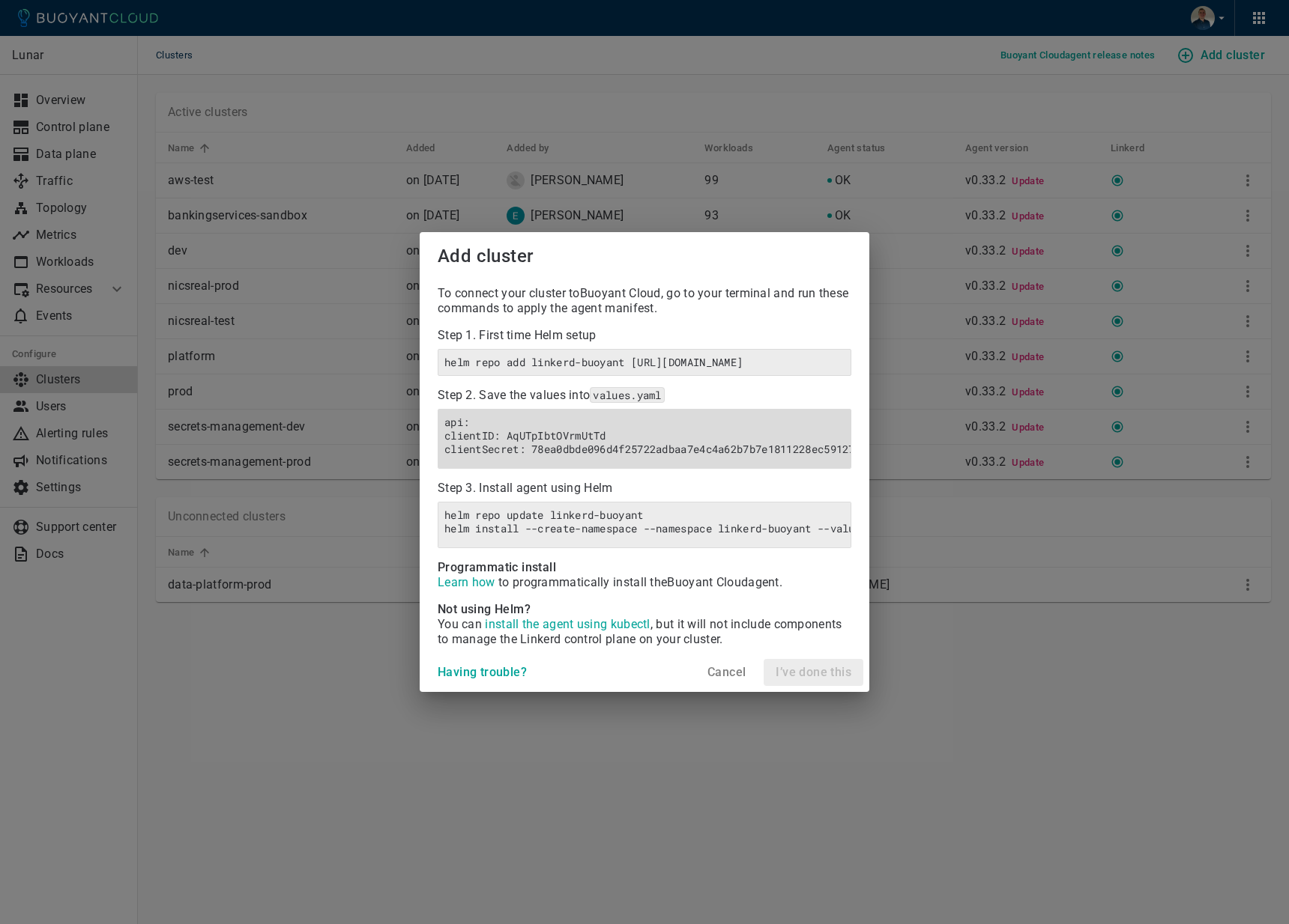
scroll to position [0, 116]
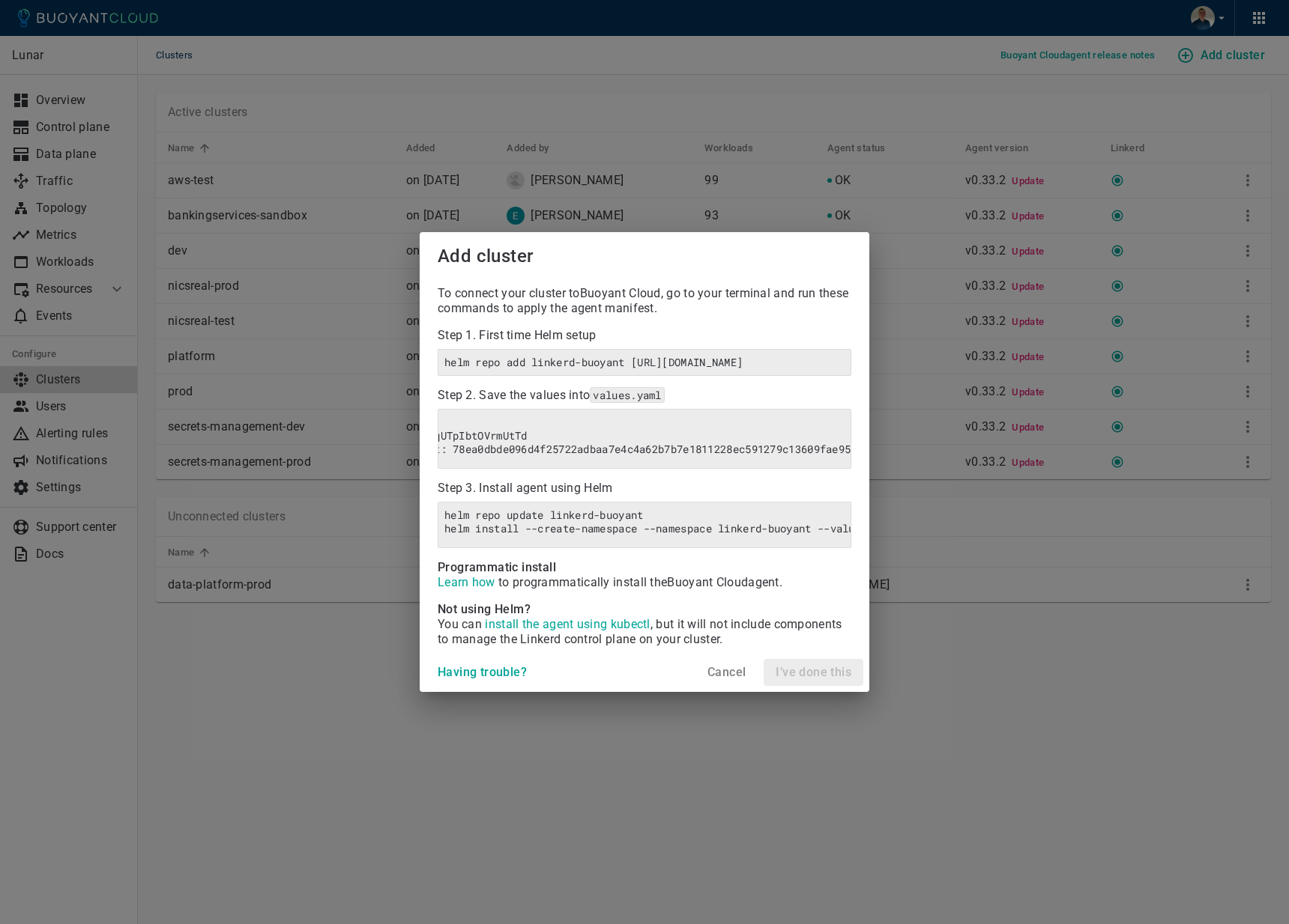
click at [725, 680] on h4 "Cancel" at bounding box center [726, 672] width 38 height 15
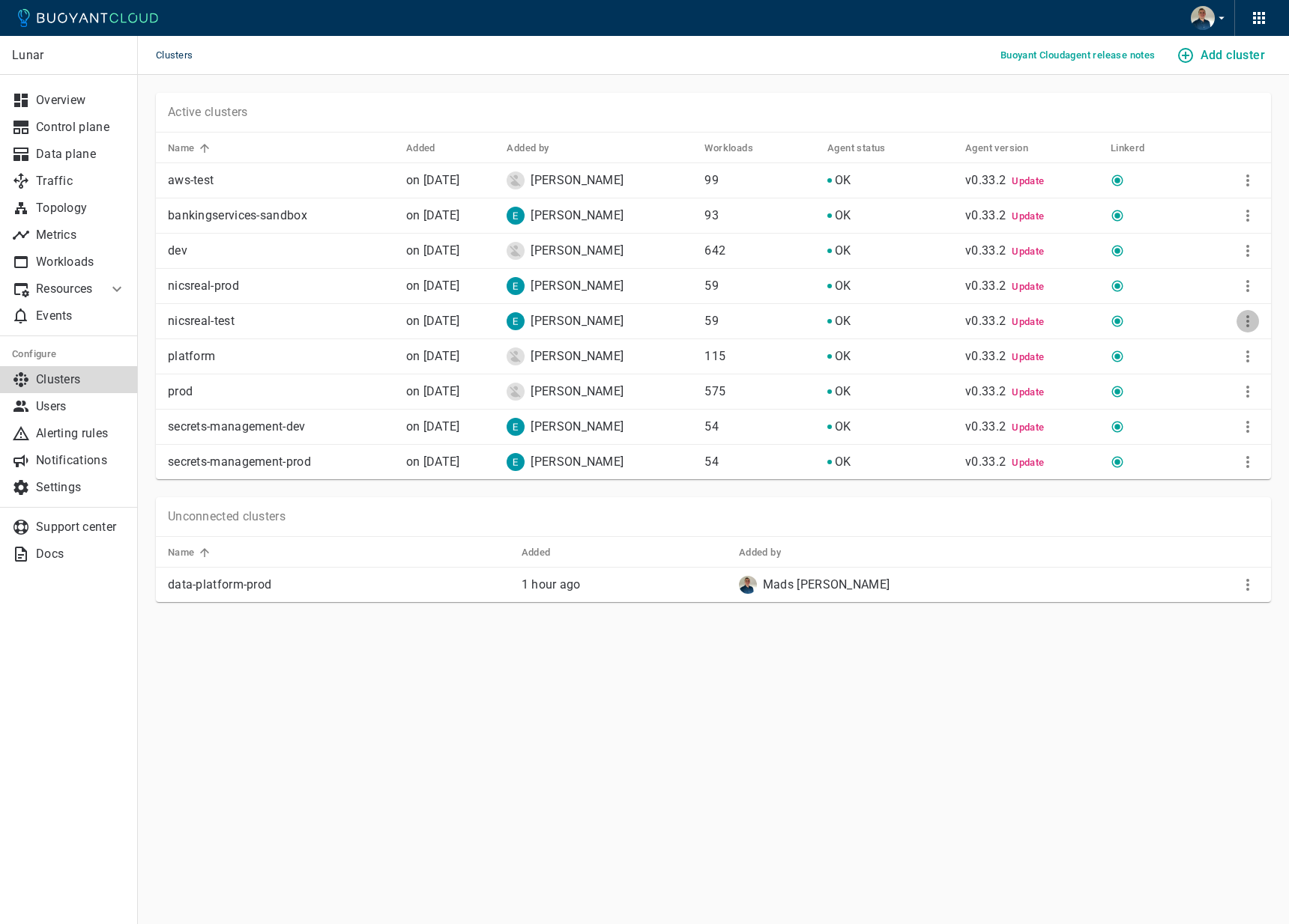
click at [1239, 314] on icon "More" at bounding box center [1247, 321] width 18 height 18
click at [1200, 345] on li "View install instructions" at bounding box center [1199, 352] width 158 height 27
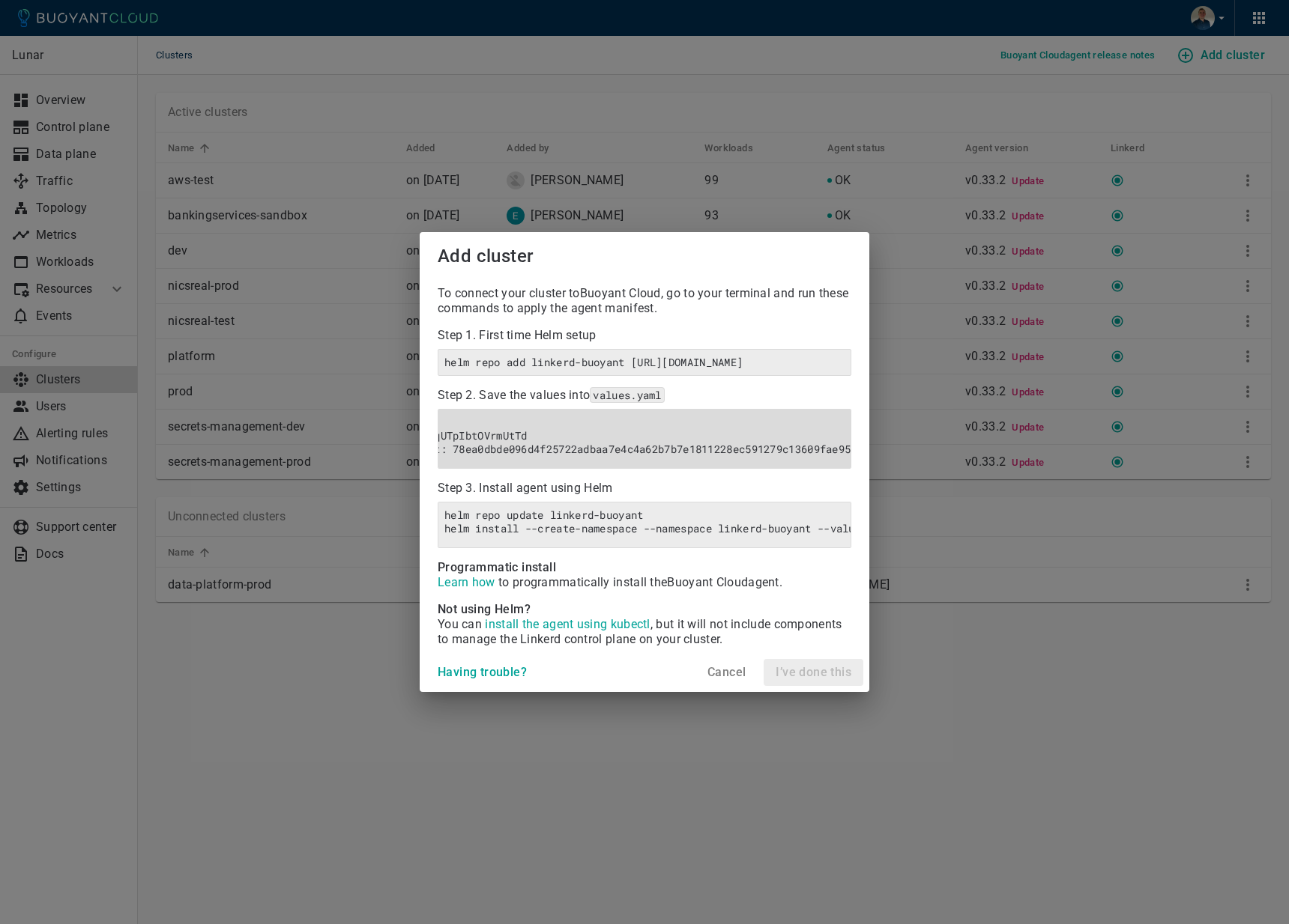
scroll to position [0, 0]
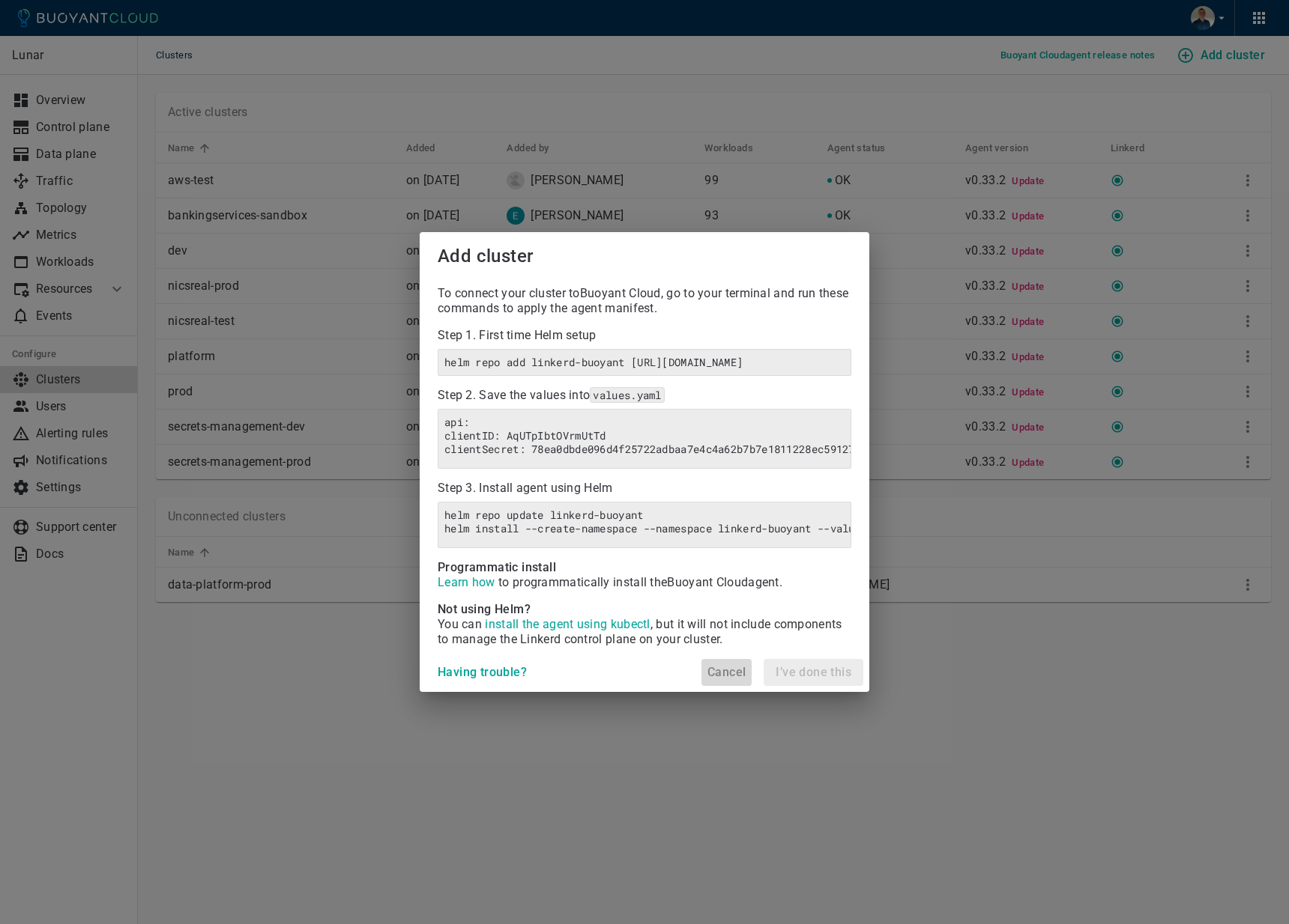
click at [711, 680] on h4 "Cancel" at bounding box center [726, 672] width 38 height 15
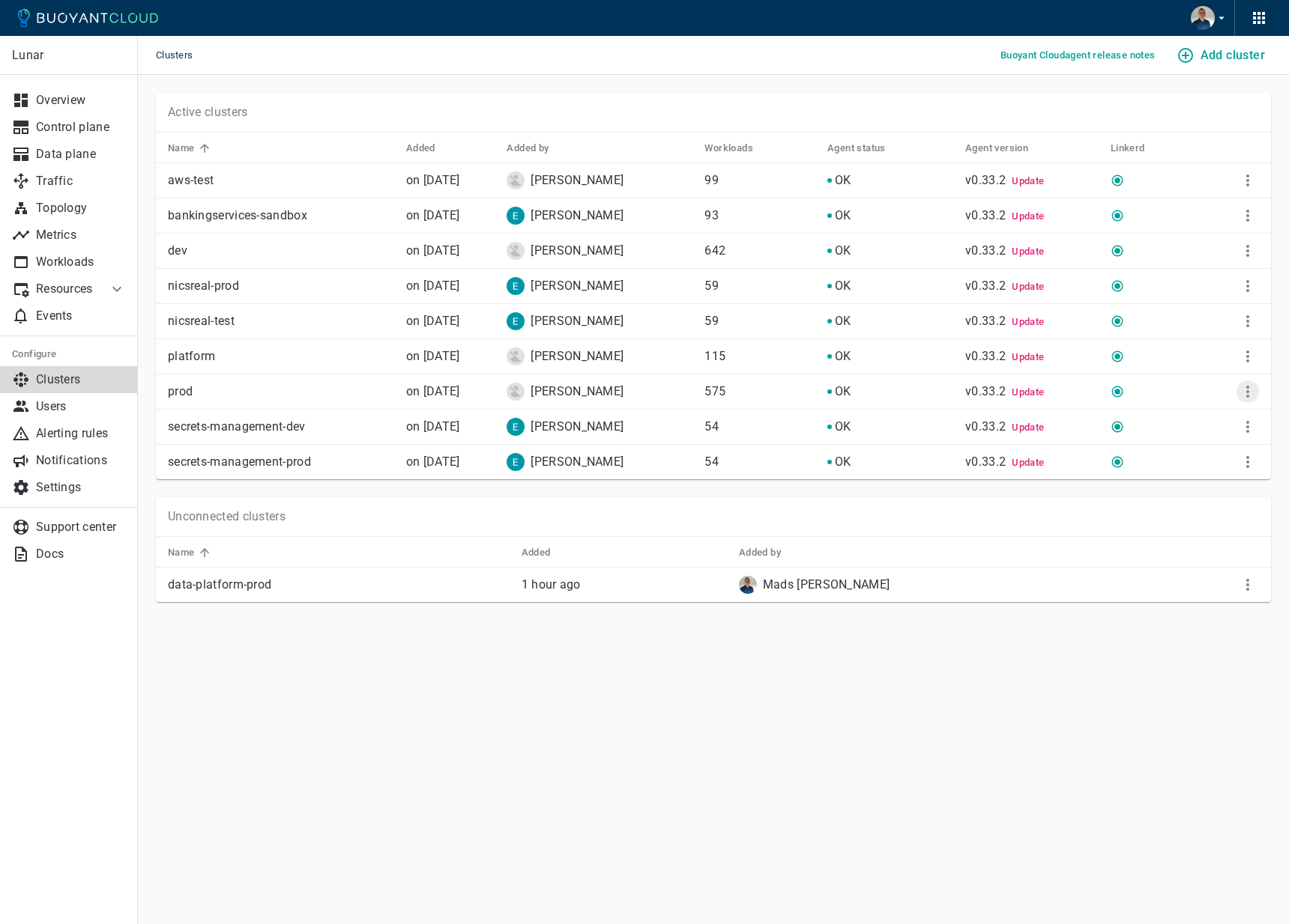
click at [1242, 392] on icon "More" at bounding box center [1247, 392] width 18 height 18
click at [1197, 422] on li "View install instructions" at bounding box center [1199, 423] width 158 height 27
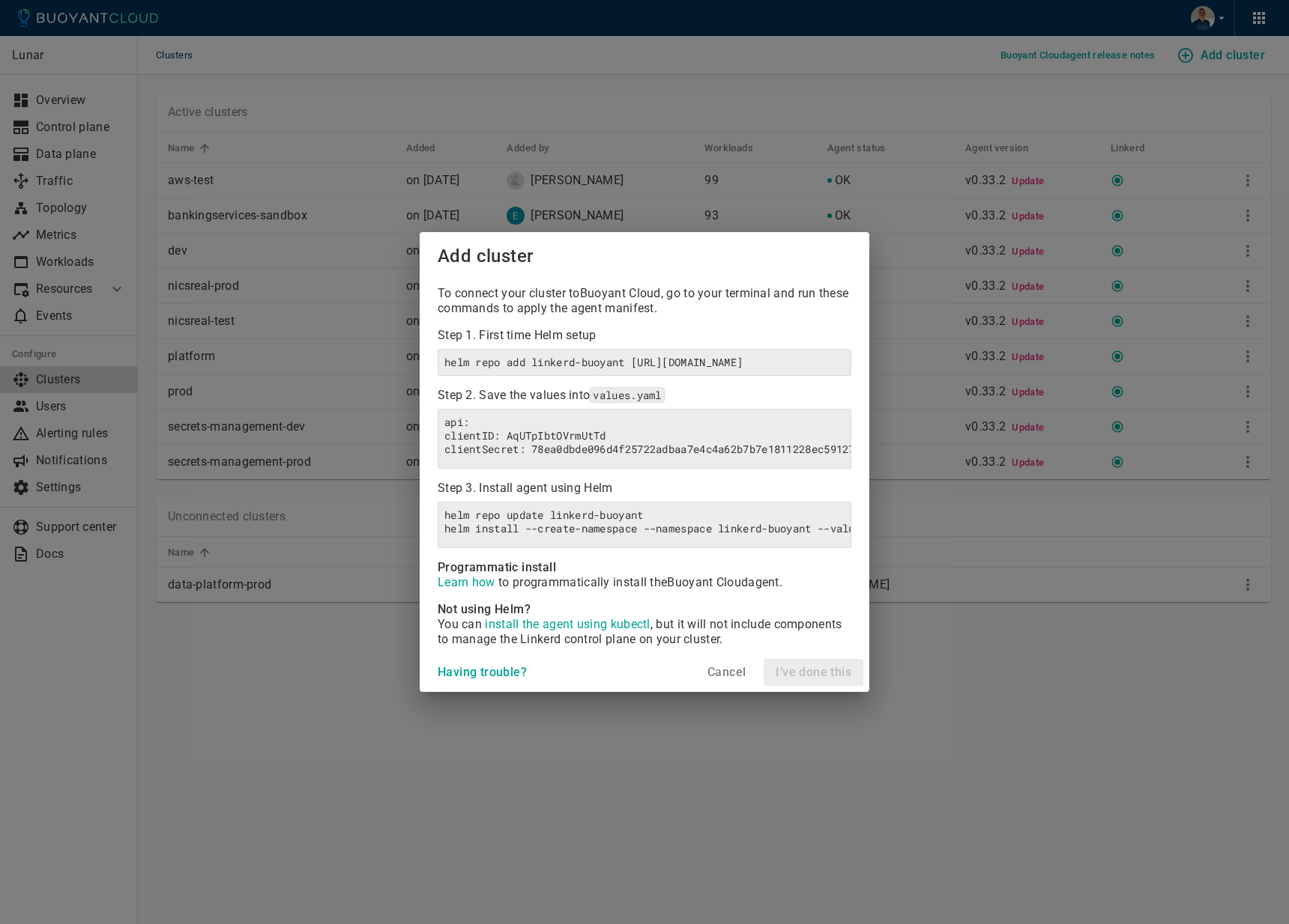
click at [709, 680] on h4 "Cancel" at bounding box center [726, 672] width 38 height 15
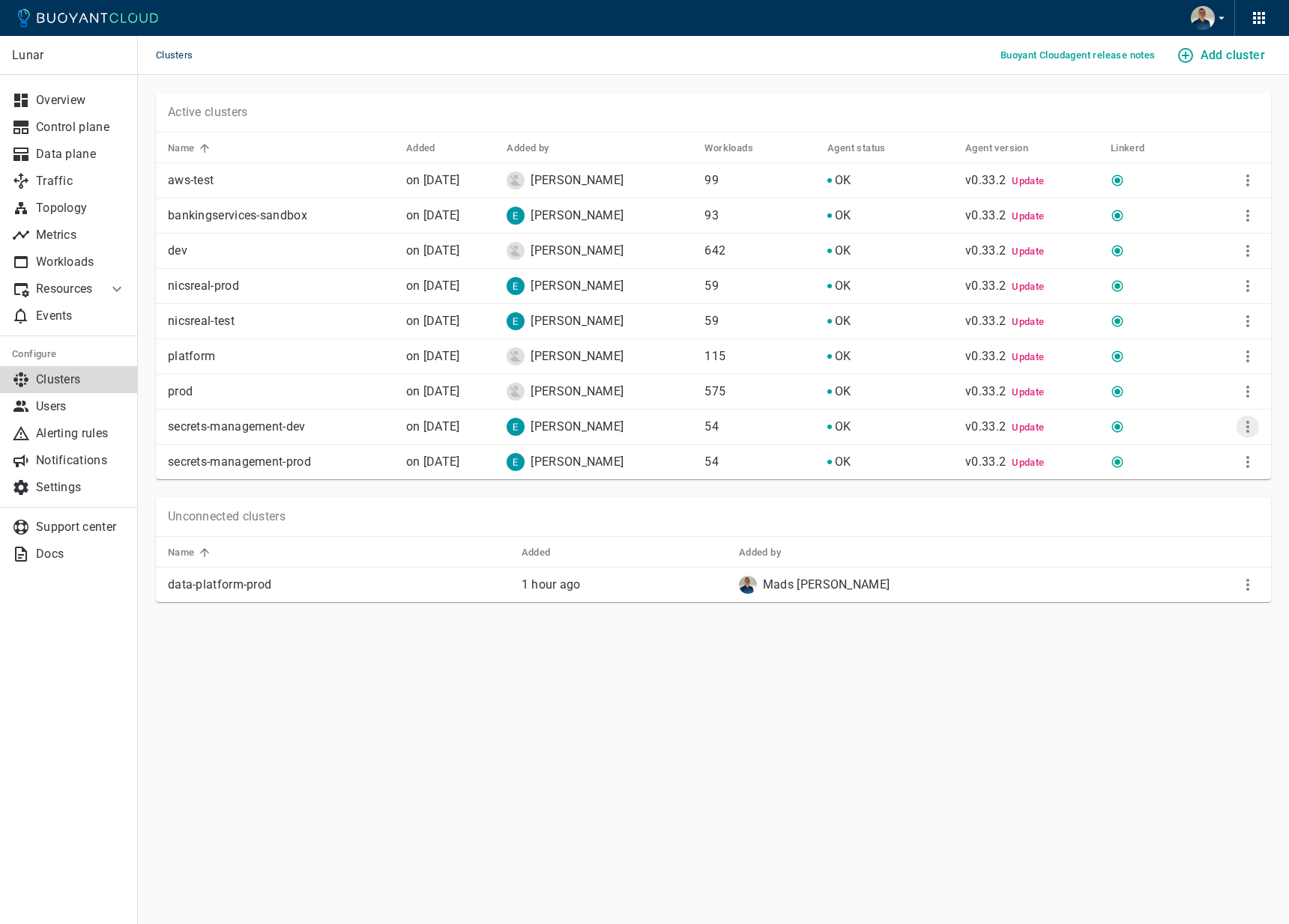
click at [1243, 422] on icon "More" at bounding box center [1247, 427] width 18 height 18
click at [1162, 461] on li "View install instructions" at bounding box center [1199, 458] width 158 height 27
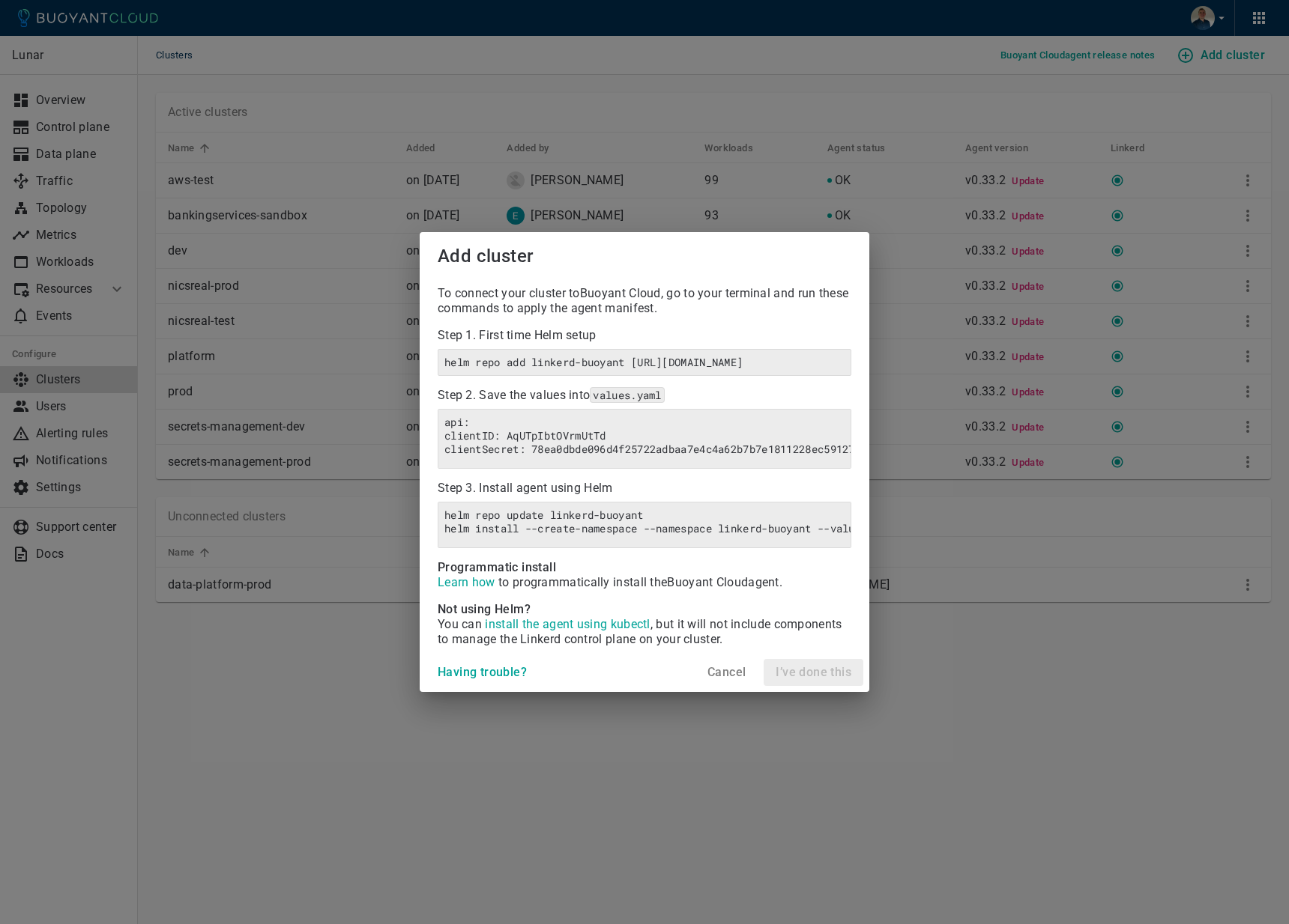
click at [713, 678] on h4 "Cancel" at bounding box center [726, 672] width 38 height 15
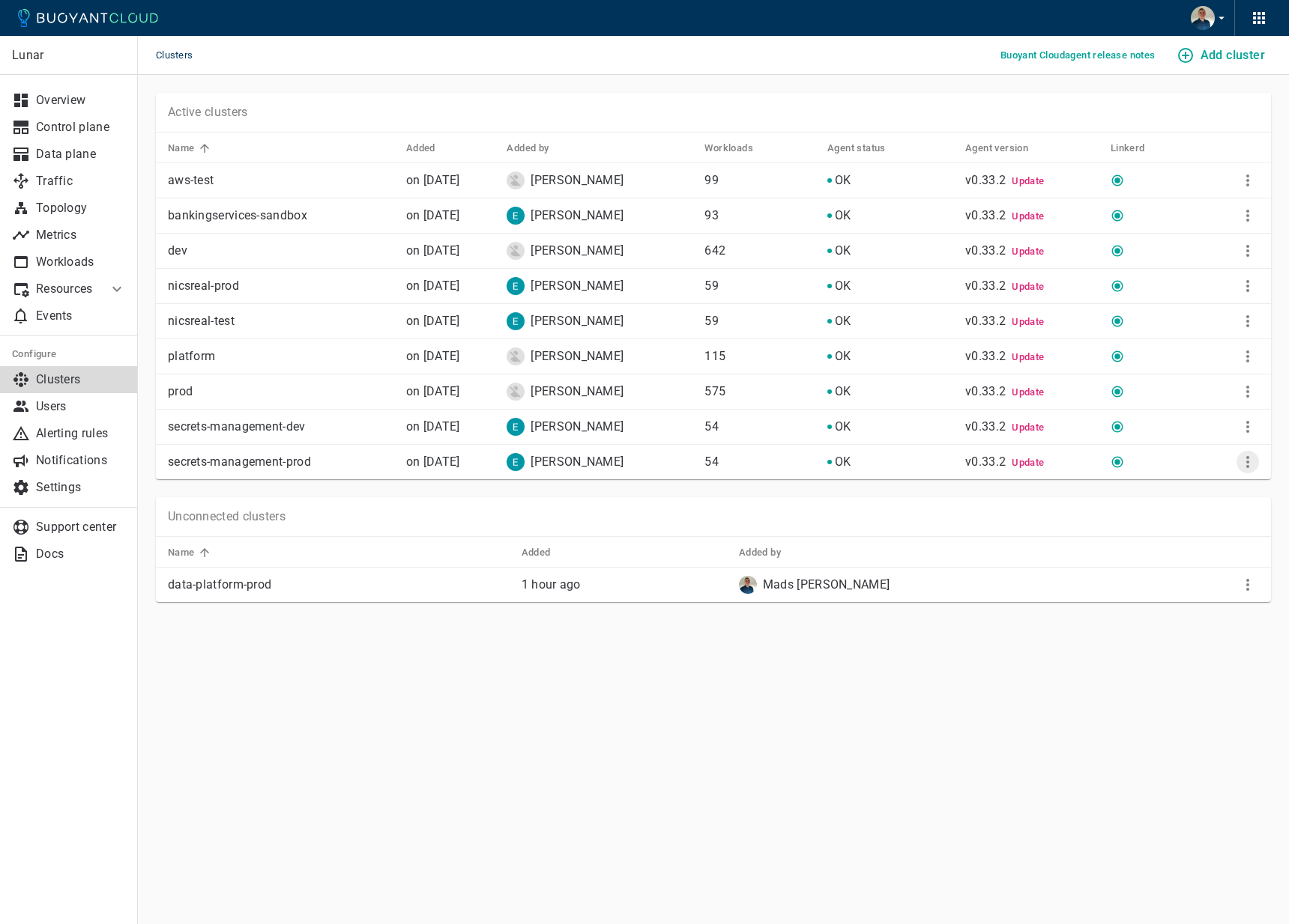
click at [1244, 454] on icon "More" at bounding box center [1247, 462] width 18 height 18
click at [1189, 488] on li "View install instructions" at bounding box center [1199, 493] width 158 height 27
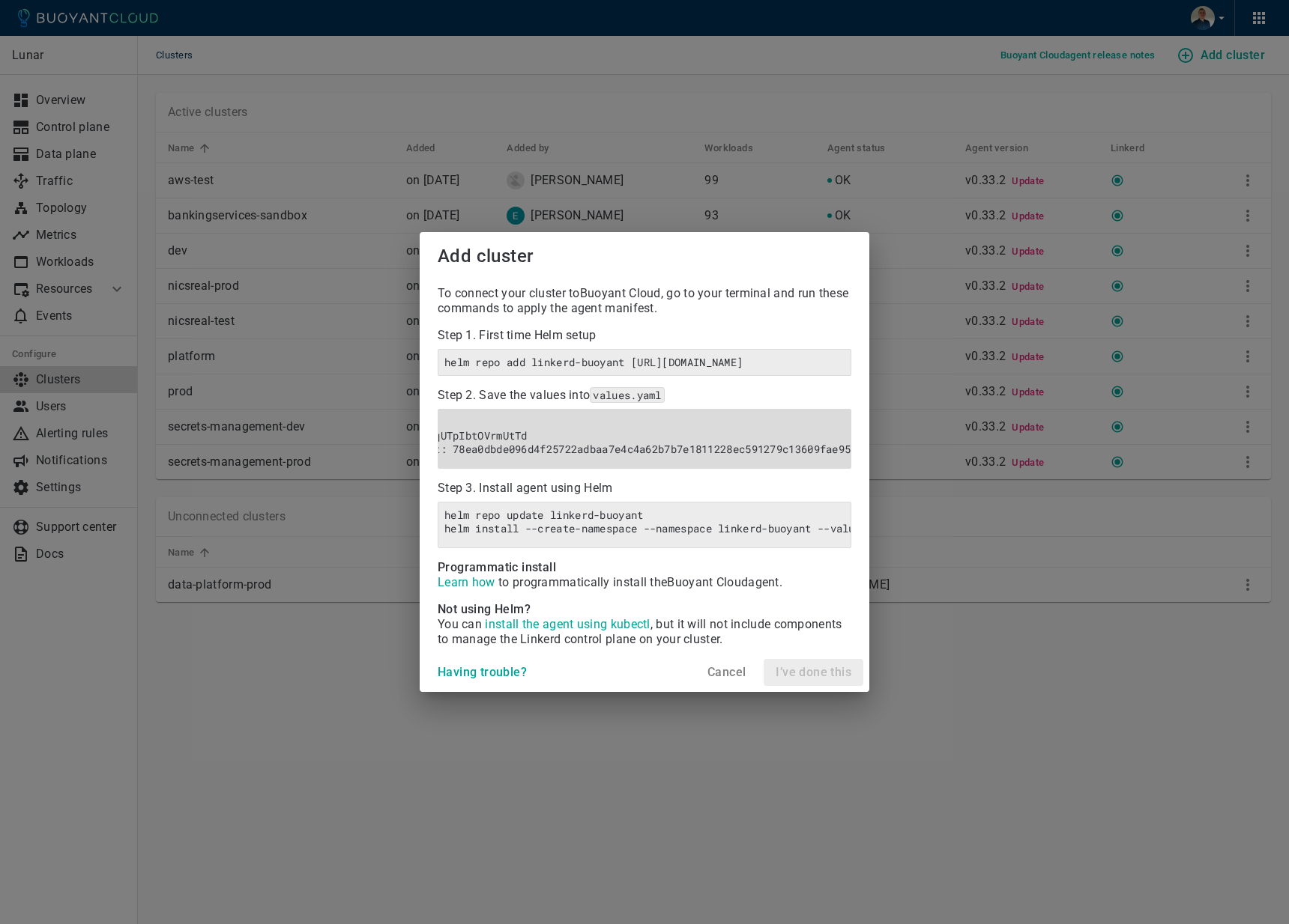
scroll to position [0, 116]
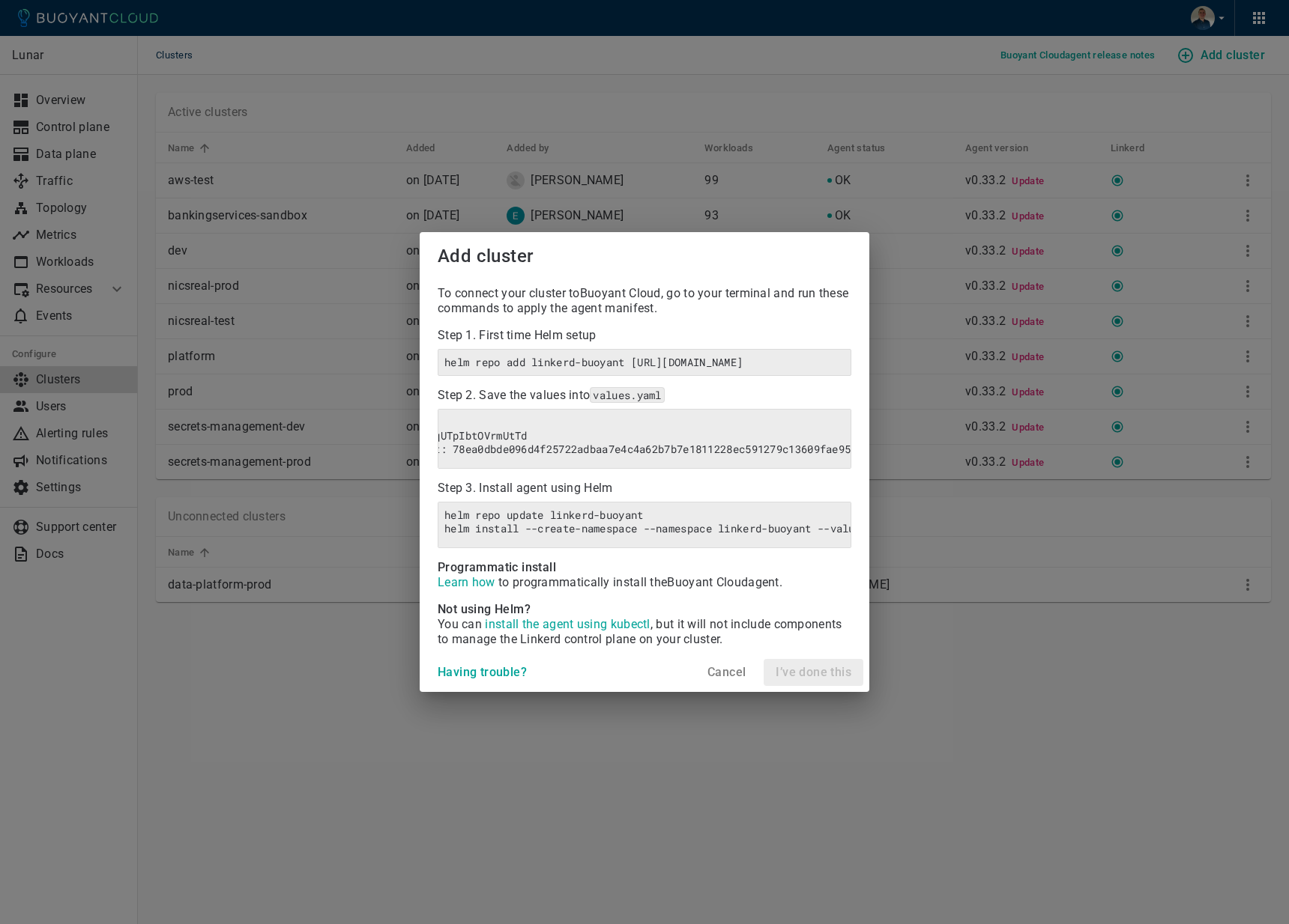
click at [717, 680] on h4 "Cancel" at bounding box center [726, 672] width 38 height 15
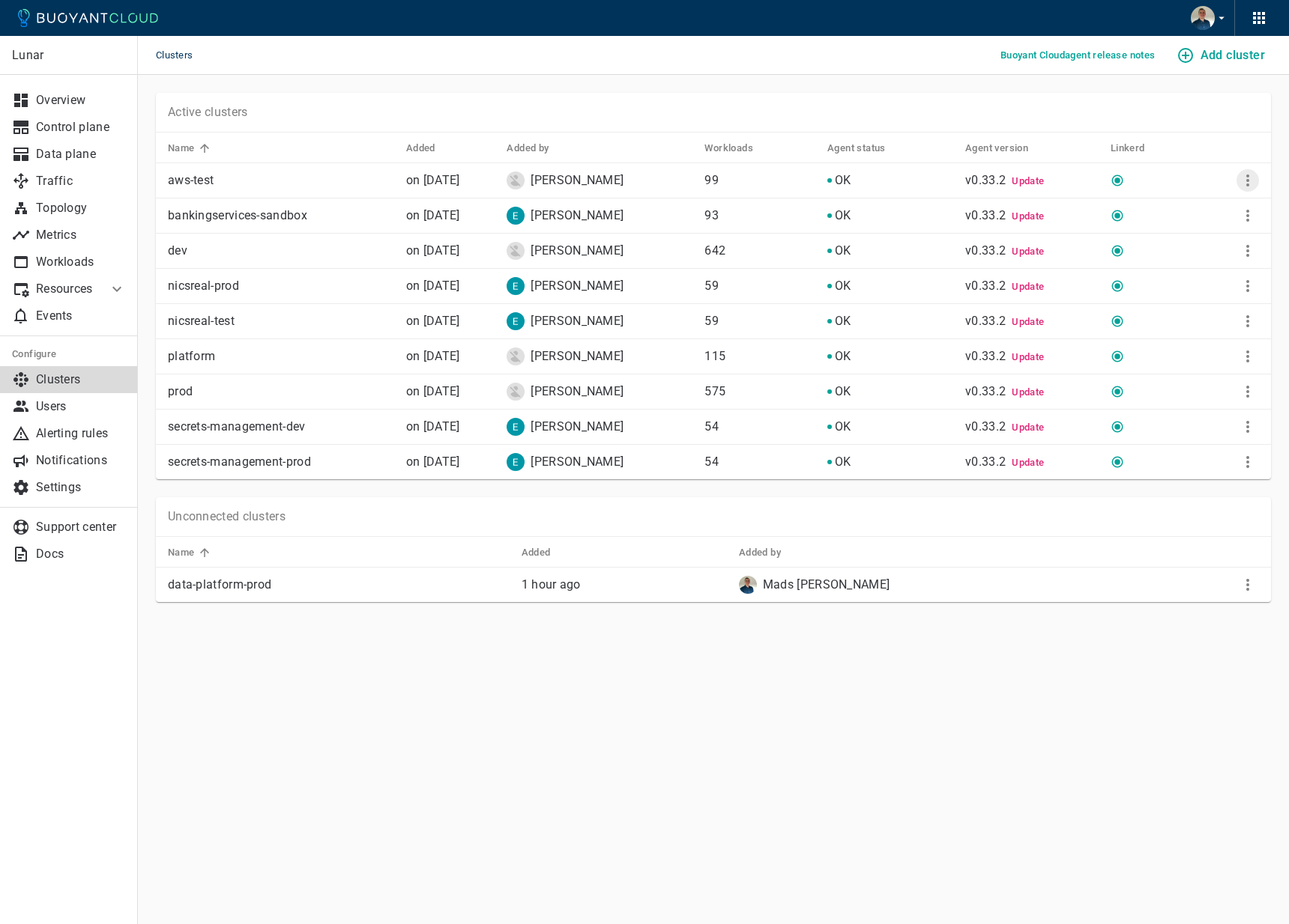
click at [1247, 181] on icon "More" at bounding box center [1247, 180] width 3 height 12
click at [1212, 211] on li "View install instructions" at bounding box center [1199, 211] width 158 height 27
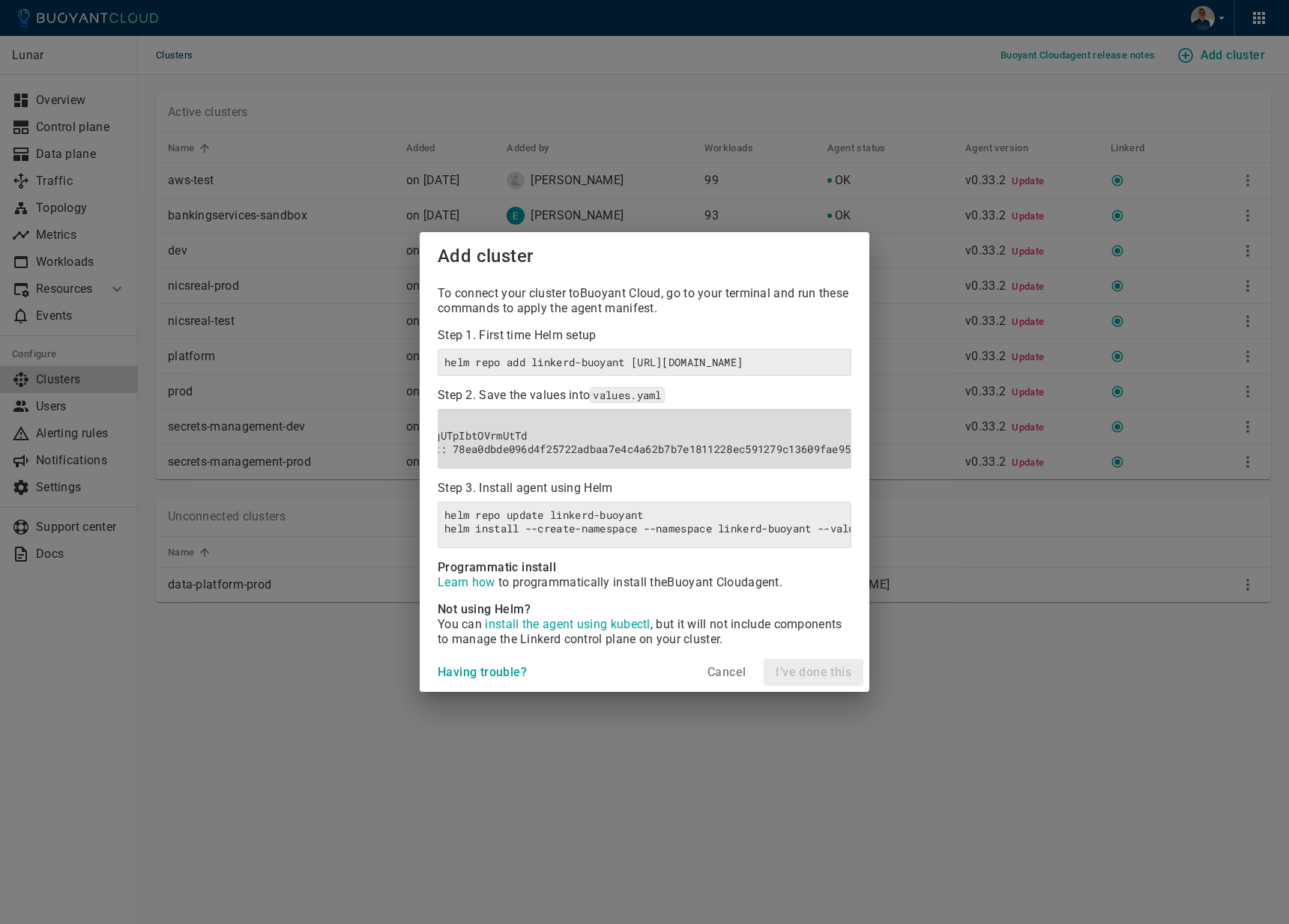
drag, startPoint x: 612, startPoint y: 468, endPoint x: 747, endPoint y: 466, distance: 135.0
click at [747, 466] on div "api: clientID: AqUTpIbtOVrmUtTd clientSecret: 78ea0dbde096d4f25722adbaa7e4c4a62…" at bounding box center [644, 440] width 413 height 60
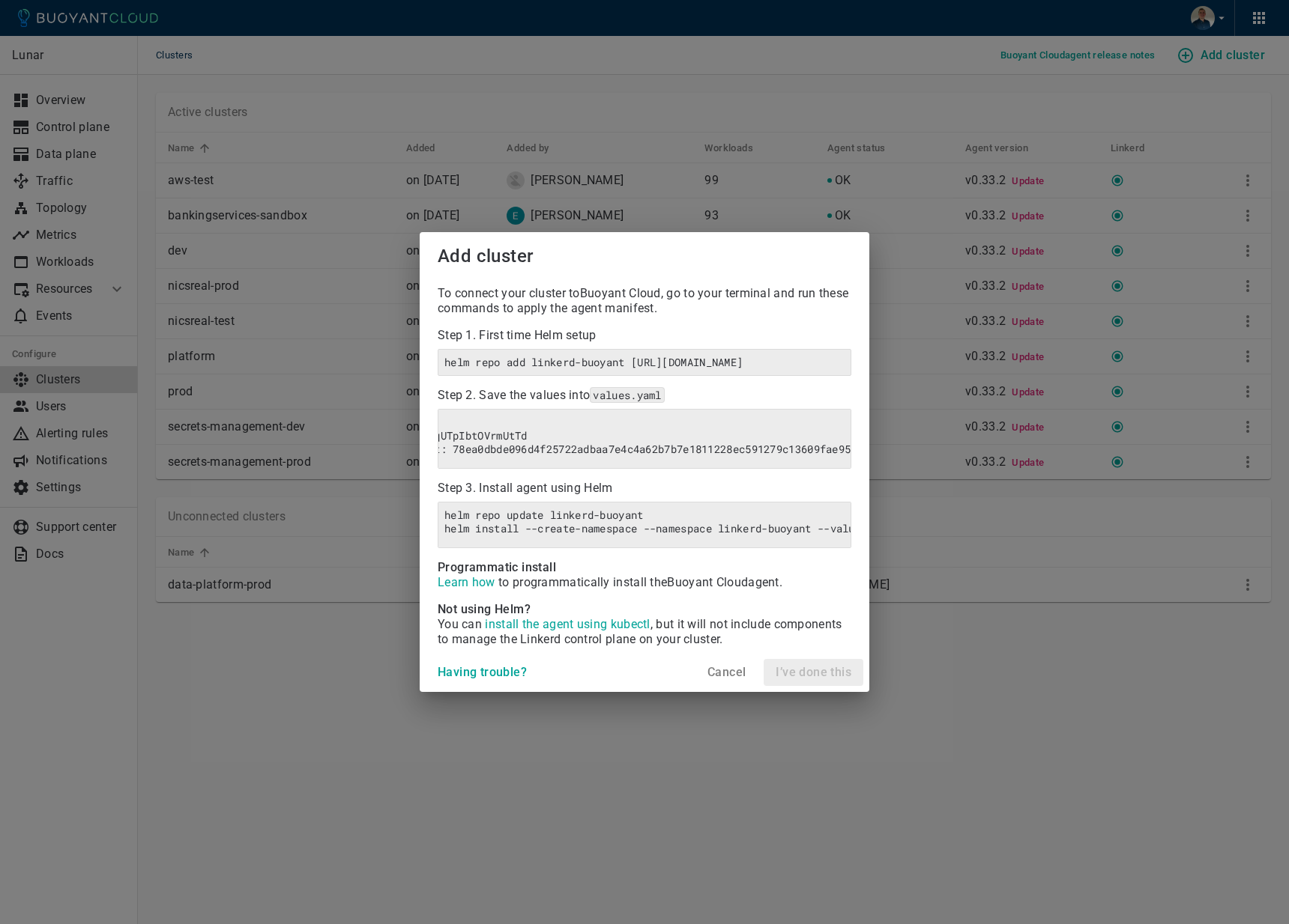
click at [716, 680] on h4 "Cancel" at bounding box center [726, 672] width 38 height 15
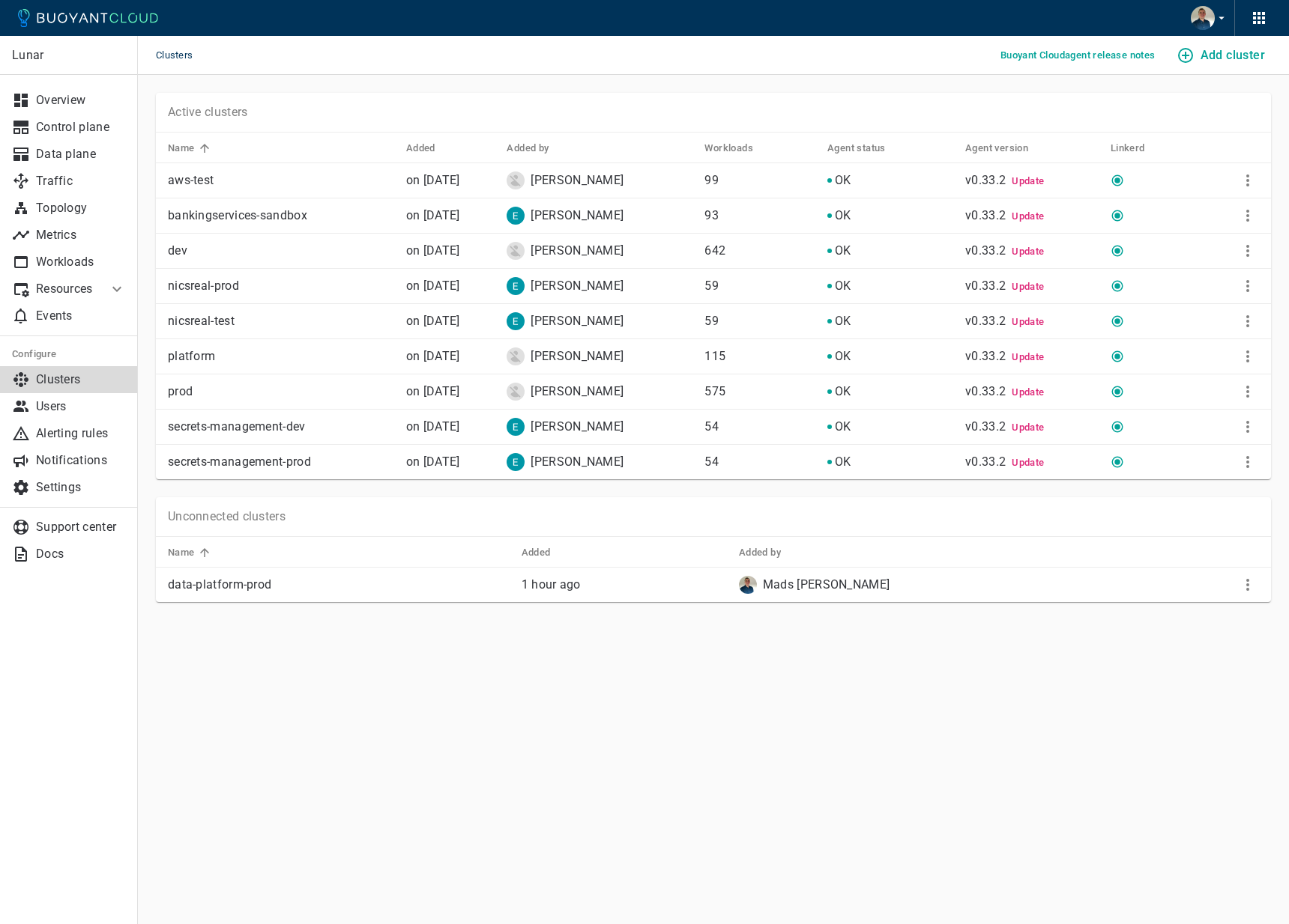
click at [637, 670] on main "Clusters Buoyant Cloud agent release notes Add cluster Lunar Overview Control p…" at bounding box center [713, 462] width 1151 height 924
click at [1235, 577] on td at bounding box center [1247, 586] width 47 height 35
click at [1248, 585] on icon "More" at bounding box center [1247, 585] width 18 height 18
click at [1216, 608] on li "View install instructions" at bounding box center [1199, 616] width 158 height 27
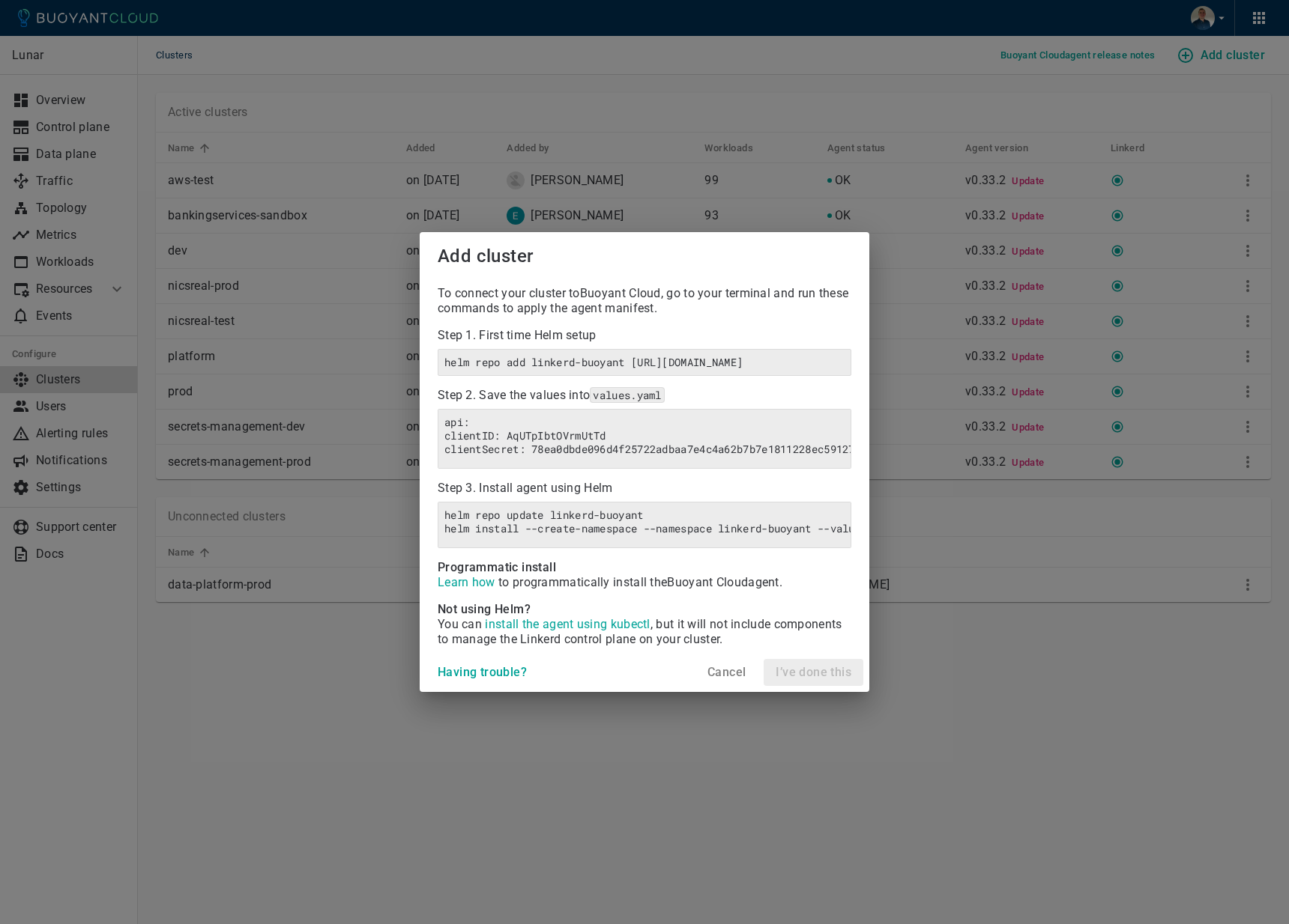
click at [729, 680] on h4 "Cancel" at bounding box center [726, 672] width 38 height 15
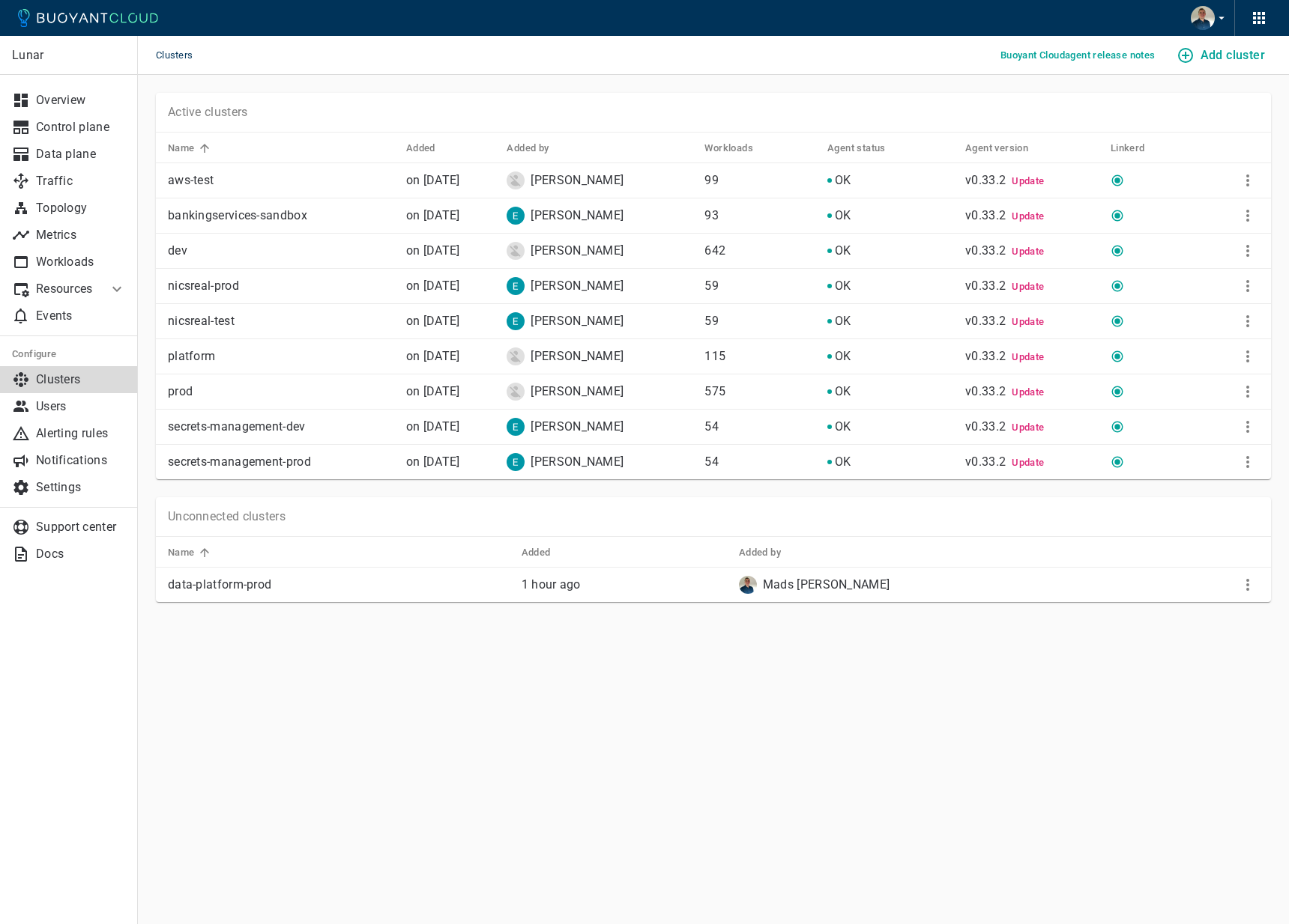
click at [1240, 167] on td at bounding box center [1235, 181] width 71 height 35
click at [1242, 171] on icon "More" at bounding box center [1247, 180] width 18 height 18
click at [1073, 701] on div at bounding box center [644, 462] width 1289 height 924
click at [1252, 20] on icon "button" at bounding box center [1259, 18] width 18 height 18
click at [808, 70] on div at bounding box center [644, 462] width 1289 height 924
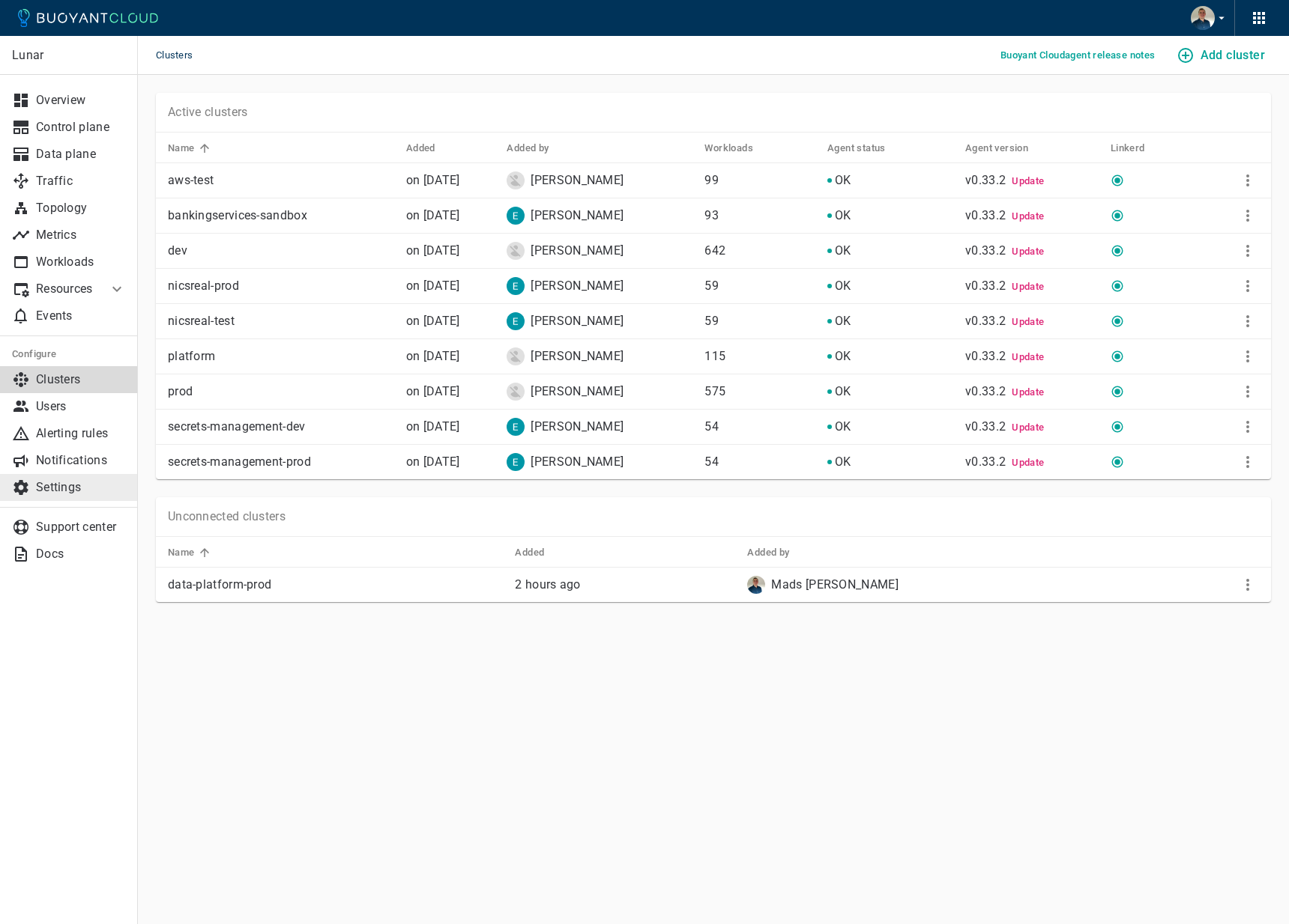
click at [70, 496] on link "Settings" at bounding box center [69, 488] width 138 height 27
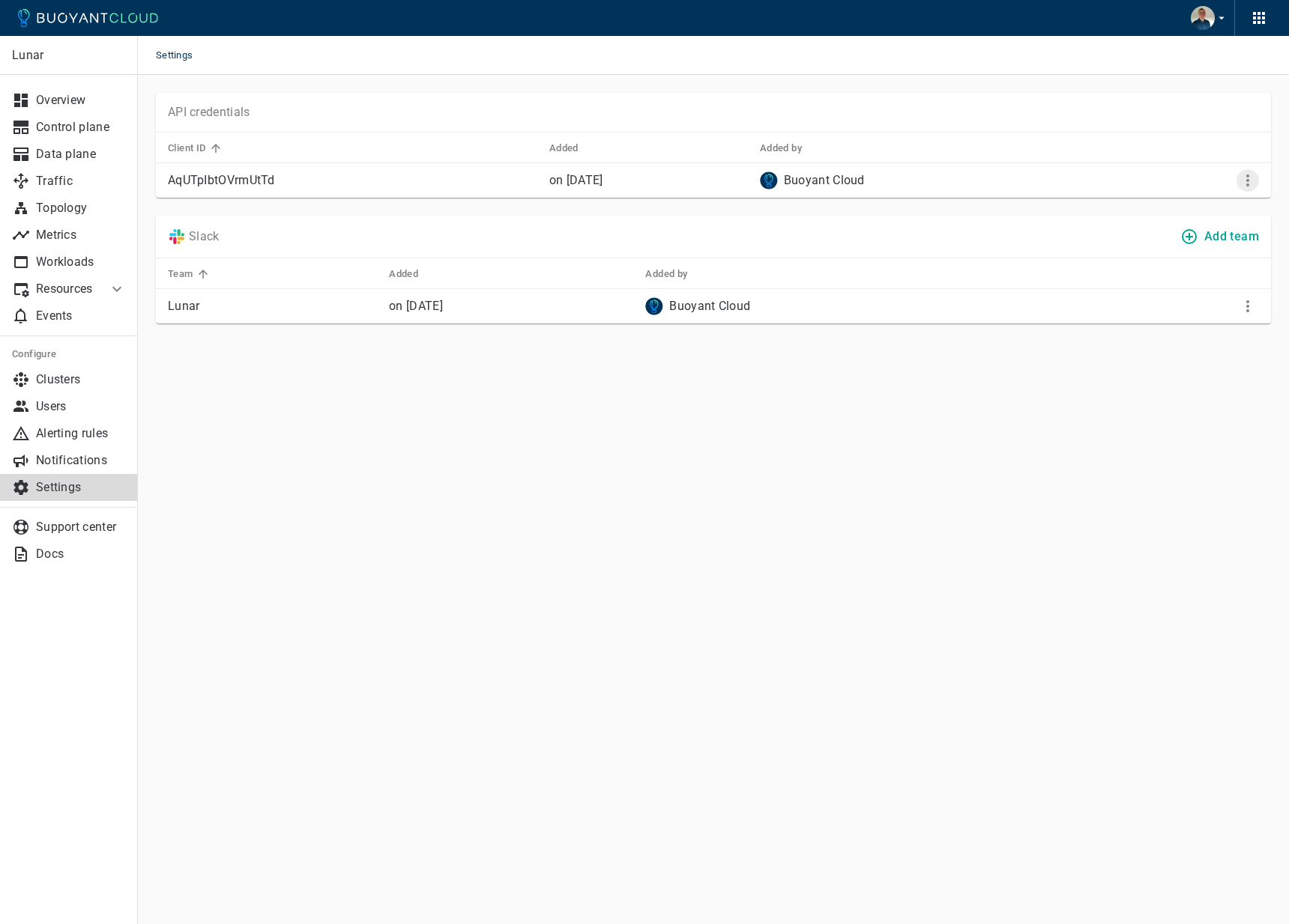
click at [1247, 175] on icon "More" at bounding box center [1247, 180] width 3 height 12
click at [1107, 418] on div at bounding box center [644, 462] width 1289 height 924
click at [1250, 175] on icon "More" at bounding box center [1247, 180] width 18 height 18
drag, startPoint x: 1016, startPoint y: 451, endPoint x: 996, endPoint y: 516, distance: 68.0
click at [1016, 453] on div at bounding box center [644, 462] width 1289 height 924
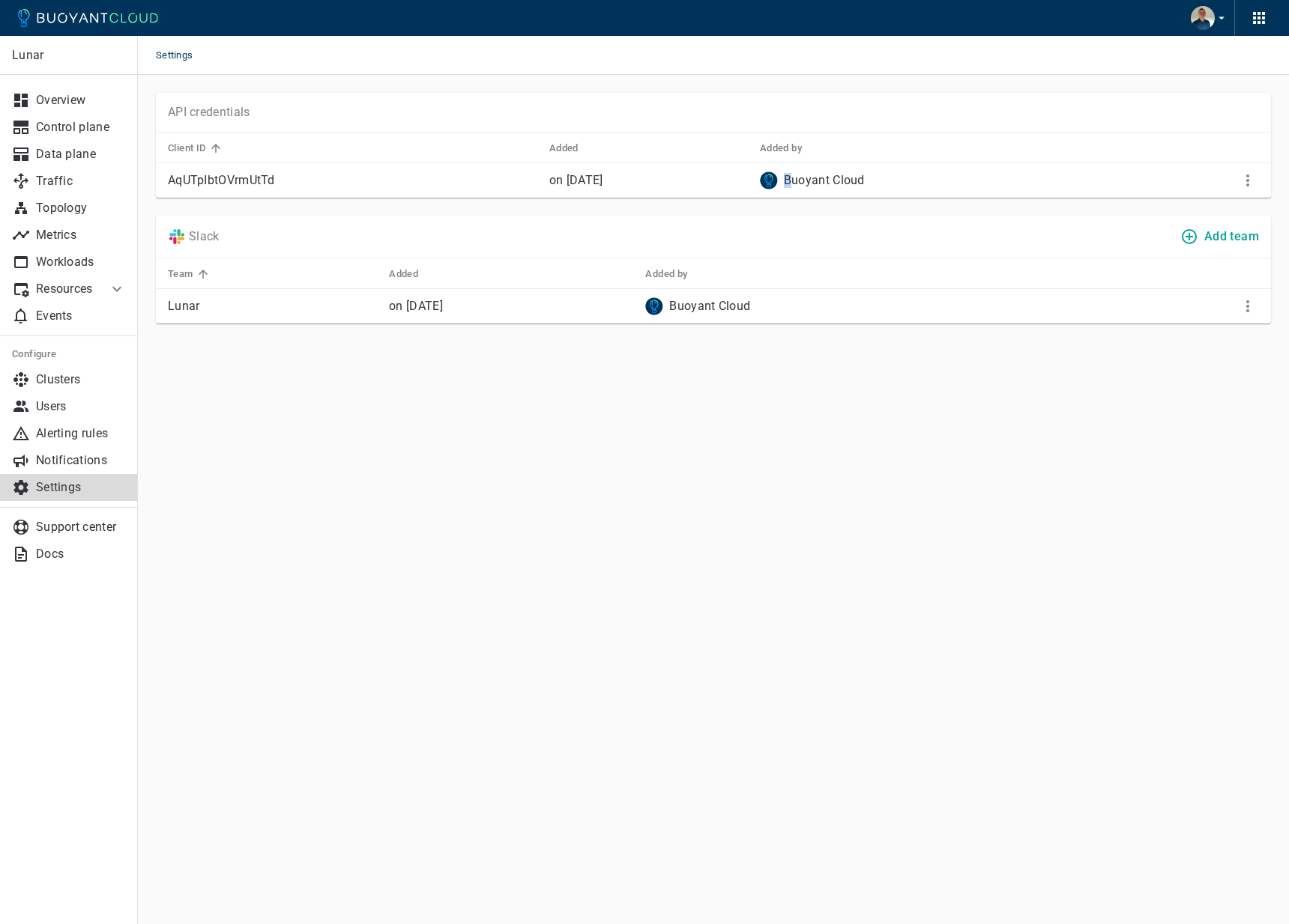
drag, startPoint x: 840, startPoint y: 182, endPoint x: 817, endPoint y: 179, distance: 23.2
click at [818, 179] on div "Buoyant Cloud" at bounding box center [941, 180] width 363 height 18
click at [777, 179] on circle at bounding box center [769, 180] width 18 height 18
click at [861, 177] on p "Buoyant Cloud" at bounding box center [824, 180] width 81 height 15
drag, startPoint x: 213, startPoint y: 182, endPoint x: 243, endPoint y: 176, distance: 30.6
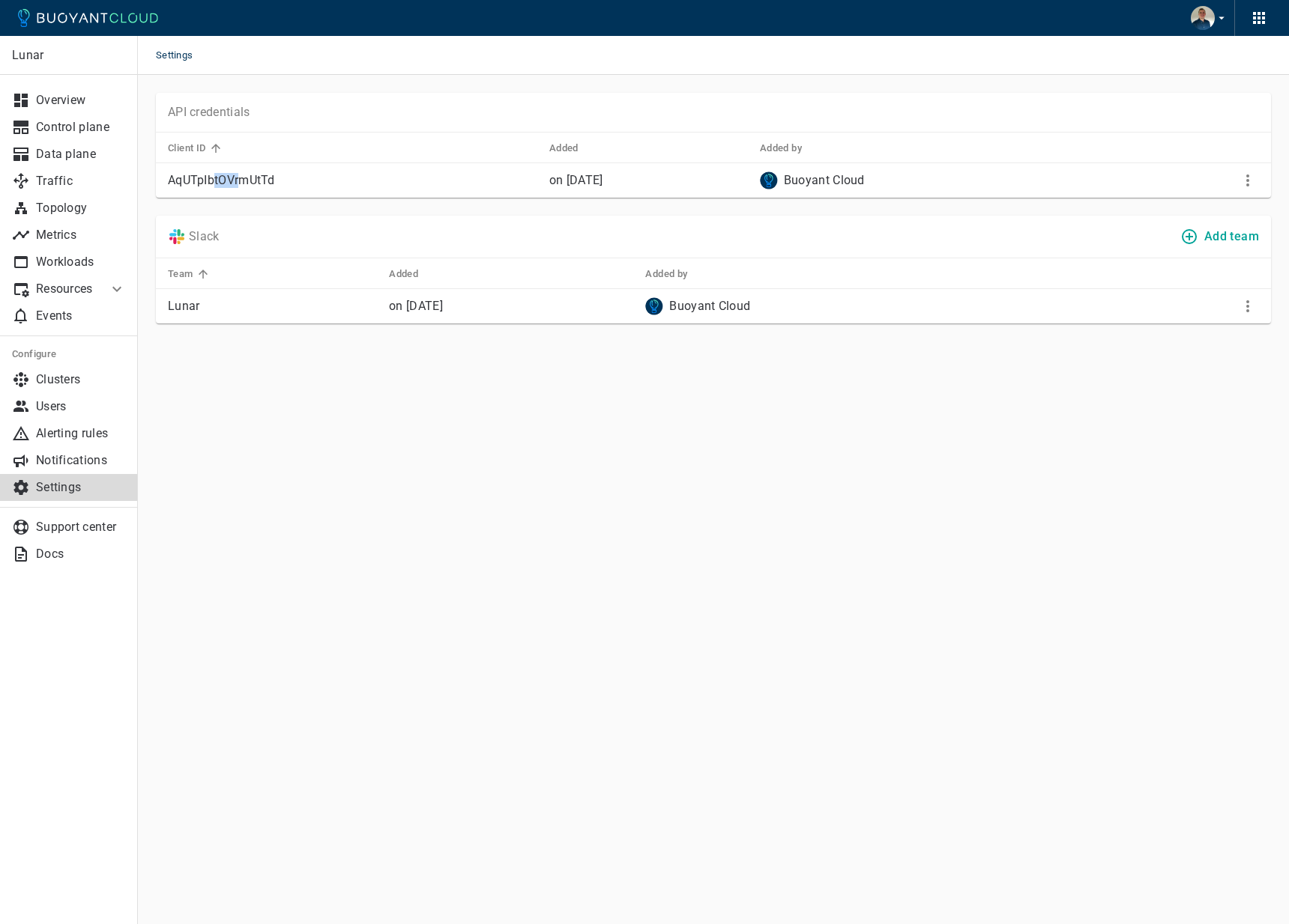
click at [243, 176] on p "AqUTpIbtOVrmUtTd" at bounding box center [353, 180] width 370 height 15
click at [226, 542] on main "Settings Lunar Overview Control plane Data plane Traffic Topology Metrics Workl…" at bounding box center [713, 462] width 1151 height 924
click at [54, 546] on link "Docs" at bounding box center [69, 554] width 138 height 27
click at [1207, 26] on img "button" at bounding box center [1202, 18] width 24 height 24
click at [955, 51] on div at bounding box center [644, 462] width 1289 height 924
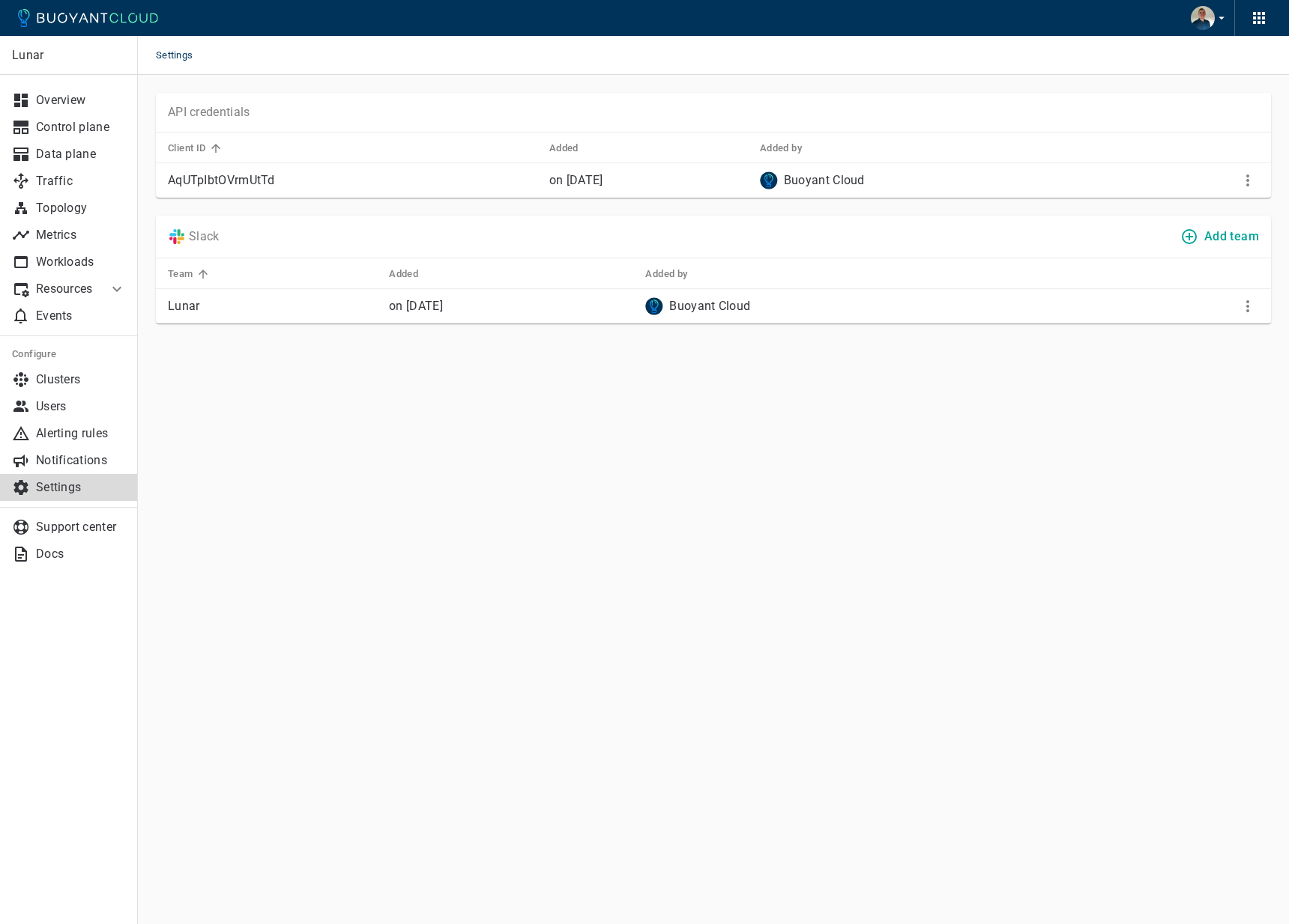
click at [1201, 16] on img "button" at bounding box center [1202, 18] width 24 height 24
click at [996, 59] on div at bounding box center [644, 462] width 1289 height 924
click at [100, 529] on p "Support center" at bounding box center [81, 526] width 90 height 15
